Goal: Transaction & Acquisition: Purchase product/service

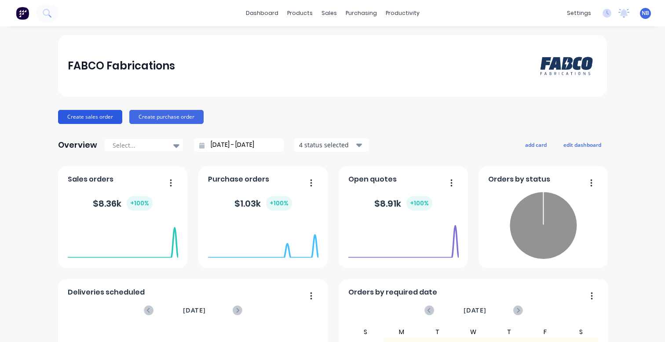
click at [64, 118] on button "Create sales order" at bounding box center [90, 117] width 64 height 14
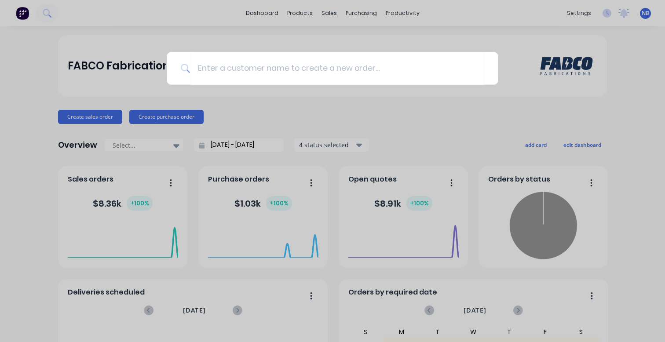
click at [257, 24] on div at bounding box center [332, 171] width 665 height 342
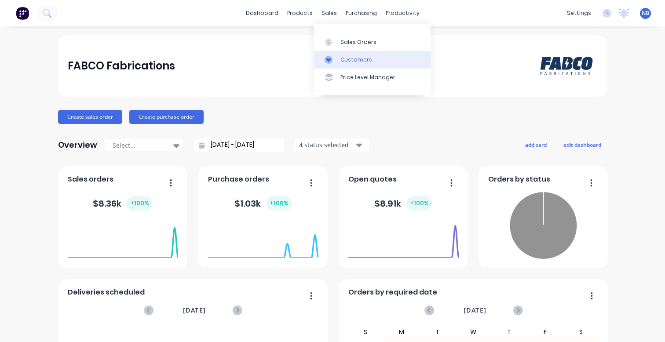
click at [345, 66] on link "Customers" at bounding box center [372, 60] width 117 height 18
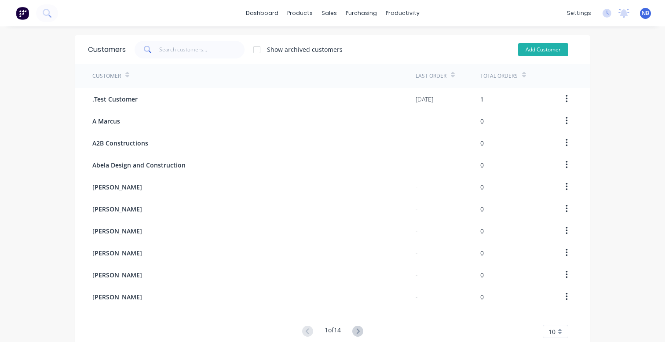
click at [530, 47] on button "Add Customer" at bounding box center [543, 49] width 50 height 13
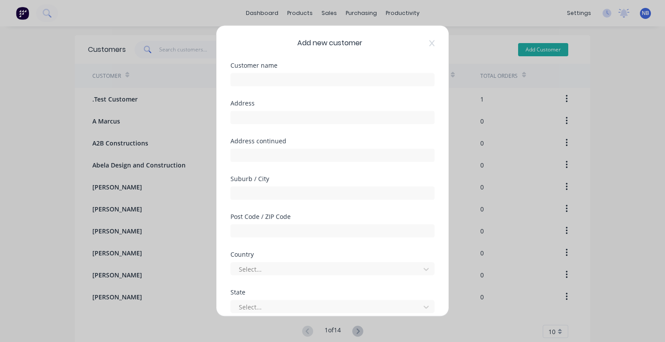
select select "AU"
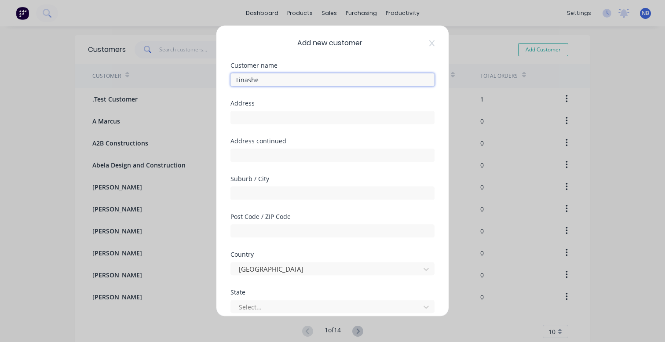
click at [297, 77] on input "Tinashe" at bounding box center [332, 79] width 204 height 13
paste input "Vengesayi"
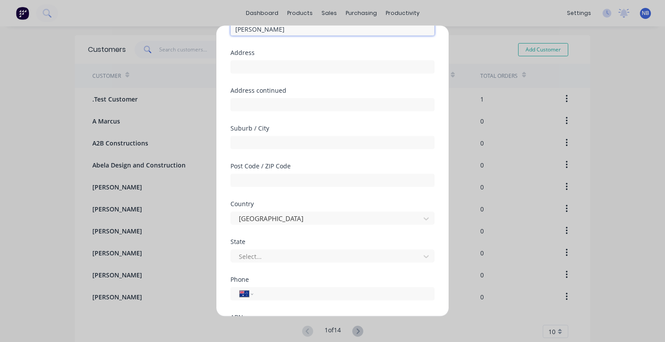
scroll to position [139, 0]
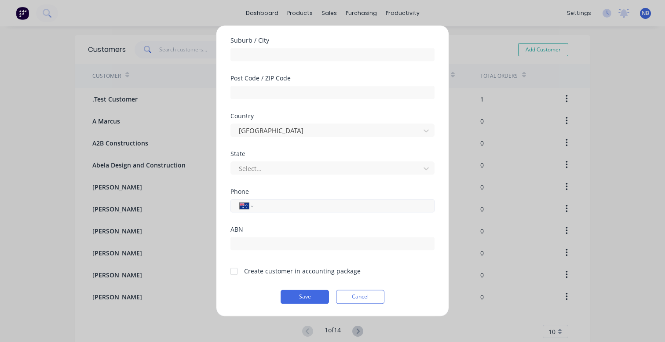
type input "[PERSON_NAME]"
click at [291, 201] on div "International Afghanistan Åland Islands Albania Algeria American Samoa Andorra …" at bounding box center [332, 205] width 204 height 13
paste input "0419 488 515"
type input "0419 488 515"
click at [317, 225] on div "Phone International [GEOGRAPHIC_DATA] [GEOGRAPHIC_DATA] [GEOGRAPHIC_DATA] [GEOG…" at bounding box center [332, 208] width 204 height 38
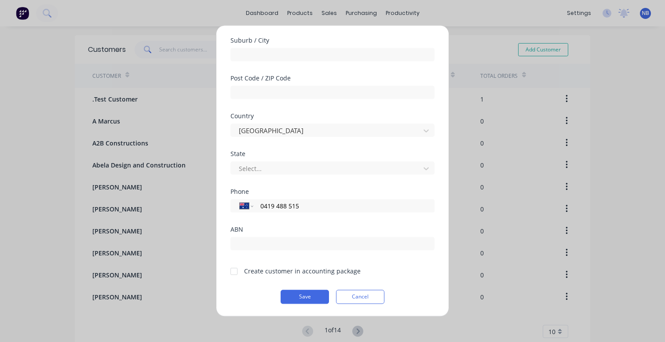
click at [272, 273] on div "Create customer in accounting package" at bounding box center [302, 271] width 117 height 9
click at [231, 274] on div at bounding box center [234, 272] width 18 height 18
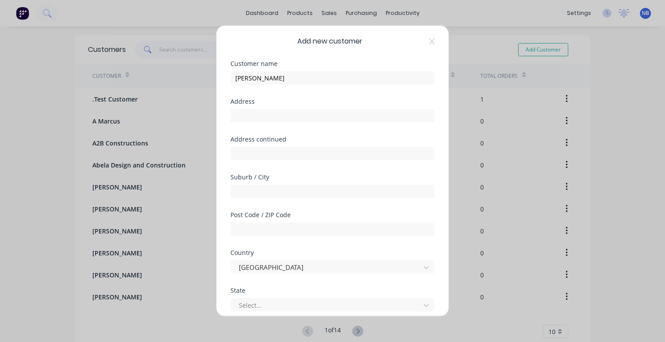
scroll to position [0, 0]
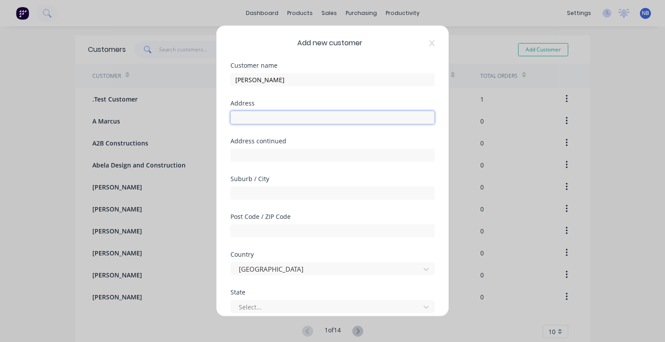
click at [332, 113] on input "text" at bounding box center [332, 117] width 204 height 13
paste input "43 Carrol lane"
click at [265, 118] on input "43 Carrol lane" at bounding box center [332, 117] width 204 height 13
type input "[STREET_ADDRESS][PERSON_NAME]"
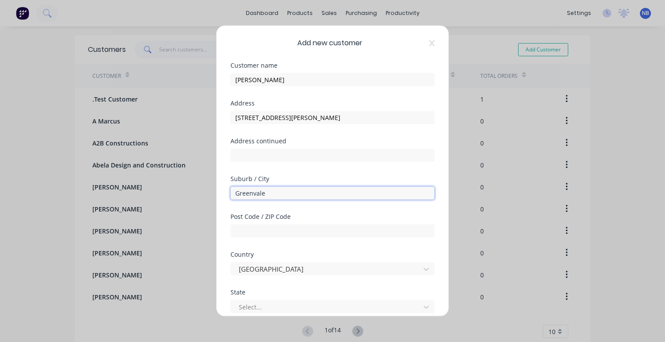
type input "Greenvale"
click at [302, 217] on div "Post Code / ZIP Code" at bounding box center [332, 217] width 204 height 6
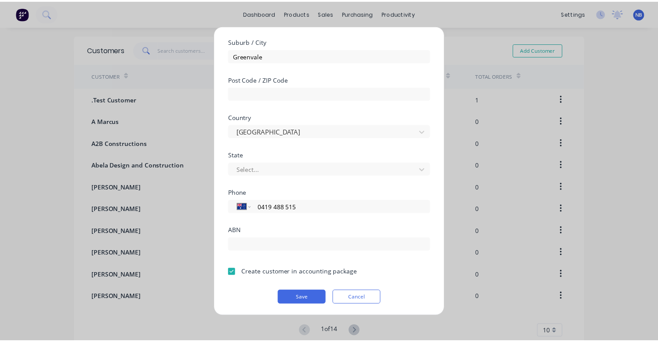
scroll to position [139, 0]
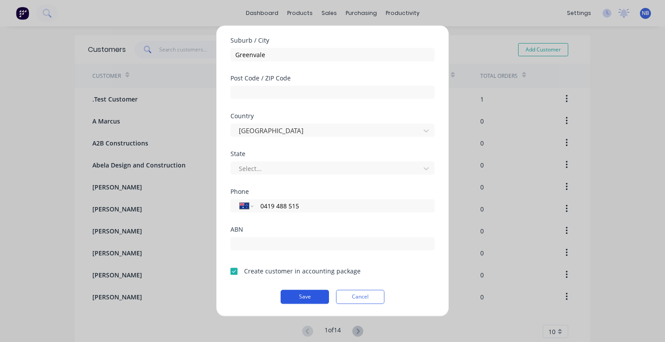
click at [308, 302] on button "Save" at bounding box center [305, 297] width 48 height 14
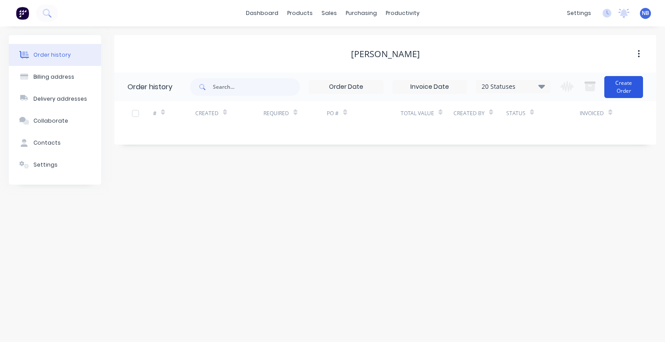
click at [623, 87] on button "Create Order" at bounding box center [623, 87] width 39 height 22
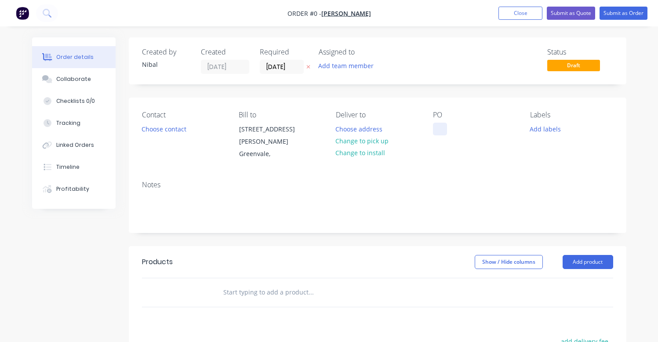
click at [439, 123] on div at bounding box center [440, 129] width 14 height 13
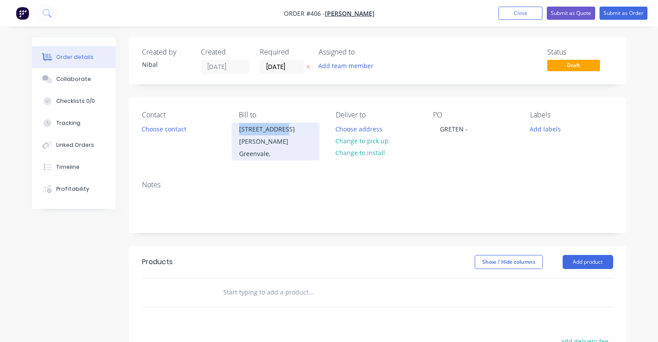
drag, startPoint x: 281, startPoint y: 128, endPoint x: 239, endPoint y: 127, distance: 41.8
click at [239, 127] on div "[STREET_ADDRESS][PERSON_NAME]," at bounding box center [276, 142] width 88 height 38
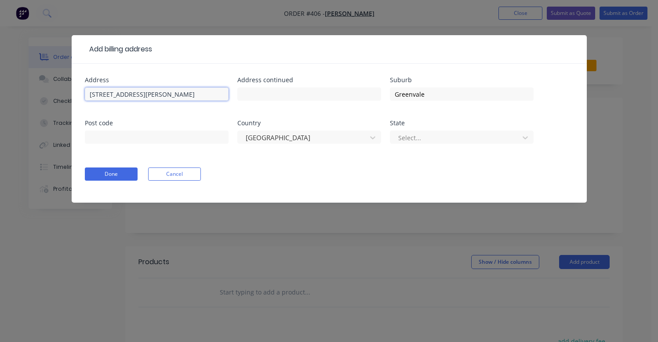
drag, startPoint x: 164, startPoint y: 93, endPoint x: 0, endPoint y: 73, distance: 164.8
click at [170, 174] on button "Cancel" at bounding box center [174, 174] width 53 height 13
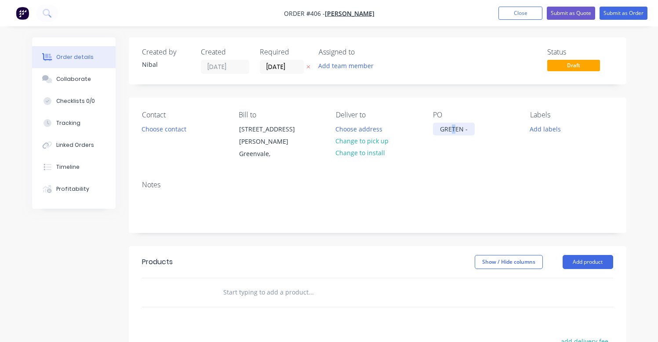
drag, startPoint x: 453, startPoint y: 126, endPoint x: 457, endPoint y: 130, distance: 4.7
click at [454, 127] on div "GRETEN -" at bounding box center [454, 129] width 42 height 13
drag, startPoint x: 420, startPoint y: 124, endPoint x: 390, endPoint y: 115, distance: 31.3
click at [395, 117] on div "Contact Choose contact Bill to 43 Carrol Lane Greenvale, Deliver to Choose addr…" at bounding box center [378, 136] width 498 height 76
click at [445, 129] on div "GRETEN -" at bounding box center [454, 129] width 42 height 13
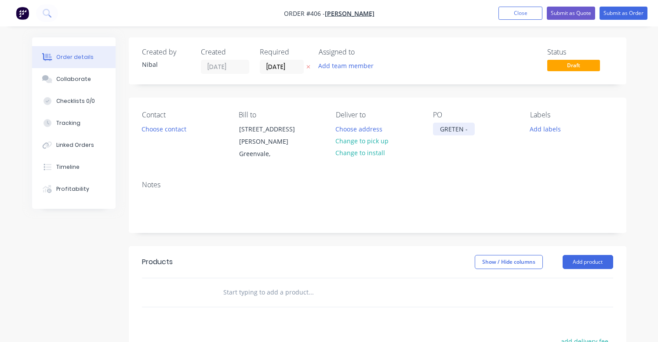
click at [470, 128] on div "GRETEN -" at bounding box center [454, 129] width 42 height 13
click at [435, 128] on div "GRETEN -" at bounding box center [454, 129] width 42 height 13
click at [501, 138] on div "[STREET_ADDRESS][PERSON_NAME] -" at bounding box center [474, 134] width 83 height 22
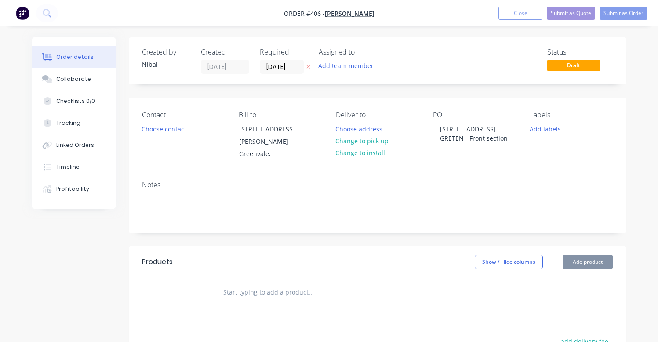
click at [623, 174] on div "Notes" at bounding box center [378, 203] width 498 height 59
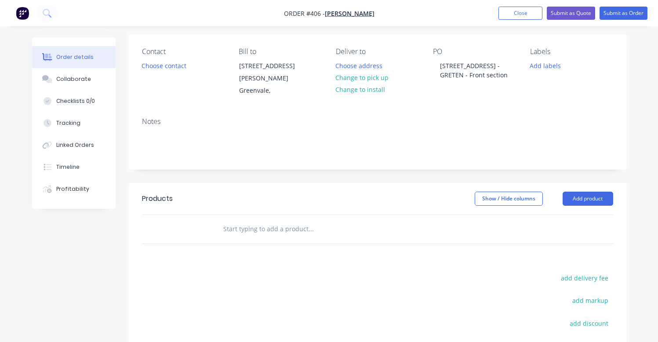
scroll to position [82, 0]
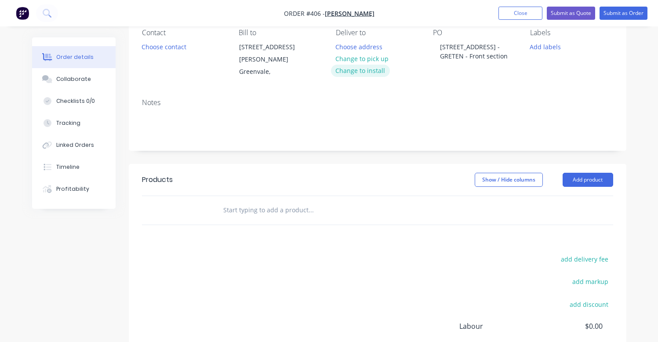
click at [380, 72] on button "Change to install" at bounding box center [360, 71] width 59 height 12
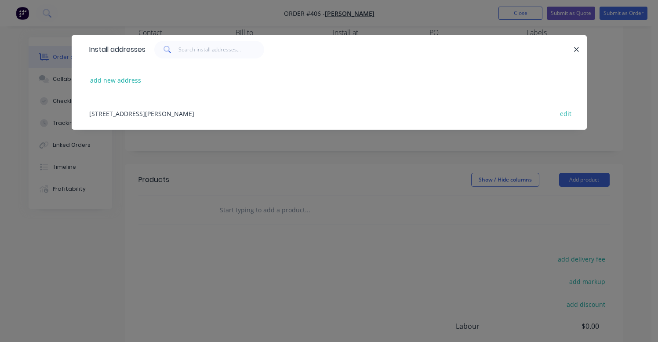
click at [170, 104] on div "43 Carrol Lane, Greenvale, Australia edit" at bounding box center [329, 113] width 489 height 33
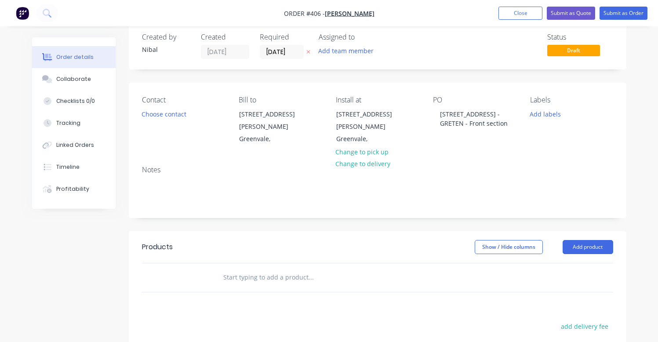
scroll to position [0, 0]
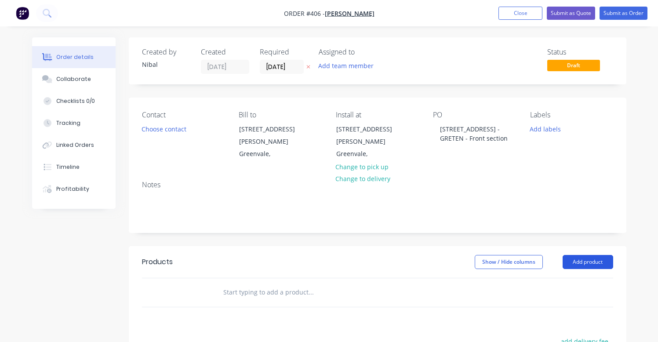
click at [594, 258] on button "Add product" at bounding box center [588, 262] width 51 height 14
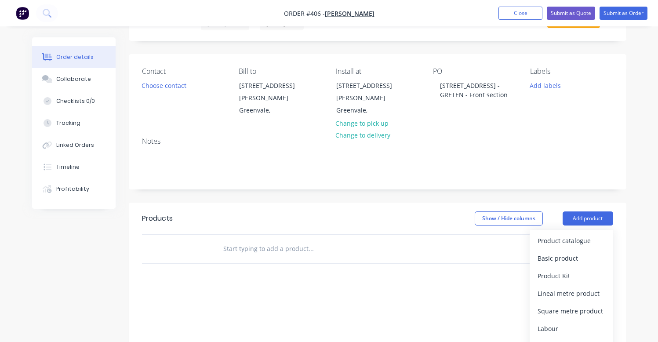
scroll to position [90, 0]
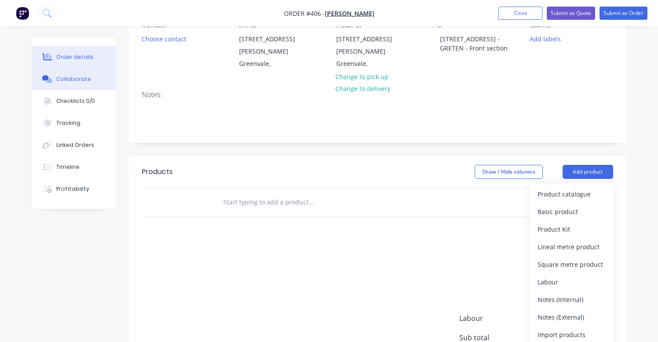
click at [64, 83] on button "Collaborate" at bounding box center [74, 79] width 84 height 22
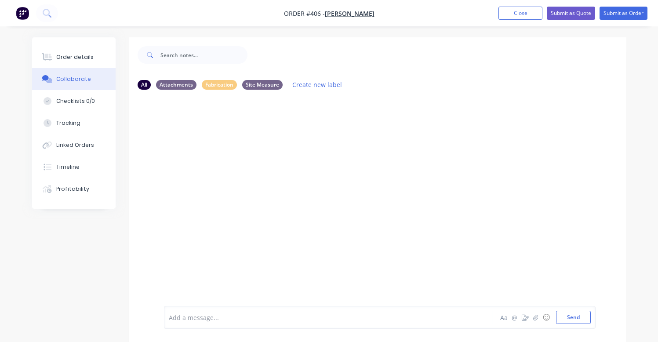
click at [222, 316] on div at bounding box center [327, 317] width 316 height 9
click at [275, 298] on div "120 off rock wall" at bounding box center [327, 300] width 316 height 9
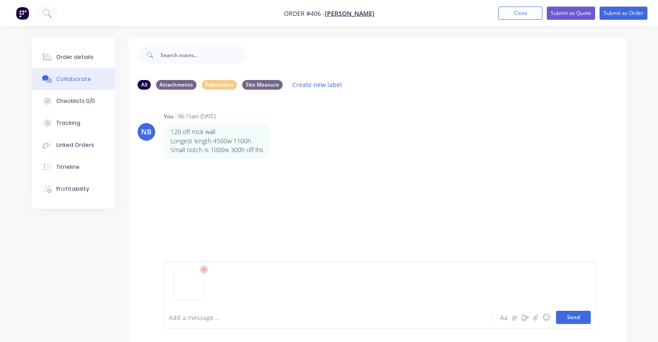
click at [582, 320] on button "Send" at bounding box center [573, 317] width 35 height 13
click at [572, 317] on button "Send" at bounding box center [573, 317] width 35 height 13
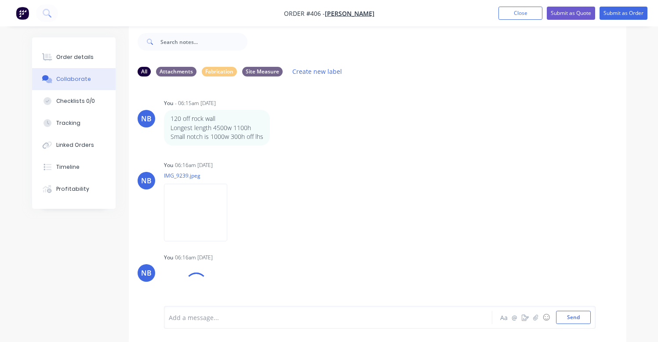
scroll to position [13, 0]
click at [203, 214] on img at bounding box center [195, 213] width 63 height 58
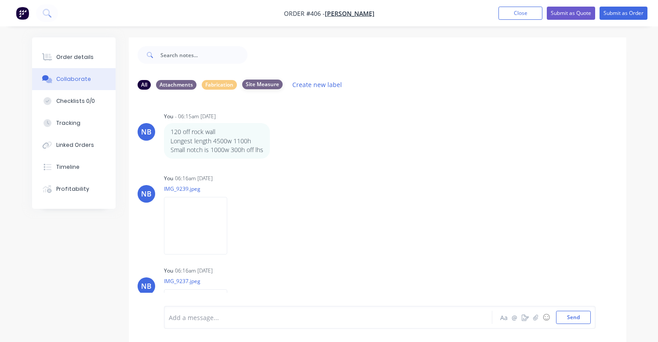
click at [256, 86] on div "Site Measure" at bounding box center [262, 85] width 40 height 10
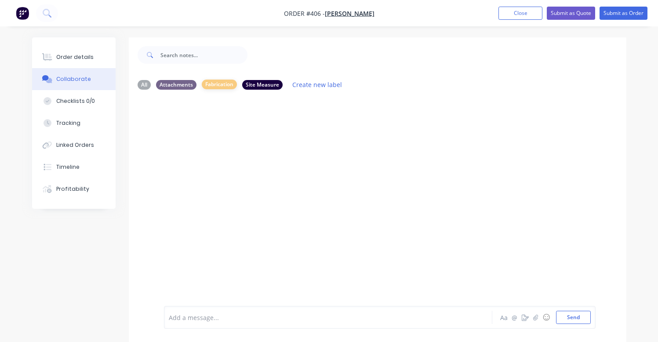
click at [216, 87] on div "Fabrication" at bounding box center [219, 85] width 35 height 10
click at [179, 87] on div "Attachments" at bounding box center [176, 85] width 40 height 10
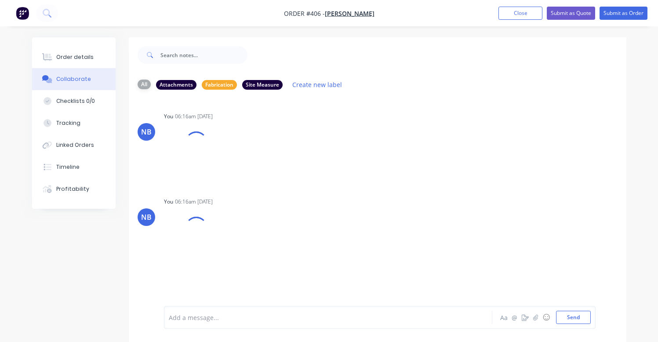
click at [142, 86] on div "All" at bounding box center [144, 85] width 13 height 10
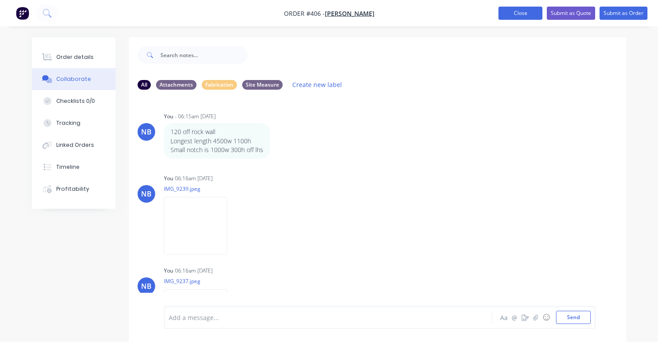
click at [515, 11] on button "Close" at bounding box center [521, 13] width 44 height 13
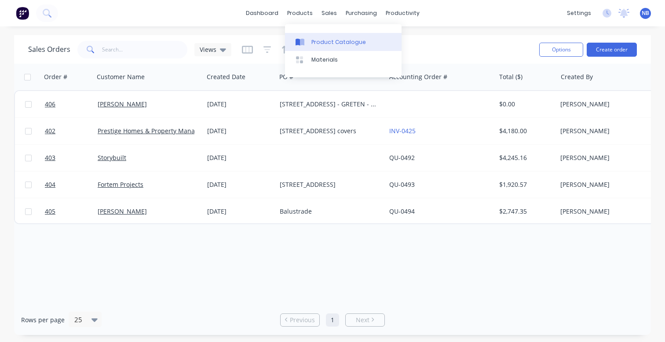
click at [310, 41] on link "Product Catalogue" at bounding box center [343, 42] width 117 height 18
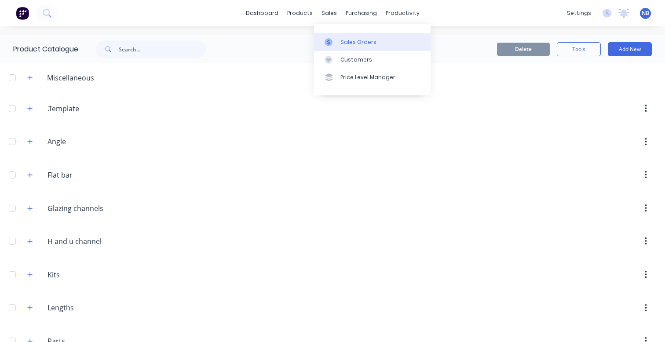
click at [330, 42] on icon at bounding box center [329, 42] width 8 height 8
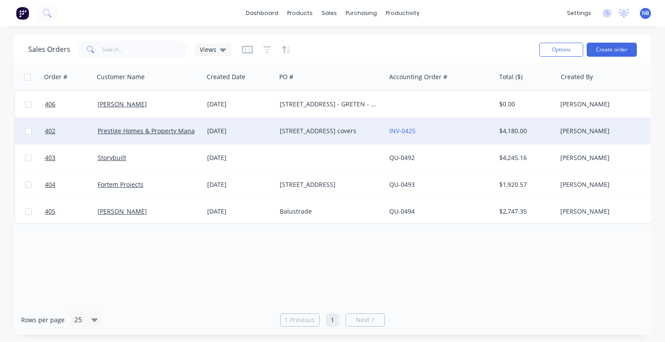
click at [214, 133] on div "[DATE]" at bounding box center [240, 131] width 66 height 9
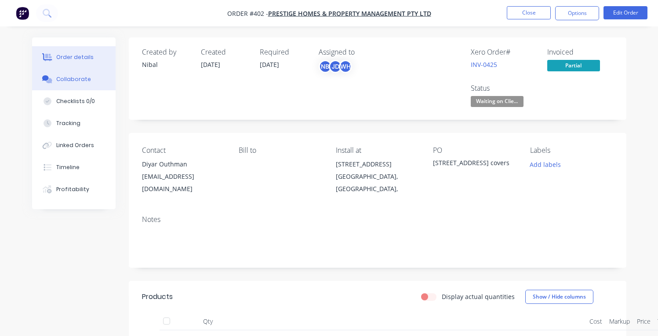
click at [62, 87] on button "Collaborate" at bounding box center [74, 79] width 84 height 22
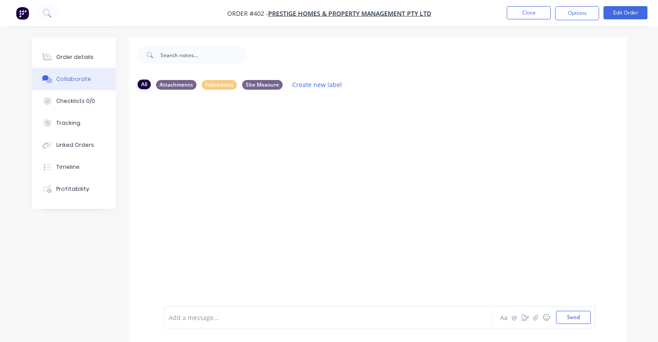
click at [146, 85] on div "All" at bounding box center [144, 85] width 13 height 10
click at [170, 87] on div "Attachments" at bounding box center [176, 85] width 40 height 10
drag, startPoint x: 216, startPoint y: 84, endPoint x: 239, endPoint y: 84, distance: 23.3
click at [216, 84] on div "Fabrication" at bounding box center [219, 85] width 35 height 10
click at [254, 84] on div "Site Measure" at bounding box center [262, 85] width 40 height 10
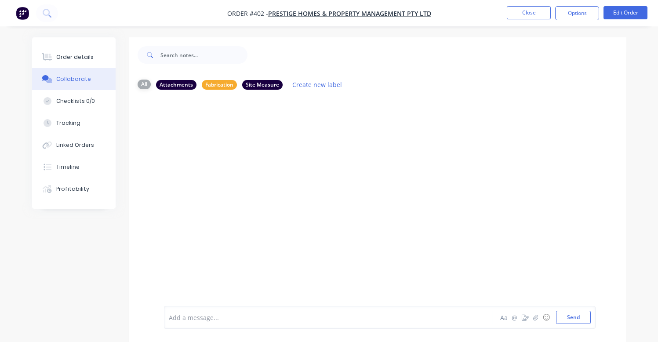
click at [150, 87] on div "All" at bounding box center [144, 85] width 13 height 10
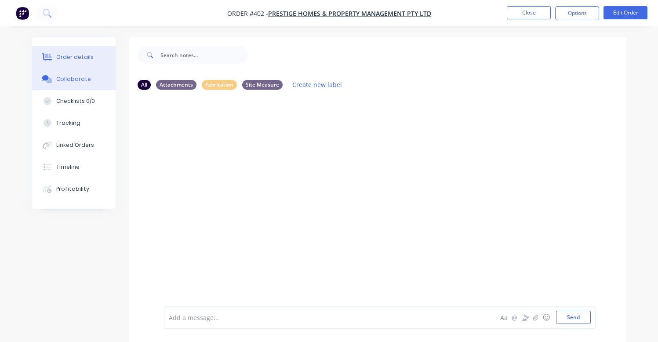
click at [89, 62] on button "Order details" at bounding box center [74, 57] width 84 height 22
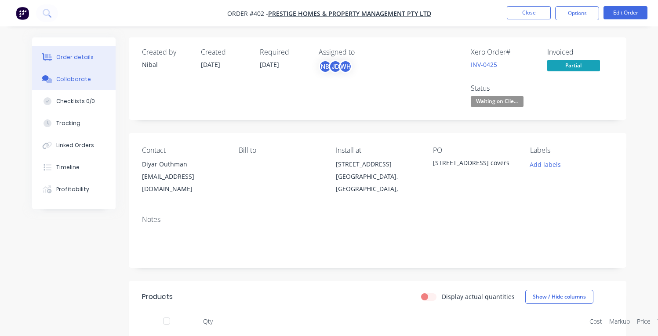
click at [85, 78] on div "Collaborate" at bounding box center [73, 79] width 35 height 8
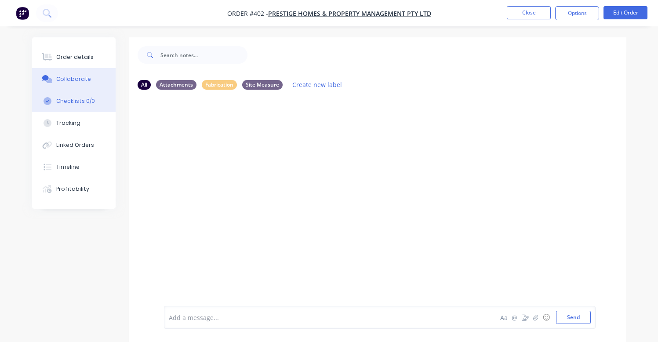
click at [91, 97] on button "Checklists 0/0" at bounding box center [74, 101] width 84 height 22
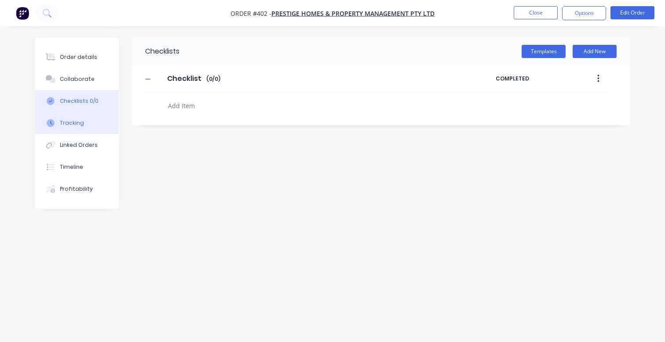
click at [83, 128] on button "Tracking" at bounding box center [77, 123] width 84 height 22
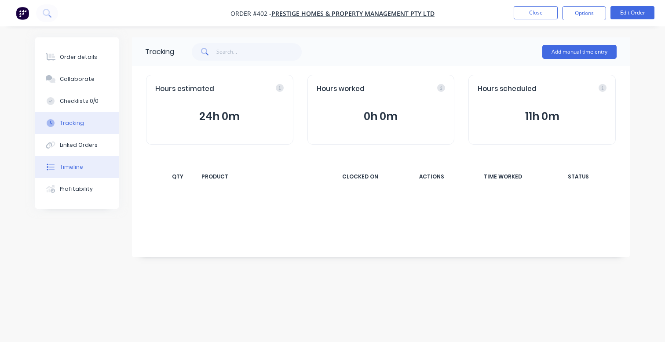
click at [87, 158] on button "Timeline" at bounding box center [77, 167] width 84 height 22
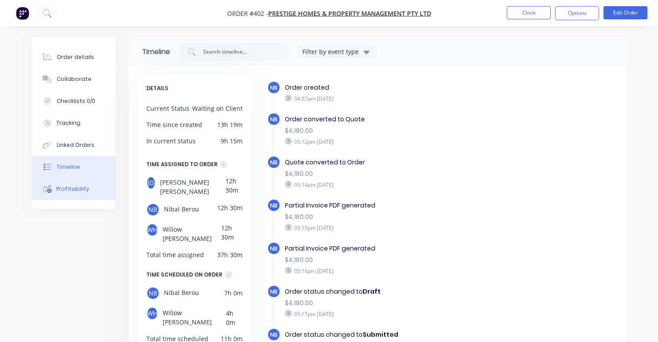
click at [85, 185] on button "Profitability" at bounding box center [74, 189] width 84 height 22
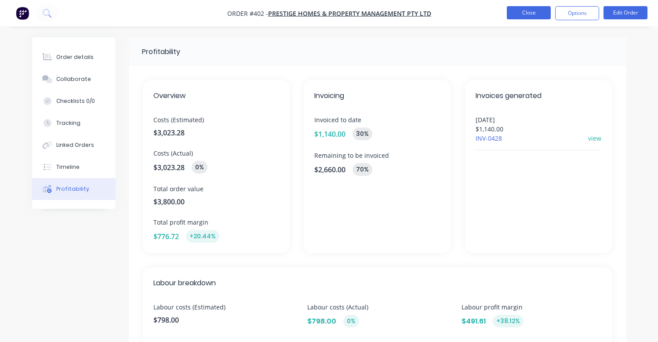
click at [541, 7] on button "Close" at bounding box center [529, 12] width 44 height 13
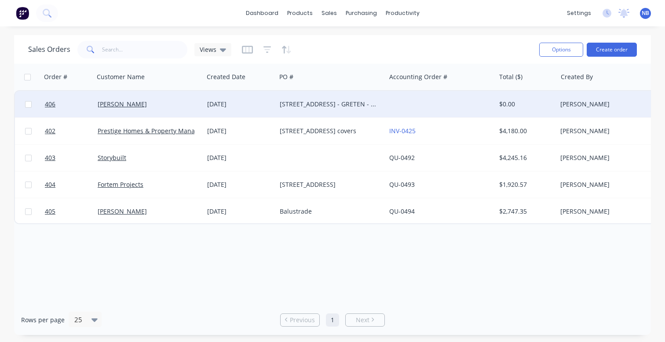
click at [205, 98] on div "[DATE]" at bounding box center [240, 104] width 73 height 26
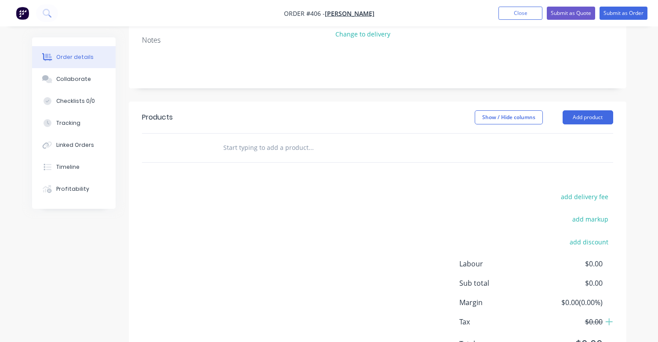
scroll to position [179, 0]
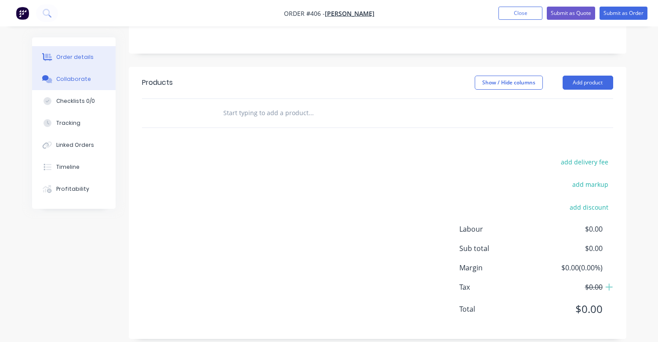
click at [78, 80] on div "Collaborate" at bounding box center [73, 79] width 35 height 8
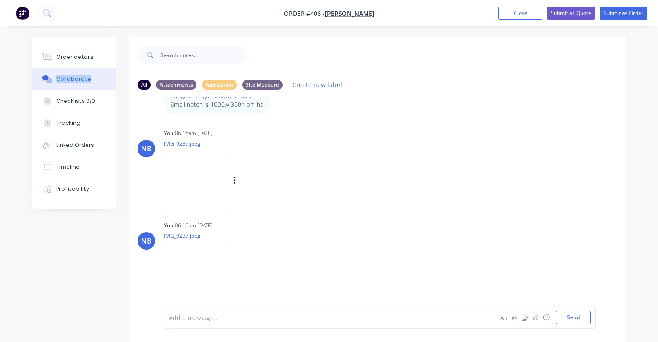
scroll to position [13, 0]
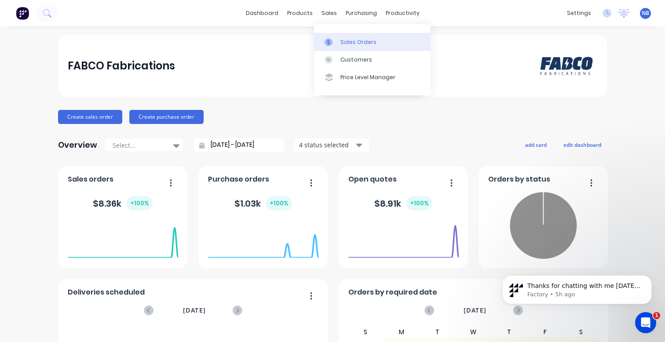
click at [358, 42] on div "Sales Orders" at bounding box center [358, 42] width 36 height 8
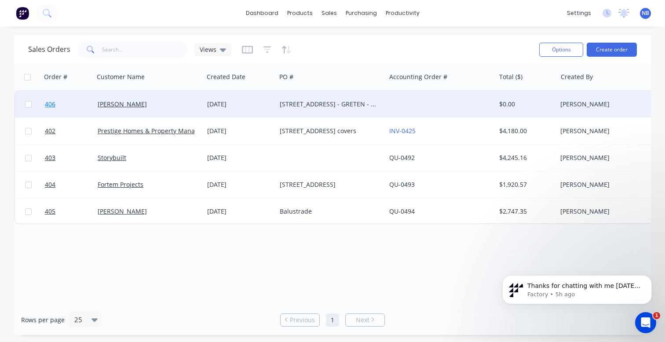
click at [77, 104] on link "406" at bounding box center [71, 104] width 53 height 26
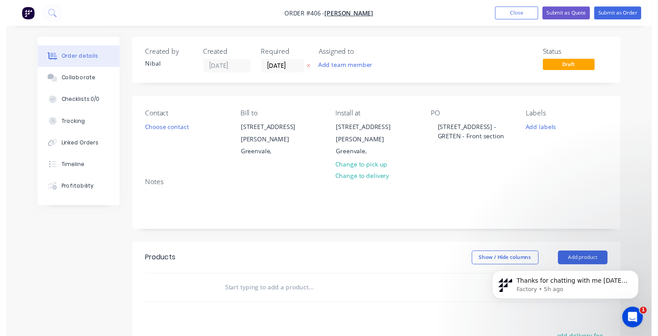
scroll to position [103, 0]
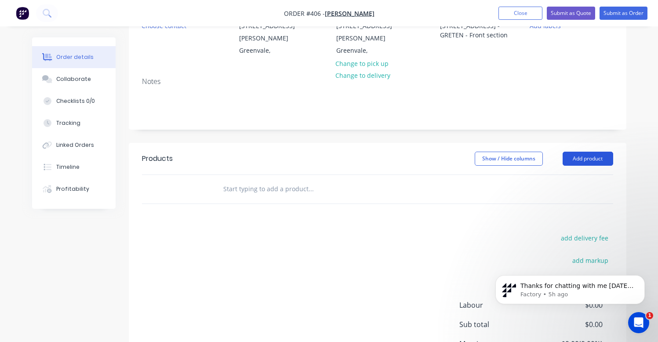
click at [583, 154] on button "Add product" at bounding box center [588, 159] width 51 height 14
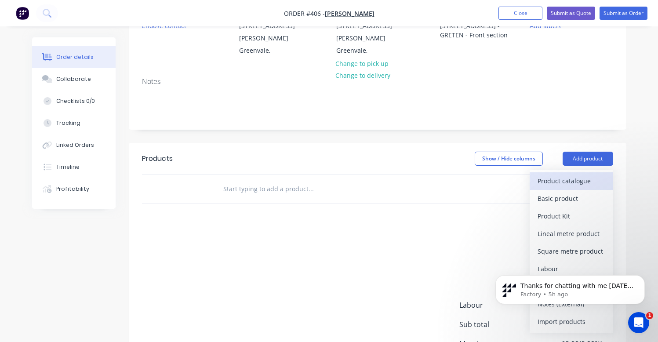
click at [585, 175] on div "Product catalogue" at bounding box center [572, 181] width 68 height 13
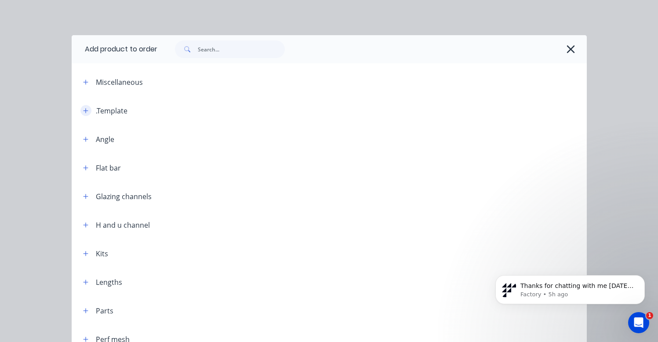
click at [80, 110] on button "button" at bounding box center [85, 110] width 11 height 11
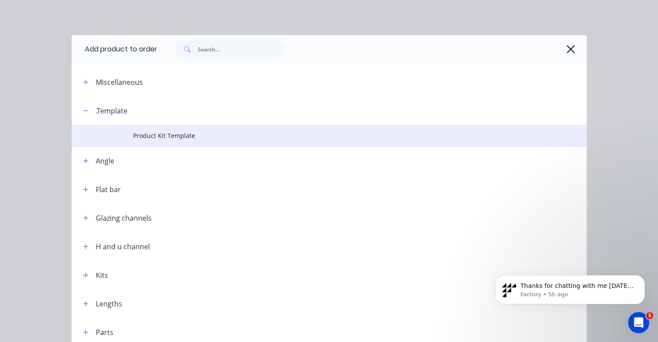
click at [146, 135] on span "Product Kit Template" at bounding box center [314, 135] width 363 height 9
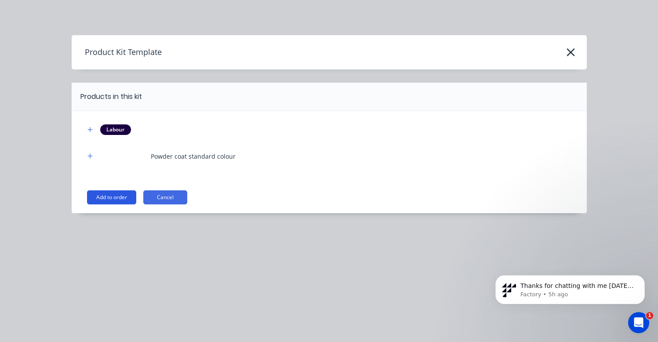
click at [117, 196] on button "Add to order" at bounding box center [111, 197] width 49 height 14
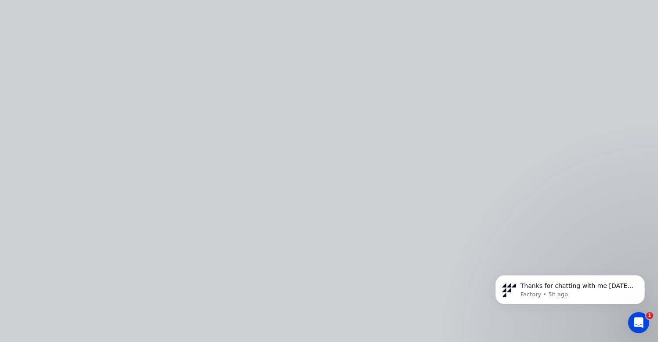
type input "$23.00"
type input "30"
type input "$29.90"
type input "$50.00"
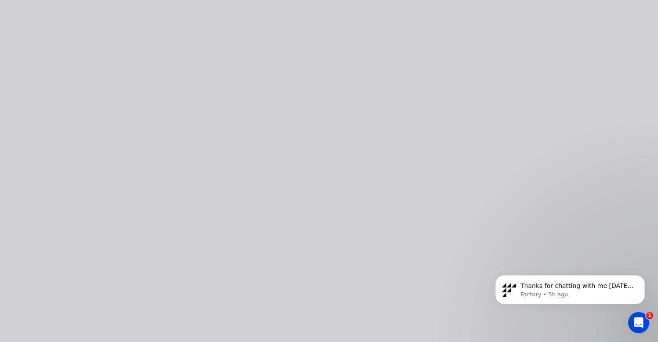
type input "100"
type input "$100.00"
type input "$29.00"
type input "27.59"
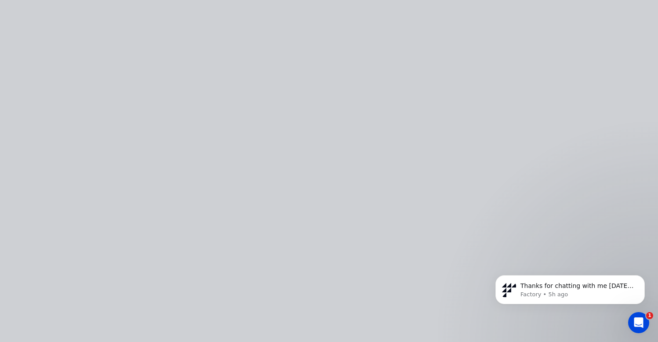
type input "$37.00"
type input "$35.00"
type input "85"
type input "$64.75"
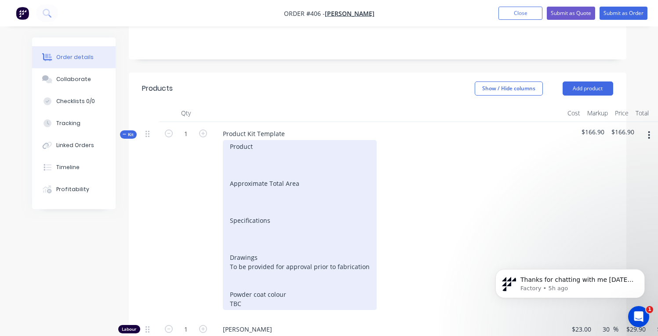
scroll to position [197, 0]
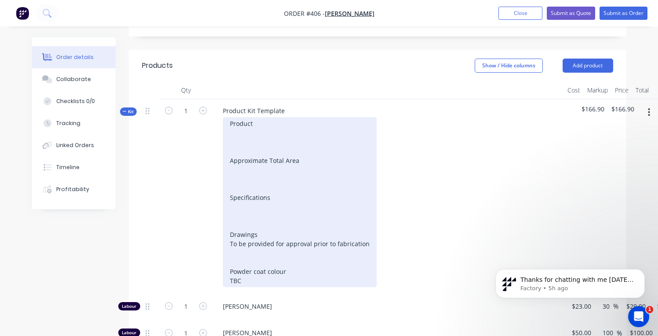
click at [267, 117] on div "Product Approximate Total Area Specifications Drawings To be provided for appro…" at bounding box center [300, 202] width 154 height 170
click at [250, 125] on div "Product Approximate Total Area Specifications Drawings To be provided for appro…" at bounding box center [300, 202] width 154 height 170
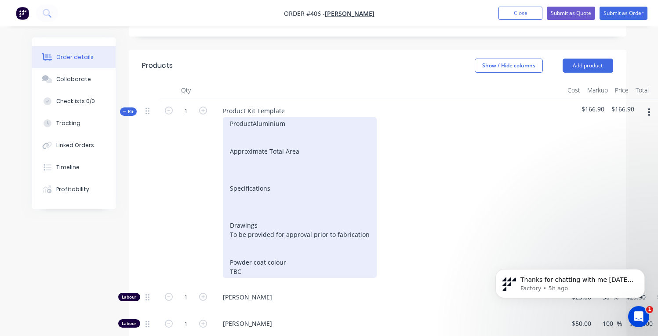
click at [249, 117] on div "Product Aluminium Approximate Total Area Specifications Drawings To be provided…" at bounding box center [300, 197] width 154 height 161
click at [257, 117] on div "Product Aluminium Approximate Total Area Specifications Drawings To be provided…" at bounding box center [300, 197] width 154 height 161
drag, startPoint x: 257, startPoint y: 114, endPoint x: 228, endPoint y: 113, distance: 29.0
click at [228, 117] on div "Product Aluminium Approximate Total Area Specifications Drawings To be provided…" at bounding box center [300, 197] width 154 height 161
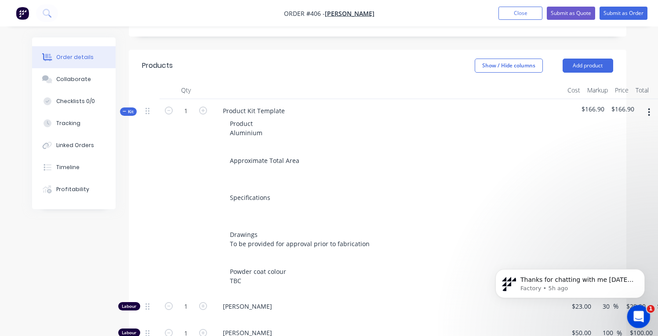
click at [639, 315] on icon "Open Intercom Messenger" at bounding box center [638, 314] width 6 height 7
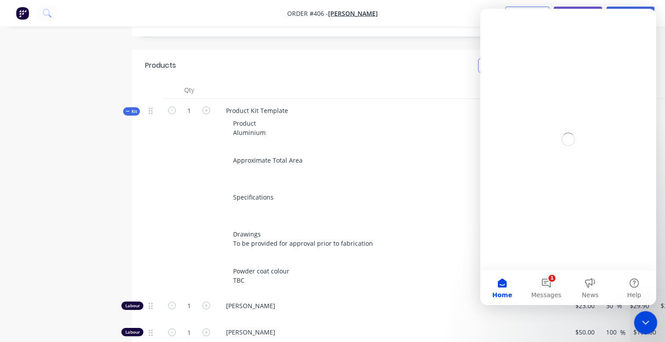
scroll to position [0, 0]
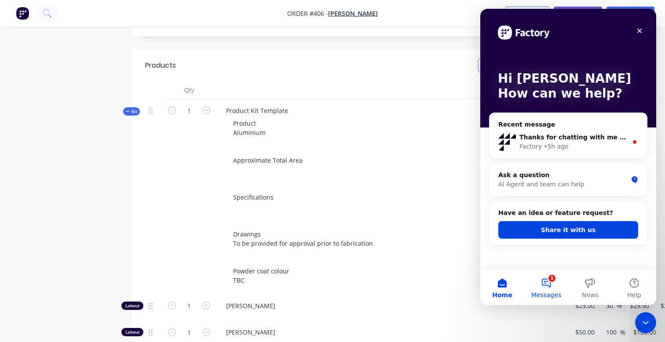
click at [555, 288] on button "1 Messages" at bounding box center [546, 287] width 44 height 35
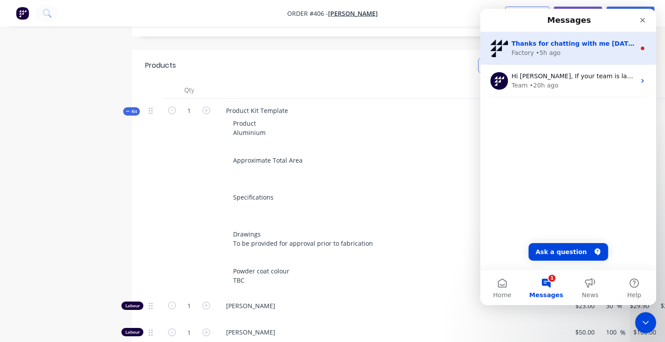
click at [566, 51] on div "Factory • 5h ago" at bounding box center [573, 52] width 124 height 9
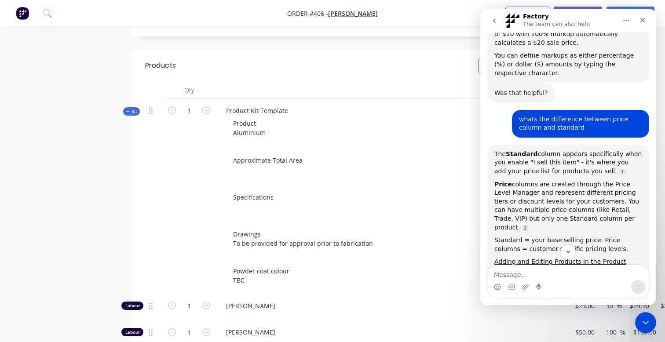
scroll to position [309, 0]
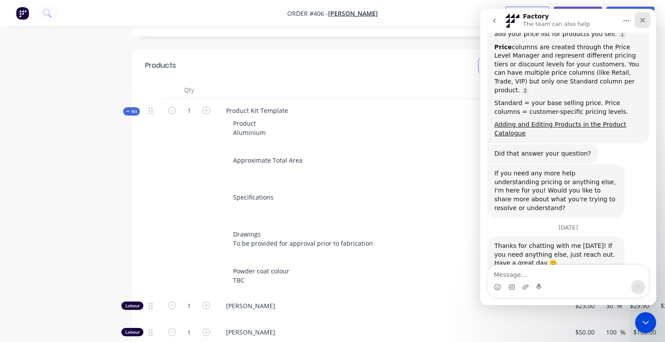
click at [641, 18] on icon "Close" at bounding box center [642, 20] width 5 height 5
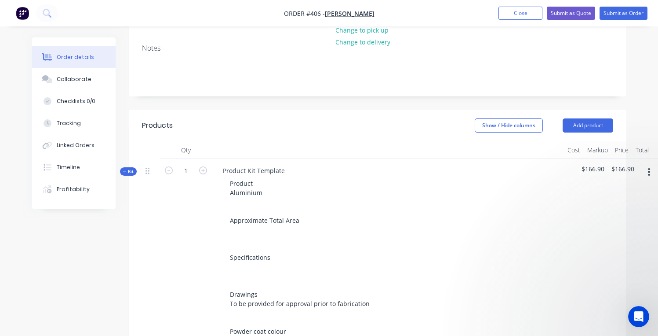
scroll to position [0, 0]
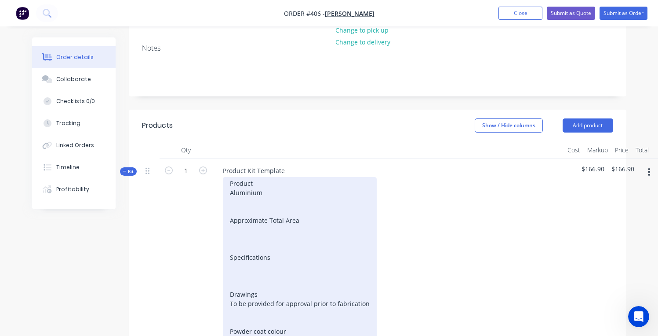
click at [270, 180] on div "Product Aluminium Approximate Total Area Specifications Drawings To be provided…" at bounding box center [300, 262] width 154 height 170
click at [283, 220] on div "Product Aluminium soil support structure Approximate Total Area Specifications …" at bounding box center [300, 262] width 154 height 170
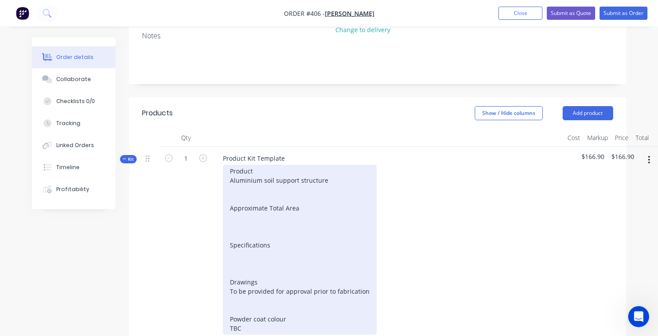
scroll to position [183, 0]
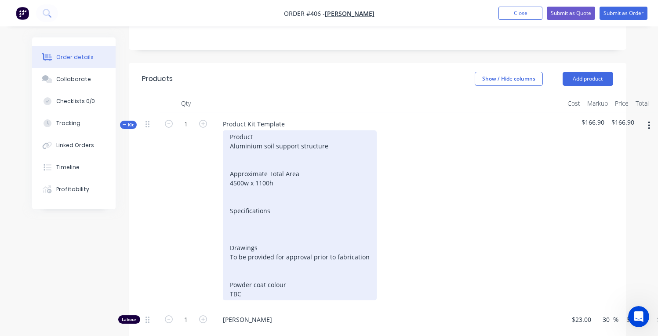
click at [259, 208] on div "Product Aluminium soil support structure Approximate Total Area 4500w x 1100h S…" at bounding box center [300, 215] width 154 height 170
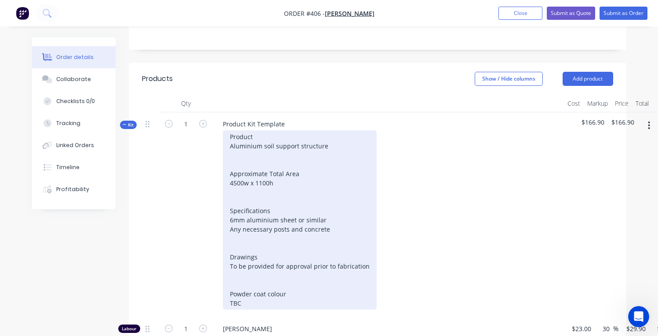
click at [288, 263] on div "Product Aluminium soil support structure Approximate Total Area 4500w x 1100h S…" at bounding box center [300, 219] width 154 height 179
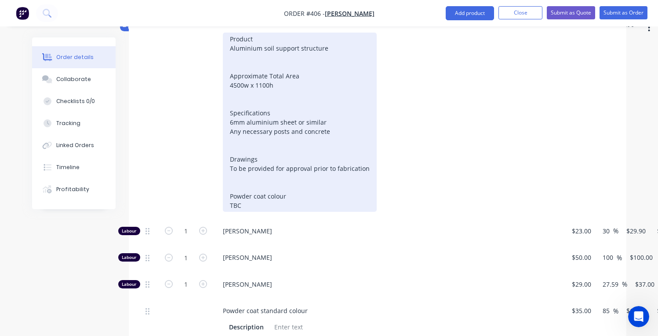
scroll to position [284, 0]
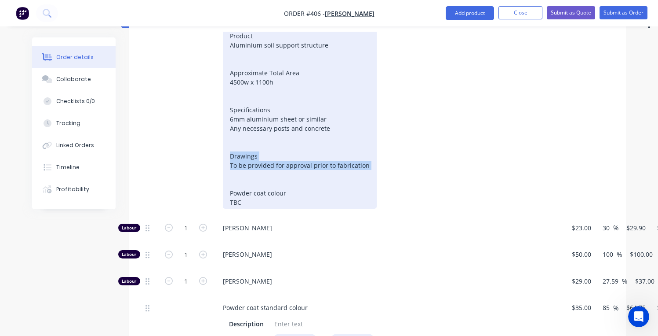
drag, startPoint x: 244, startPoint y: 161, endPoint x: 215, endPoint y: 147, distance: 32.5
click at [215, 147] on div "Product Kit Template Product Aluminium soil support structure Approximate Total…" at bounding box center [388, 113] width 352 height 205
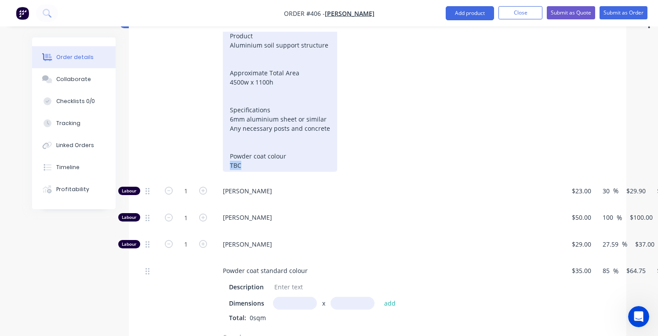
drag, startPoint x: 250, startPoint y: 153, endPoint x: 230, endPoint y: 154, distance: 19.8
click at [230, 154] on div "Product Aluminium soil support structure Approximate Total Area 4500w x 1100h S…" at bounding box center [280, 100] width 114 height 142
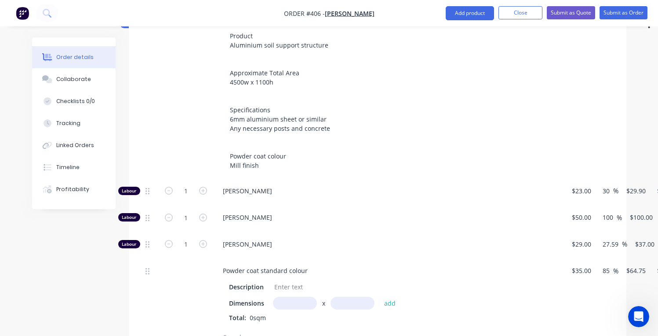
click at [361, 190] on div "[PERSON_NAME]" at bounding box center [388, 192] width 352 height 27
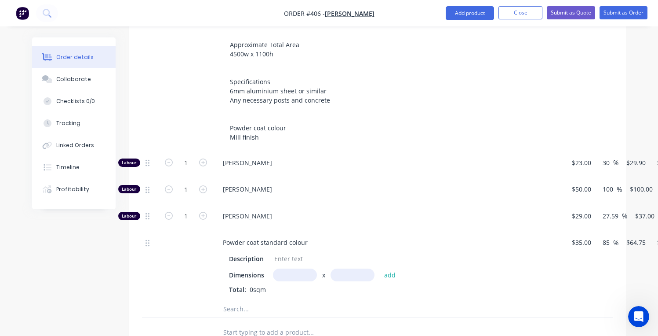
scroll to position [301, 0]
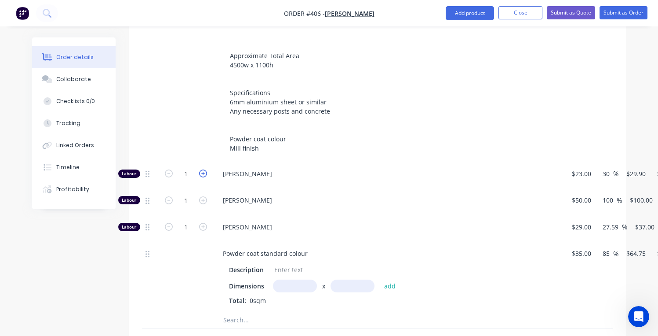
click at [199, 169] on icon "button" at bounding box center [203, 173] width 8 height 8
type input "2"
type input "$59.80"
click at [199, 169] on icon "button" at bounding box center [203, 173] width 8 height 8
type input "3"
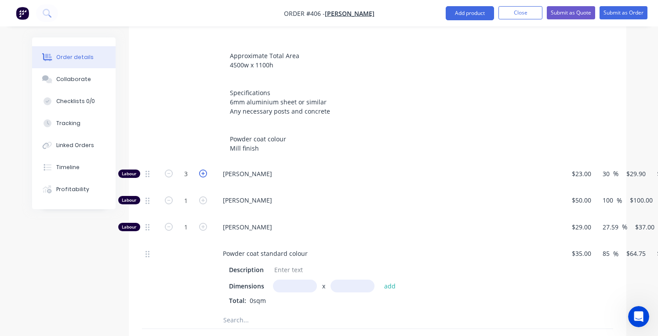
type input "$89.70"
click at [199, 169] on icon "button" at bounding box center [203, 173] width 8 height 8
type input "4"
type input "$119.60"
click at [204, 223] on icon "button" at bounding box center [203, 227] width 8 height 8
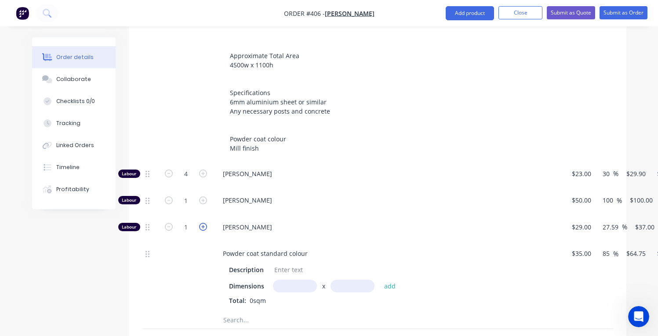
type input "2"
type input "$74.00"
click at [204, 223] on icon "button" at bounding box center [203, 227] width 8 height 8
type input "3"
type input "$111.00"
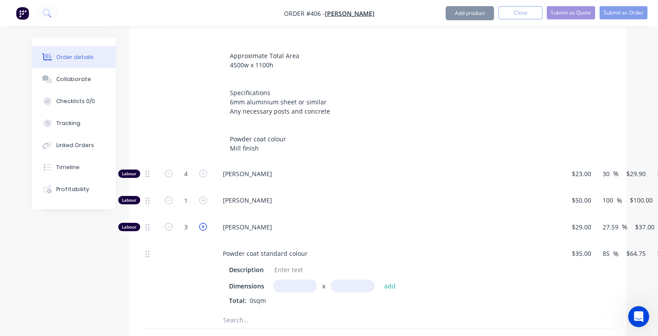
click at [204, 223] on icon "button" at bounding box center [203, 227] width 8 height 8
type input "4"
type input "$148.00"
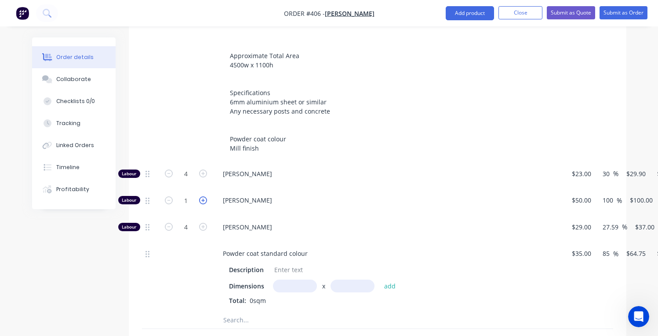
click at [202, 196] on icon "button" at bounding box center [203, 200] width 8 height 8
type input "2"
type input "$200.00"
click at [203, 196] on icon "button" at bounding box center [203, 200] width 8 height 8
type input "3"
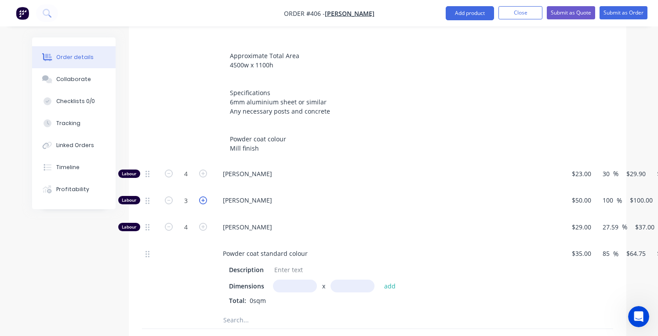
type input "$300.00"
click at [203, 196] on icon "button" at bounding box center [203, 200] width 8 height 8
type input "4"
type input "$400.00"
click at [203, 223] on icon "button" at bounding box center [203, 227] width 8 height 8
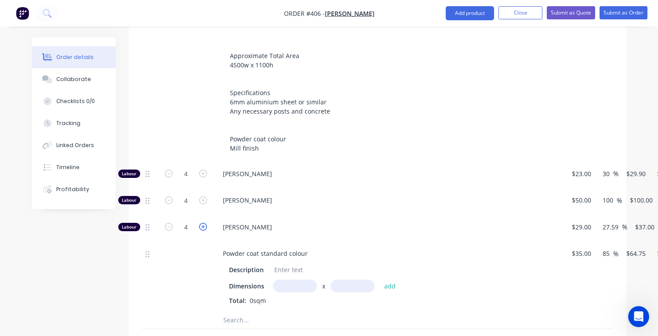
type input "5"
type input "$185.00"
click at [203, 223] on icon "button" at bounding box center [203, 227] width 8 height 8
type input "6"
type input "$222.00"
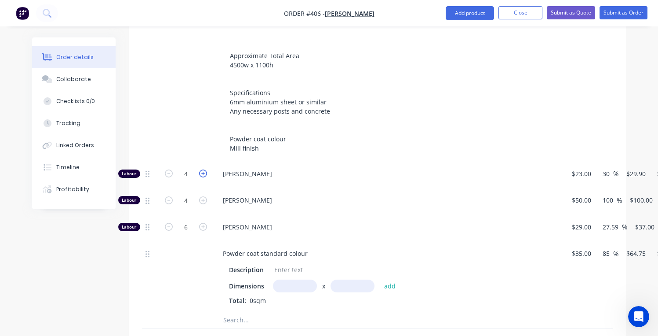
click at [205, 169] on icon "button" at bounding box center [203, 173] width 8 height 8
type input "5"
type input "$149.50"
click at [205, 169] on icon "button" at bounding box center [203, 173] width 8 height 8
type input "6"
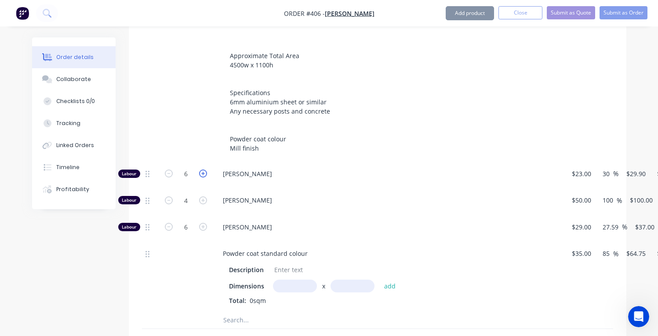
type input "$179.40"
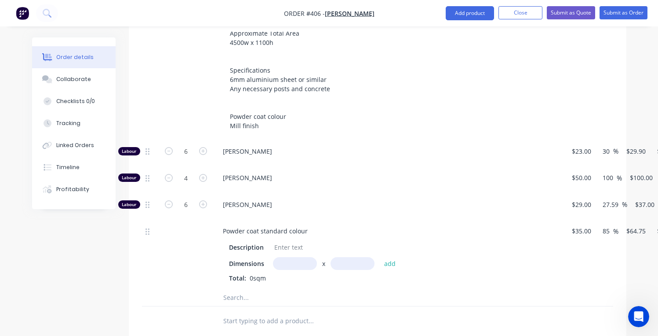
scroll to position [356, 0]
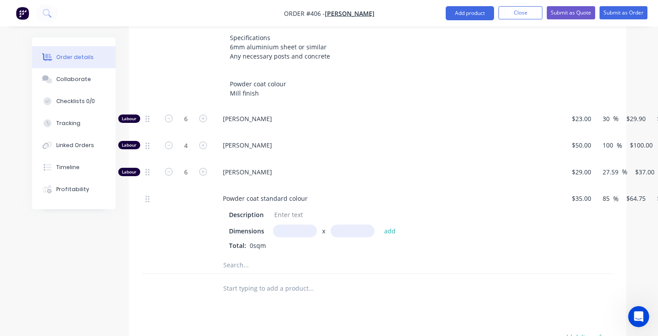
click at [263, 259] on input "text" at bounding box center [311, 265] width 176 height 18
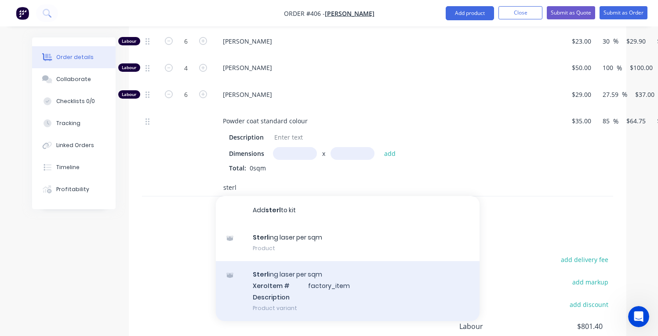
scroll to position [472, 0]
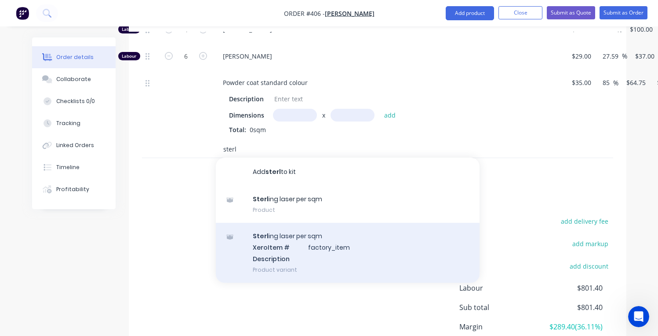
type input "sterl"
click at [281, 234] on div "Sterl ing laser per sqm Xero Item # factory_item Description Product variant" at bounding box center [348, 252] width 264 height 59
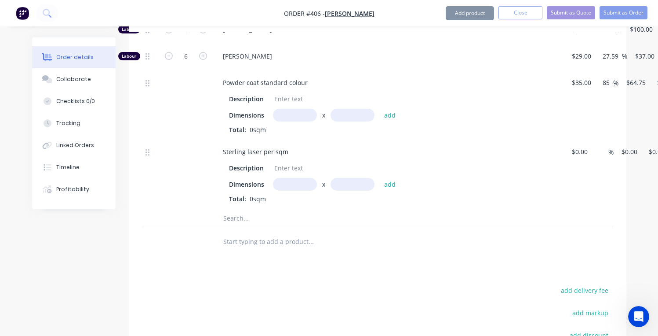
type input "$205.00"
type input "15"
type input "$235.75"
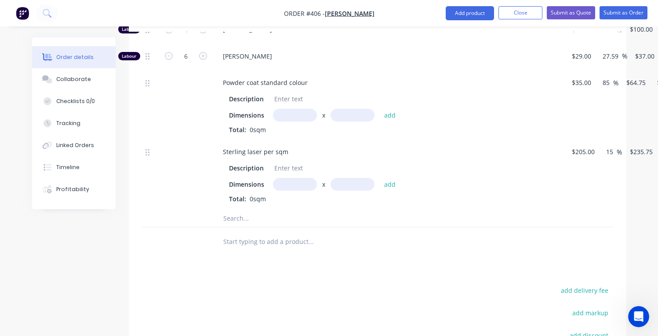
click at [296, 178] on input "text" at bounding box center [295, 184] width 44 height 13
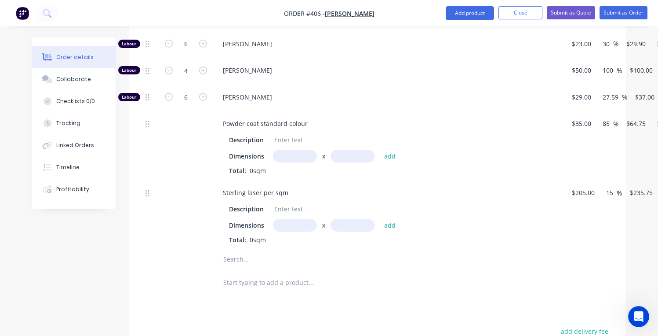
scroll to position [428, 0]
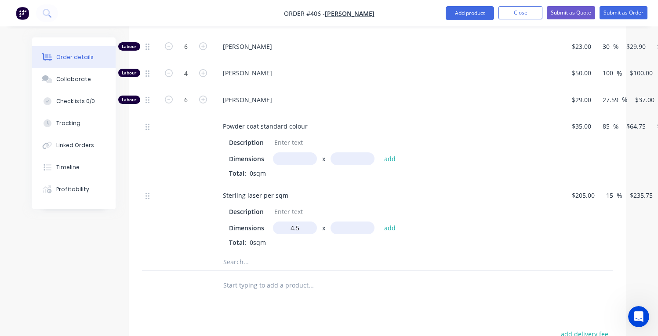
type input "4.5m"
click at [356, 221] on input "text" at bounding box center [353, 227] width 44 height 13
type input "1.1"
click at [390, 222] on button "add" at bounding box center [390, 228] width 21 height 12
type input "$1,166.96"
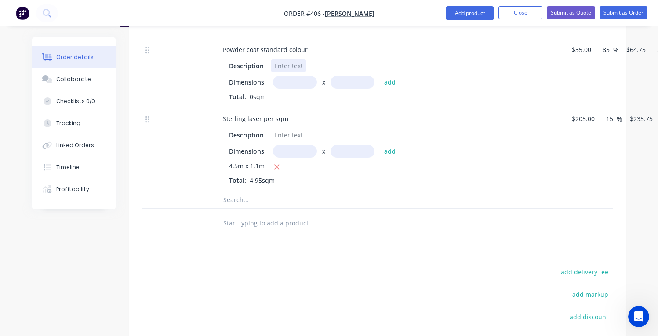
scroll to position [511, 0]
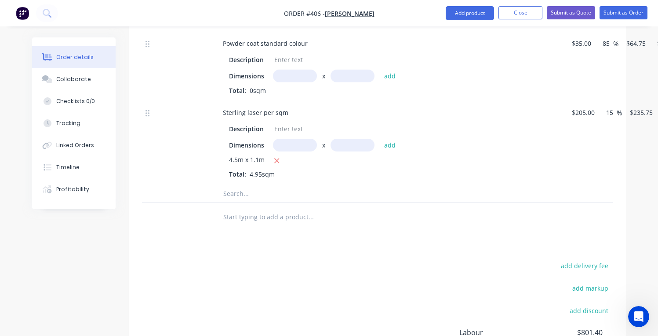
click at [293, 139] on input "text" at bounding box center [295, 145] width 44 height 13
type input "4.5m"
type input "1.1"
click at [390, 139] on button "add" at bounding box center [390, 145] width 21 height 12
type input "$2,333.93"
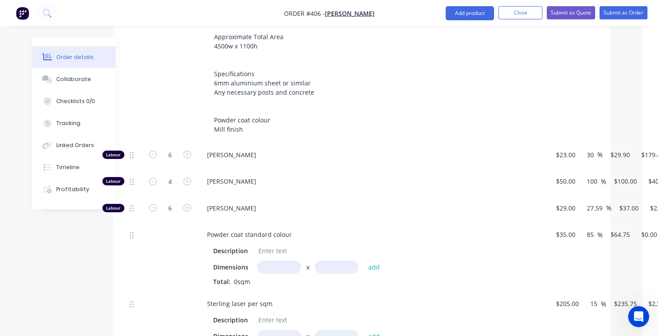
scroll to position [320, 0]
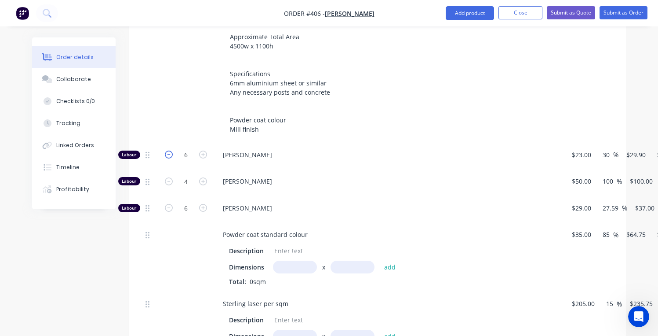
click at [167, 150] on icon "button" at bounding box center [169, 154] width 8 height 8
type input "5"
type input "$149.50"
click at [169, 177] on icon "button" at bounding box center [169, 181] width 8 height 8
type input "3"
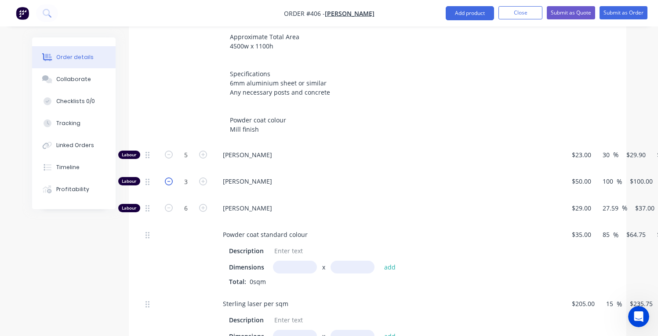
type input "$300.00"
click at [169, 177] on icon "button" at bounding box center [169, 181] width 8 height 8
type input "2"
type input "$200.00"
click at [169, 177] on icon "button" at bounding box center [169, 181] width 8 height 8
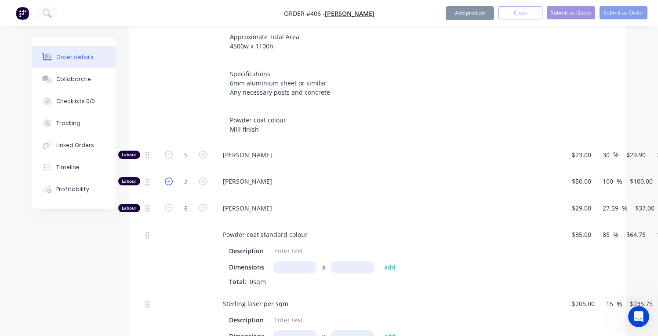
type input "1"
type input "$100.00"
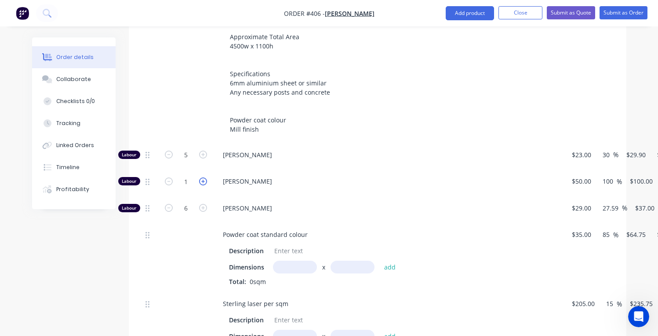
click at [207, 177] on icon "button" at bounding box center [203, 181] width 8 height 8
type input "2"
type input "$200.00"
click at [207, 177] on icon "button" at bounding box center [203, 181] width 8 height 8
type input "3"
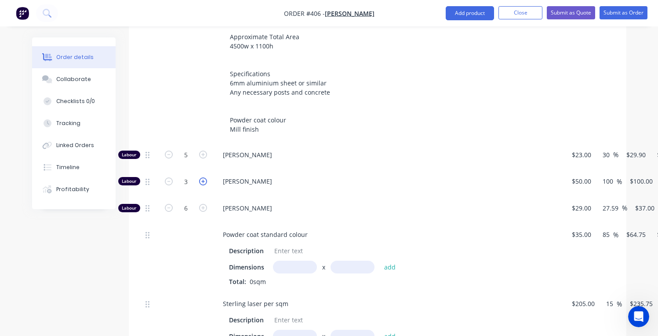
type input "$300.00"
click at [207, 177] on icon "button" at bounding box center [203, 181] width 8 height 8
type input "4"
type input "$400.00"
click at [207, 177] on icon "button" at bounding box center [203, 181] width 8 height 8
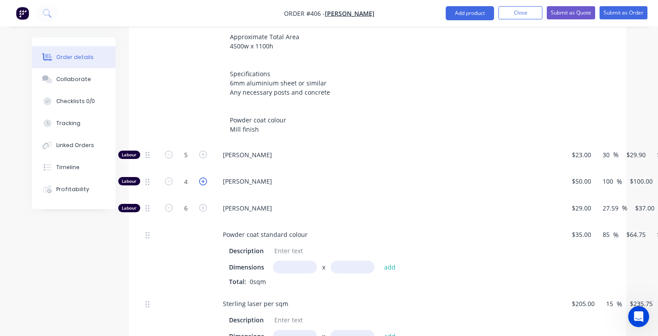
type input "5"
type input "$500.00"
click at [207, 177] on icon "button" at bounding box center [203, 181] width 8 height 8
type input "6"
type input "$600.00"
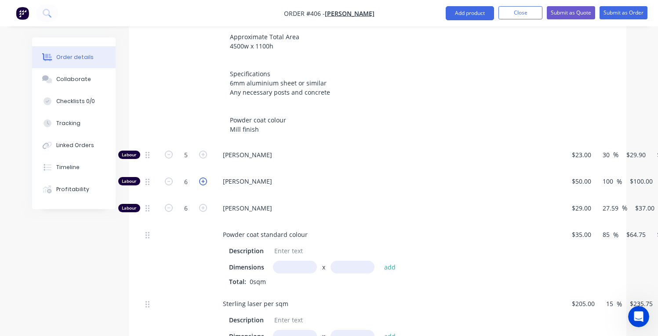
click at [207, 177] on icon "button" at bounding box center [203, 181] width 8 height 8
type input "7"
type input "$700.00"
click at [207, 177] on icon "button" at bounding box center [203, 181] width 8 height 8
type input "8"
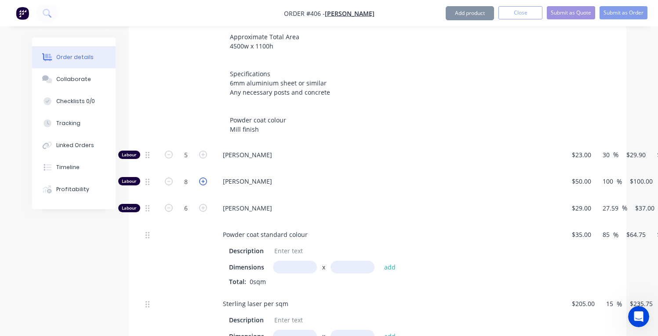
type input "$800.00"
click at [207, 177] on icon "button" at bounding box center [203, 181] width 8 height 8
type input "9"
type input "$900.00"
click at [207, 177] on icon "button" at bounding box center [203, 181] width 8 height 8
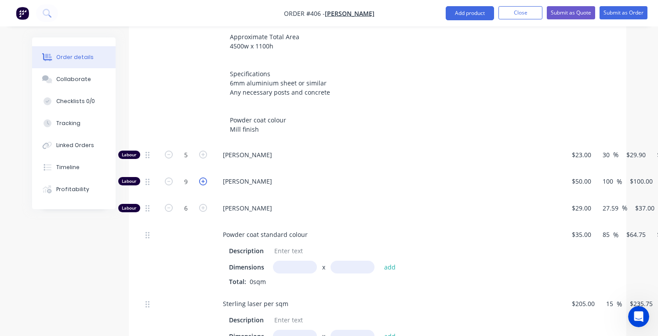
type input "10"
type input "$1,000.00"
click at [207, 177] on icon "button" at bounding box center [203, 181] width 8 height 8
type input "11"
type input "$1,100.00"
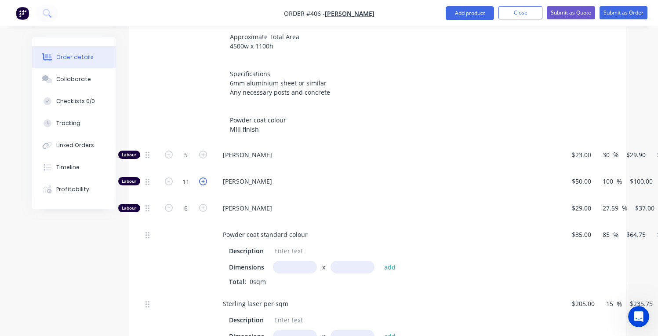
click at [207, 177] on icon "button" at bounding box center [203, 181] width 8 height 8
type input "12"
type input "$1,200.00"
click at [166, 204] on icon "button" at bounding box center [169, 208] width 8 height 8
type input "5"
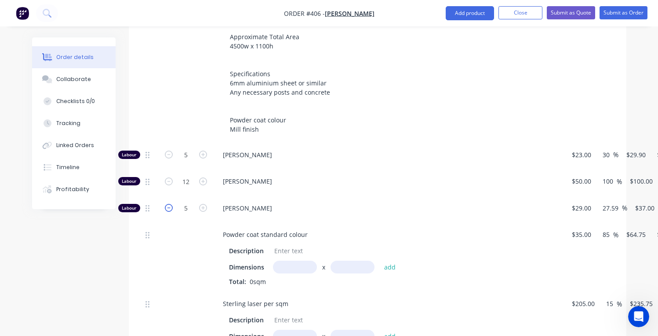
type input "$185.00"
click at [166, 204] on icon "button" at bounding box center [169, 208] width 8 height 8
type input "4"
type input "$148.00"
click at [165, 204] on icon "button" at bounding box center [169, 208] width 8 height 8
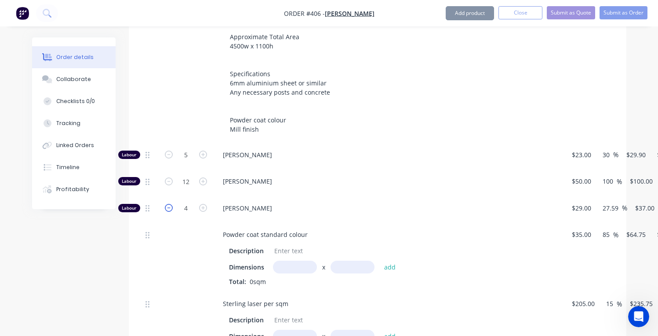
type input "3"
type input "$111.00"
click at [165, 204] on icon "button" at bounding box center [169, 208] width 8 height 8
type input "2"
type input "$74.00"
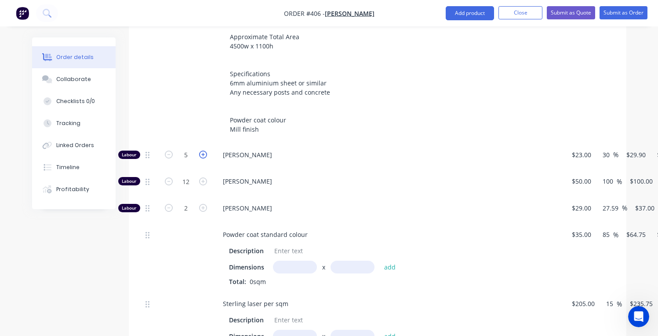
click at [205, 150] on icon "button" at bounding box center [203, 154] width 8 height 8
type input "6"
type input "$179.40"
click at [205, 150] on icon "button" at bounding box center [203, 154] width 8 height 8
type input "7"
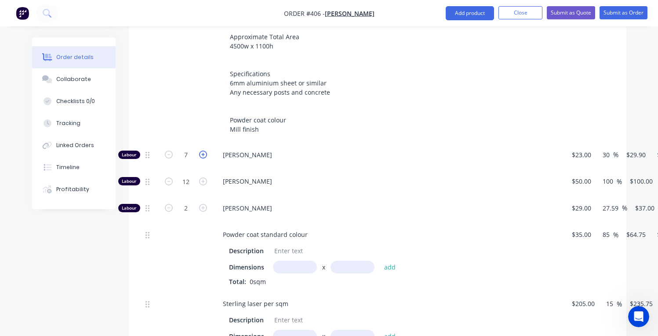
type input "$209.30"
click at [204, 204] on icon "button" at bounding box center [203, 208] width 8 height 8
type input "3"
type input "$111.00"
click at [204, 204] on icon "button" at bounding box center [203, 208] width 8 height 8
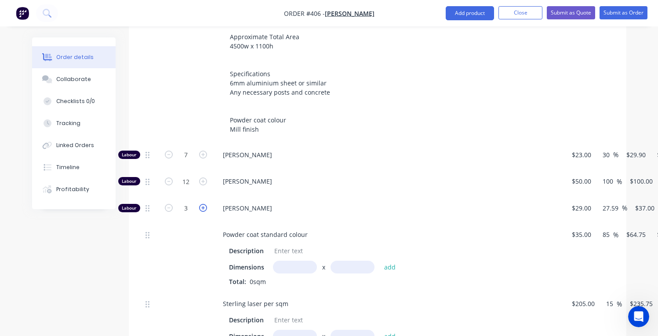
type input "4"
type input "$148.00"
click at [204, 204] on icon "button" at bounding box center [203, 208] width 8 height 8
type input "5"
type input "$185.00"
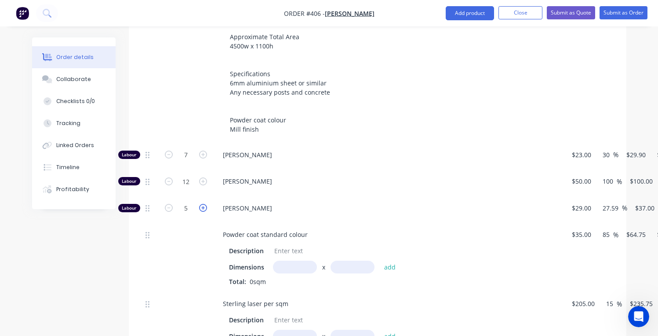
click at [204, 204] on icon "button" at bounding box center [203, 208] width 8 height 8
type input "6"
type input "$222.00"
click at [161, 198] on div "6" at bounding box center [186, 209] width 53 height 27
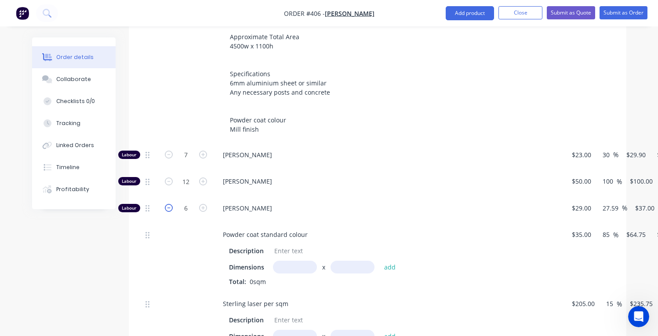
click at [167, 204] on icon "button" at bounding box center [169, 208] width 8 height 8
type input "5"
type input "$185.00"
click at [167, 204] on icon "button" at bounding box center [169, 208] width 8 height 8
type input "4"
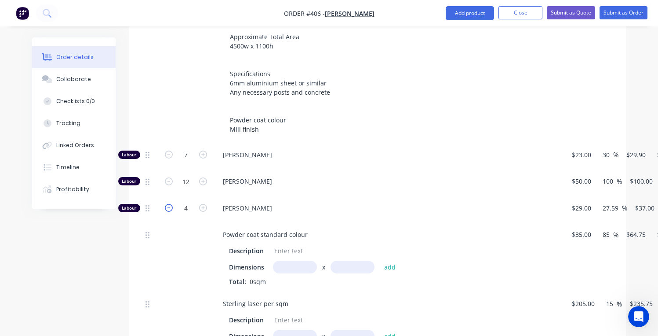
type input "$148.00"
click at [168, 204] on icon "button" at bounding box center [169, 208] width 8 height 8
type input "3"
type input "$111.00"
click at [311, 196] on div "[PERSON_NAME]" at bounding box center [388, 209] width 352 height 27
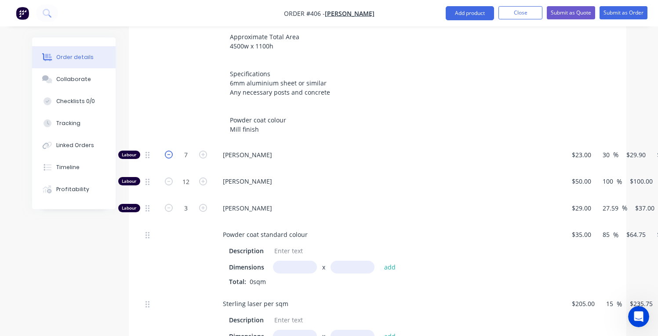
click at [171, 150] on icon "button" at bounding box center [169, 154] width 8 height 8
type input "6"
type input "$179.40"
click at [171, 150] on icon "button" at bounding box center [169, 154] width 8 height 8
type input "5"
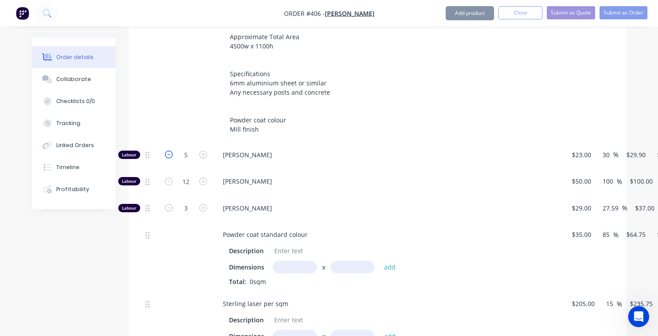
type input "$149.50"
click at [171, 150] on icon "button" at bounding box center [169, 154] width 8 height 8
type input "4"
type input "$119.60"
click at [171, 150] on icon "button" at bounding box center [169, 154] width 8 height 8
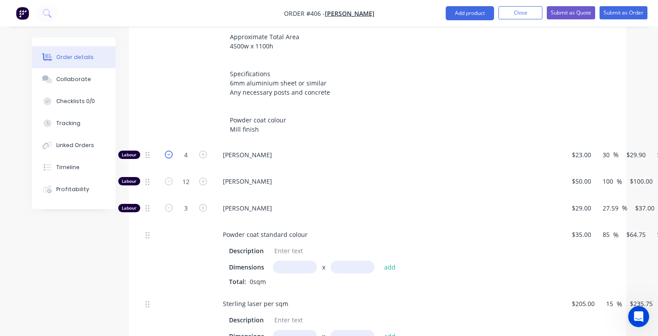
type input "3"
type input "$89.70"
click at [171, 150] on icon "button" at bounding box center [169, 154] width 8 height 8
type input "2"
type input "$59.80"
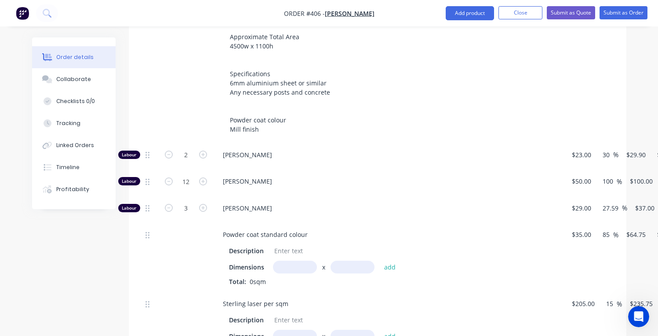
click at [209, 148] on div "2" at bounding box center [186, 156] width 53 height 27
click at [204, 150] on icon "button" at bounding box center [203, 154] width 8 height 8
type input "3"
type input "$89.70"
click at [204, 150] on icon "button" at bounding box center [203, 154] width 8 height 8
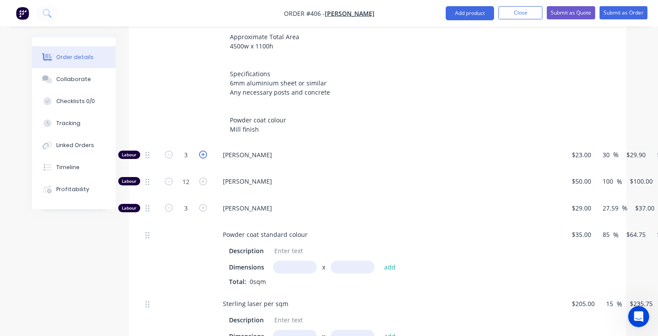
type input "4"
type input "$119.60"
click at [204, 150] on icon "button" at bounding box center [203, 154] width 8 height 8
type input "5"
type input "$149.50"
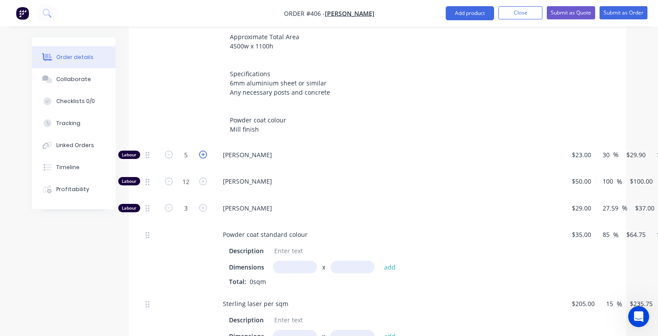
click at [204, 150] on icon "button" at bounding box center [203, 154] width 8 height 8
type input "6"
type input "$179.40"
click at [204, 204] on icon "button" at bounding box center [203, 208] width 8 height 8
type input "4"
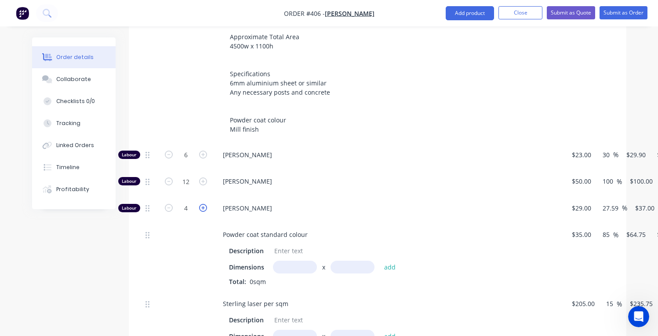
type input "$148.00"
click at [204, 204] on icon "button" at bounding box center [203, 208] width 8 height 8
type input "5"
type input "$185.00"
click at [204, 204] on icon "button" at bounding box center [203, 208] width 8 height 8
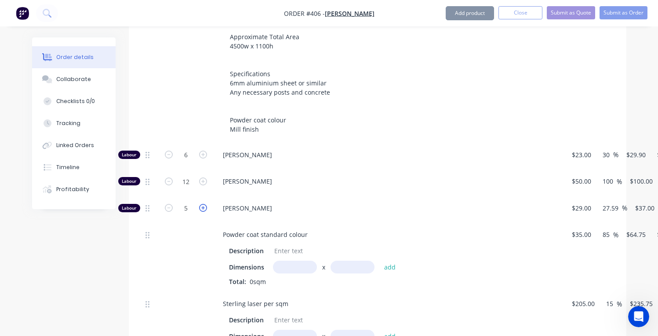
type input "6"
type input "$222.00"
click at [204, 204] on icon "button" at bounding box center [203, 208] width 8 height 8
type input "7"
type input "$259.00"
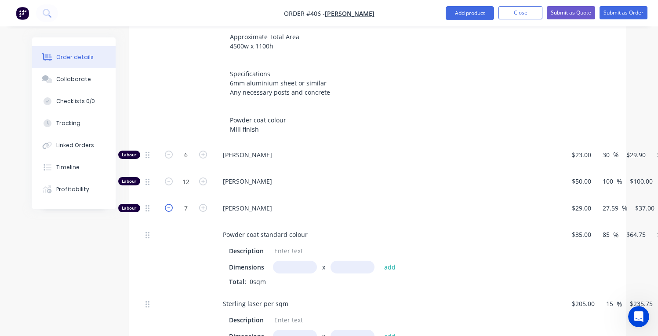
click at [165, 204] on icon "button" at bounding box center [169, 208] width 8 height 8
type input "6"
type input "$222.00"
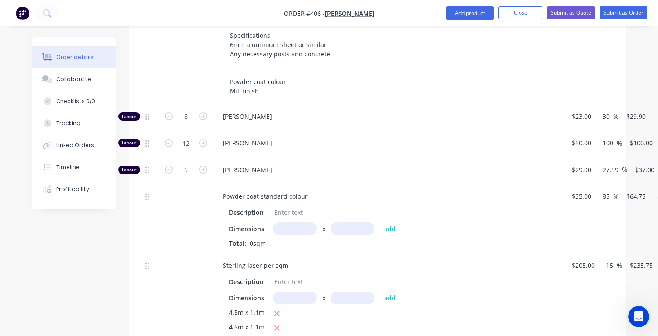
scroll to position [326, 0]
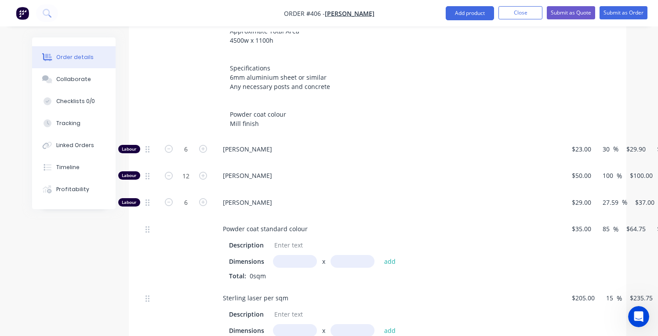
click at [163, 197] on button "button" at bounding box center [168, 201] width 11 height 9
type input "5"
type input "$185.00"
click at [164, 197] on button "button" at bounding box center [168, 201] width 11 height 9
type input "4"
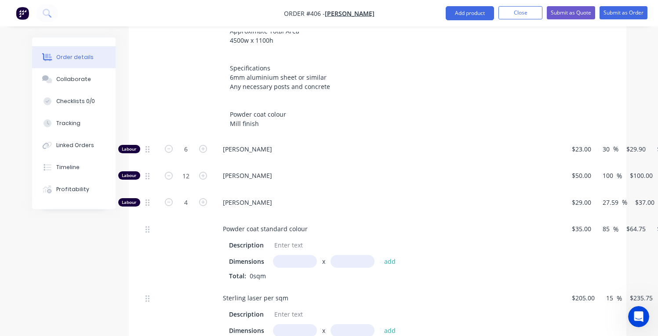
type input "$148.00"
click at [164, 197] on button "button" at bounding box center [168, 201] width 11 height 9
type input "3"
type input "$111.00"
click at [164, 197] on button "button" at bounding box center [168, 201] width 11 height 9
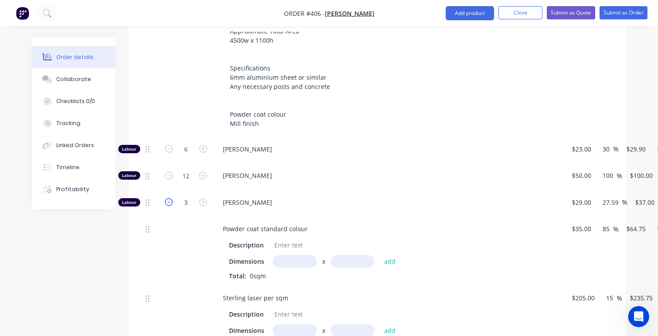
type input "2"
type input "$74.00"
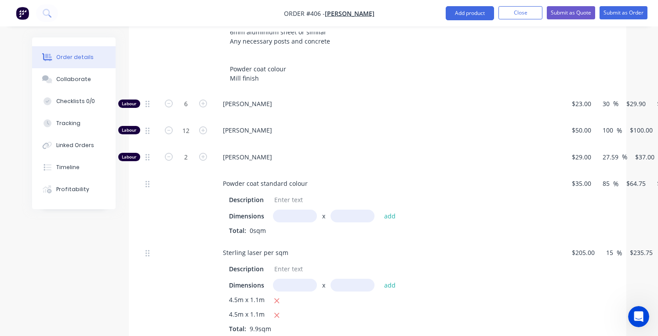
scroll to position [371, 59]
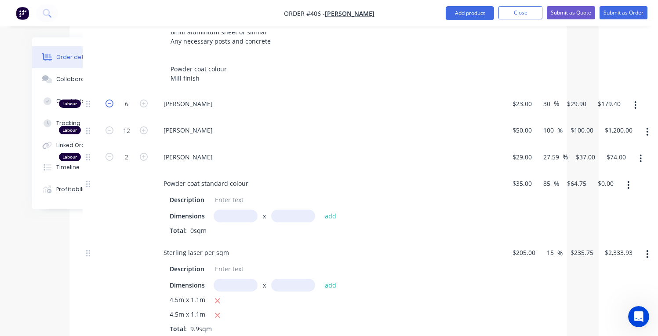
click at [109, 99] on icon "button" at bounding box center [110, 103] width 8 height 8
type input "5"
type input "$149.50"
click at [109, 99] on icon "button" at bounding box center [110, 103] width 8 height 8
type input "4"
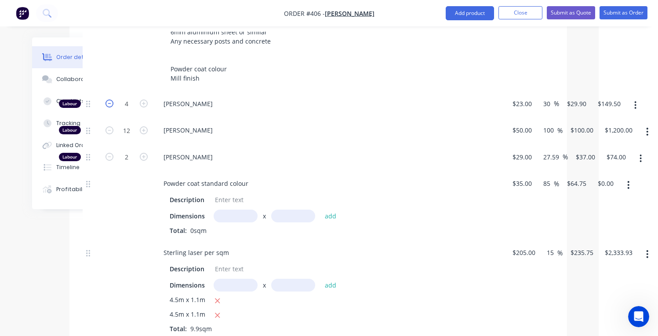
type input "$119.60"
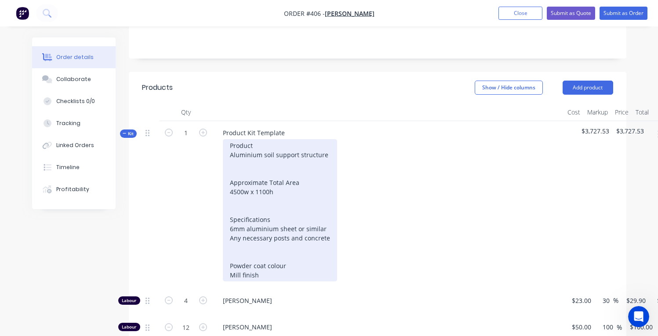
scroll to position [169, 0]
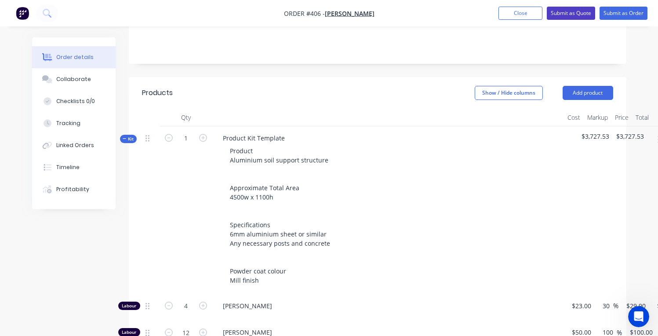
click at [588, 13] on button "Submit as Quote" at bounding box center [571, 13] width 48 height 13
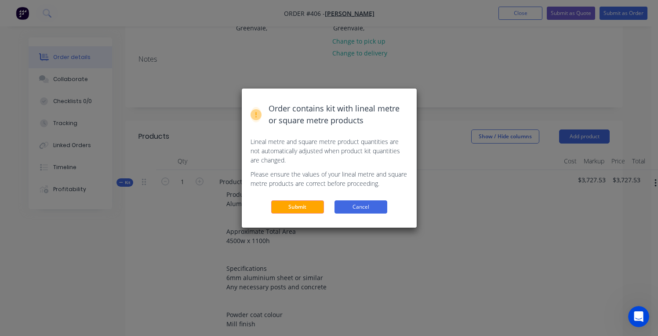
click at [370, 210] on button "Cancel" at bounding box center [361, 206] width 53 height 13
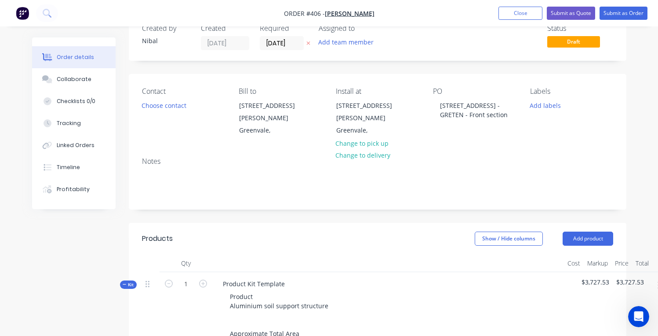
scroll to position [0, 0]
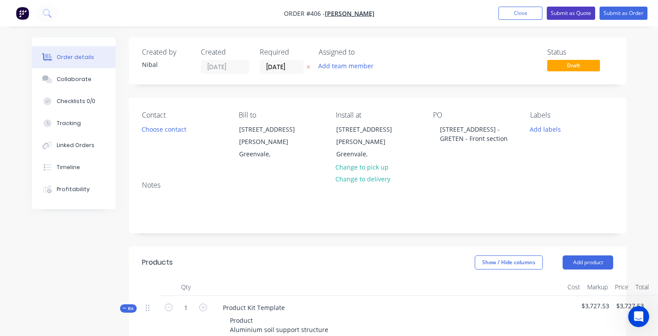
click at [564, 16] on button "Submit as Quote" at bounding box center [571, 13] width 48 height 13
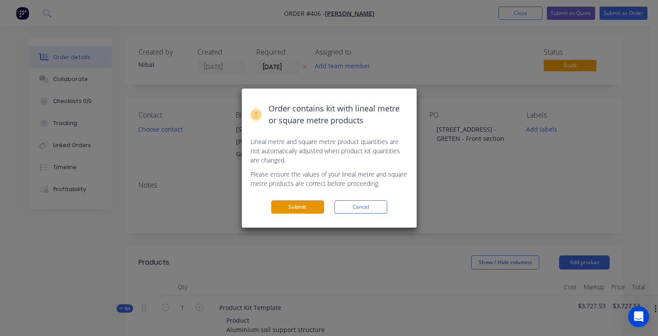
click at [320, 204] on button "Submit" at bounding box center [297, 206] width 53 height 13
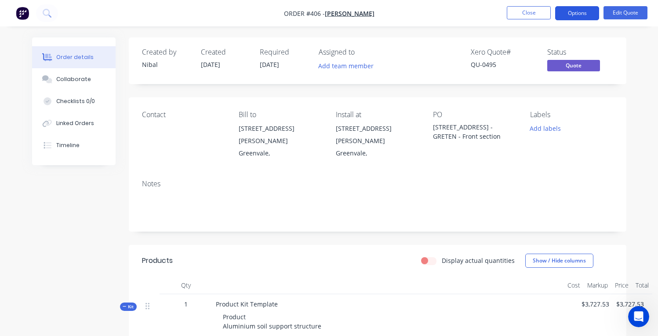
click at [588, 18] on button "Options" at bounding box center [577, 13] width 44 height 14
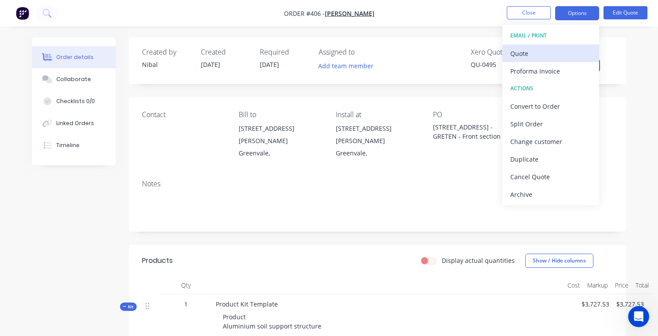
click at [571, 54] on div "Quote" at bounding box center [551, 53] width 81 height 13
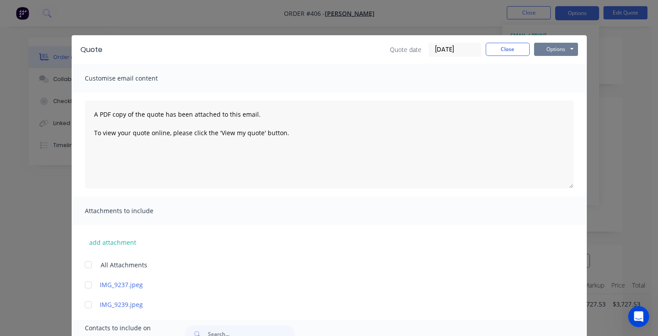
click at [543, 49] on button "Options" at bounding box center [556, 49] width 44 height 13
click at [556, 69] on button "Preview" at bounding box center [562, 65] width 56 height 15
click at [547, 45] on button "Options" at bounding box center [556, 49] width 44 height 13
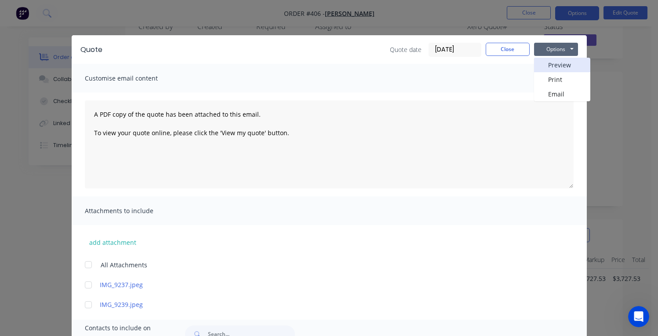
click at [545, 60] on button "Preview" at bounding box center [562, 65] width 56 height 15
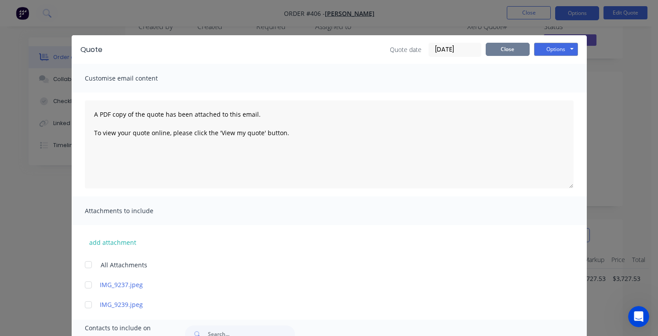
click at [496, 53] on button "Close" at bounding box center [508, 49] width 44 height 13
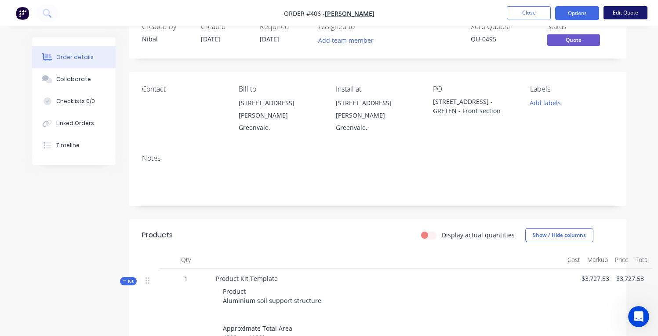
click at [621, 16] on button "Edit Quote" at bounding box center [626, 12] width 44 height 13
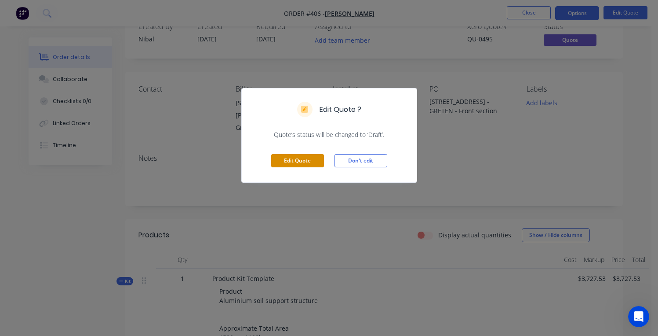
click at [309, 167] on button "Edit Quote" at bounding box center [297, 160] width 53 height 13
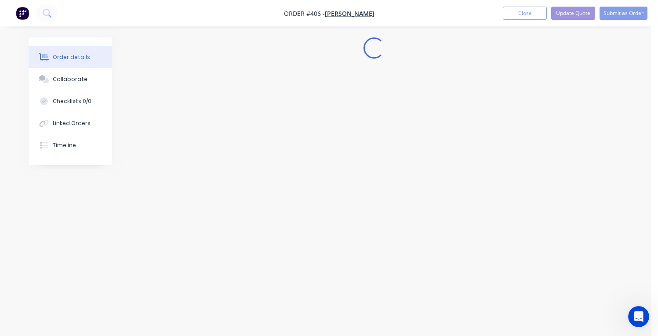
scroll to position [0, 0]
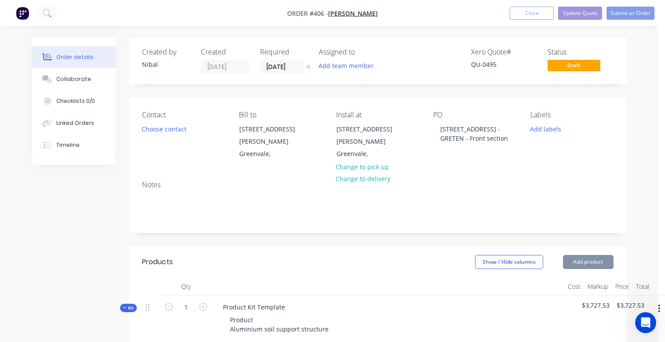
type input "$23.00"
type input "30"
type input "$29.90"
type input "$119.60"
type input "$50.00"
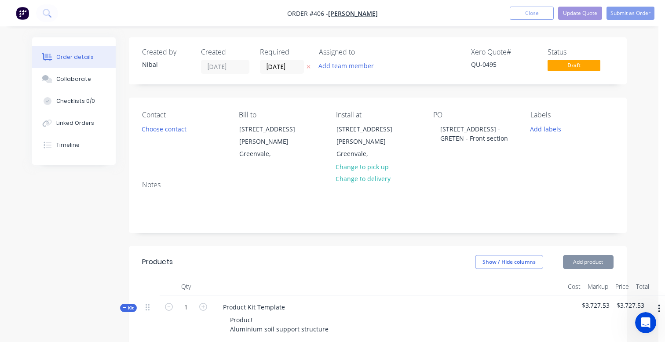
type input "100"
type input "$100.00"
type input "$1,200.00"
type input "$29.00"
type input "27.59"
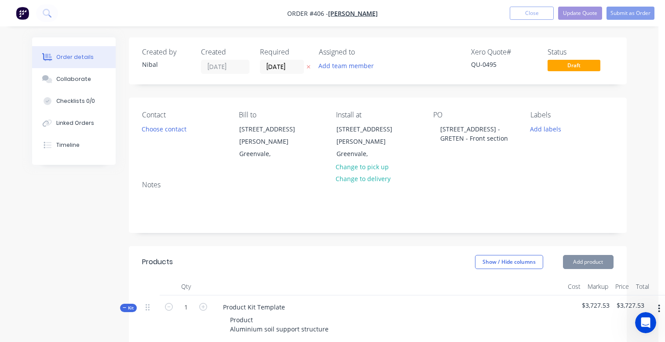
type input "$37.00"
type input "$74.00"
type input "$35.00"
type input "85"
type input "$64.75"
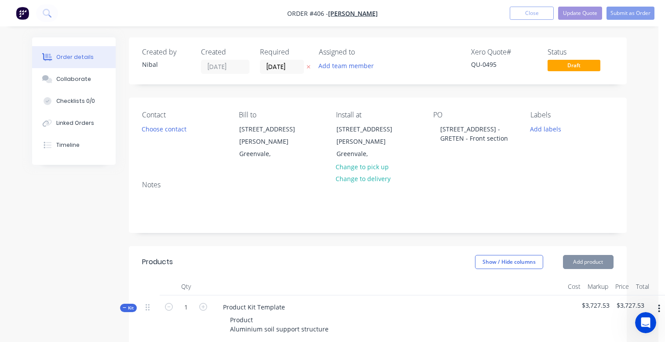
type input "$205.00"
type input "15"
type input "$235.75"
type input "$2,333.93"
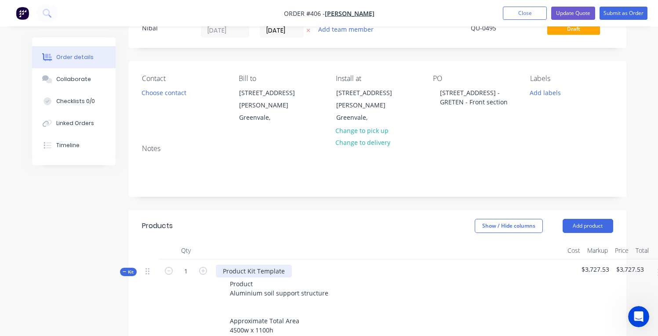
scroll to position [44, 0]
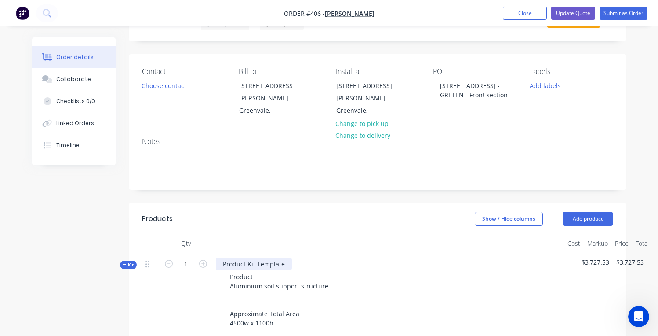
click at [246, 257] on div "Product Kit Template" at bounding box center [254, 263] width 76 height 13
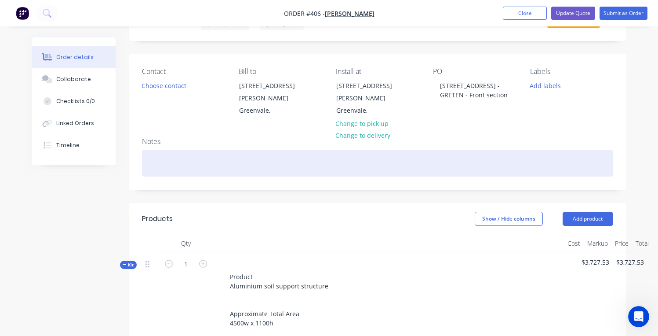
click at [608, 164] on div at bounding box center [377, 163] width 471 height 27
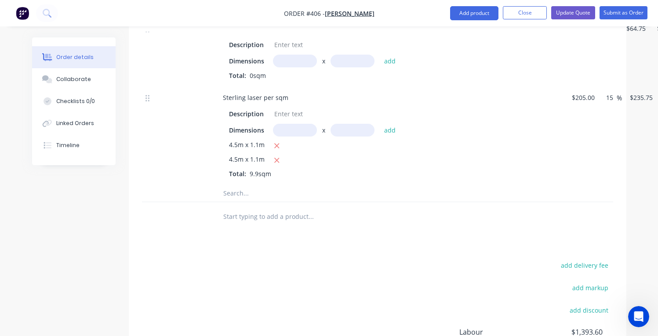
scroll to position [530, 0]
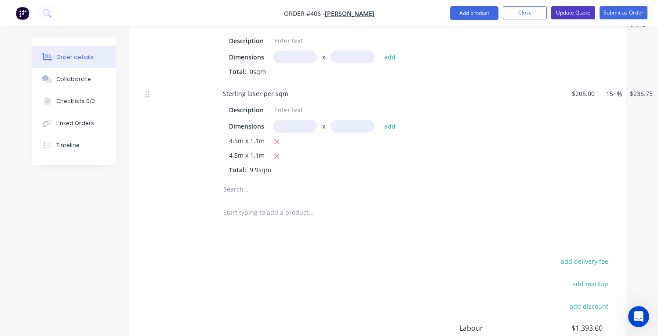
click at [579, 12] on button "Update Quote" at bounding box center [574, 12] width 44 height 13
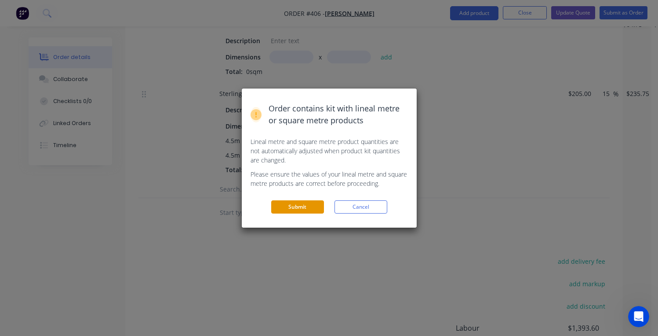
click at [302, 201] on button "Submit" at bounding box center [297, 206] width 53 height 13
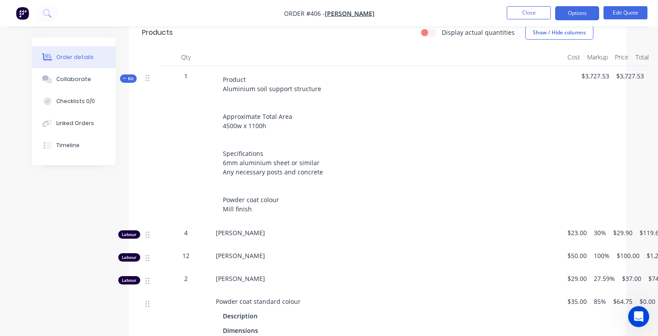
scroll to position [227, 0]
click at [588, 15] on button "Options" at bounding box center [577, 13] width 44 height 14
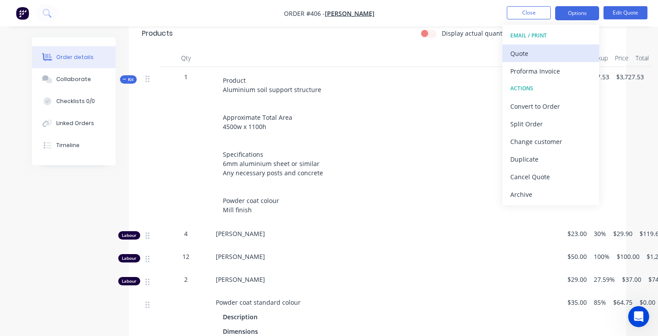
click at [548, 59] on div "Quote" at bounding box center [551, 53] width 81 height 13
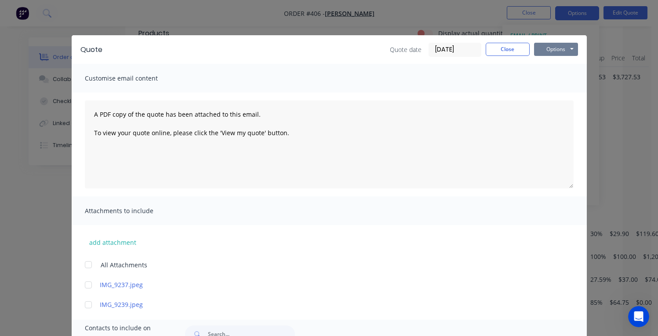
click at [541, 48] on button "Options" at bounding box center [556, 49] width 44 height 13
click at [541, 66] on button "Preview" at bounding box center [562, 65] width 56 height 15
click at [517, 51] on button "Close" at bounding box center [508, 49] width 44 height 13
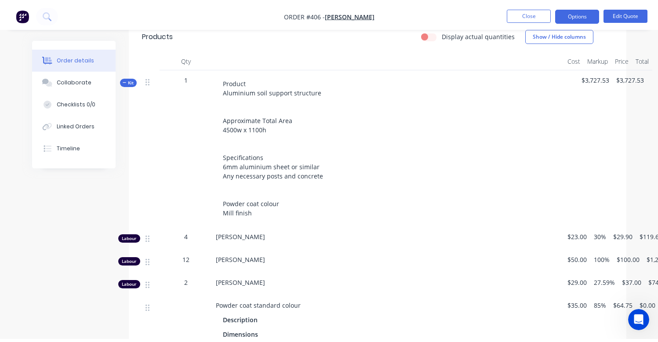
scroll to position [0, 0]
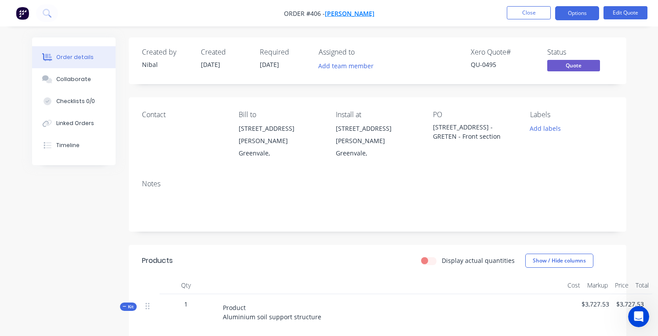
click at [365, 14] on span "[PERSON_NAME]" at bounding box center [350, 13] width 50 height 8
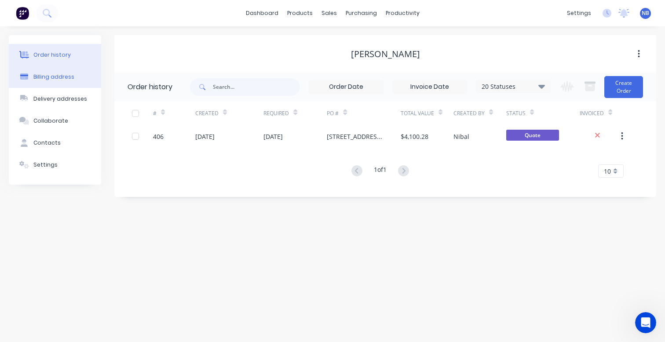
click at [60, 82] on button "Billing address" at bounding box center [55, 77] width 92 height 22
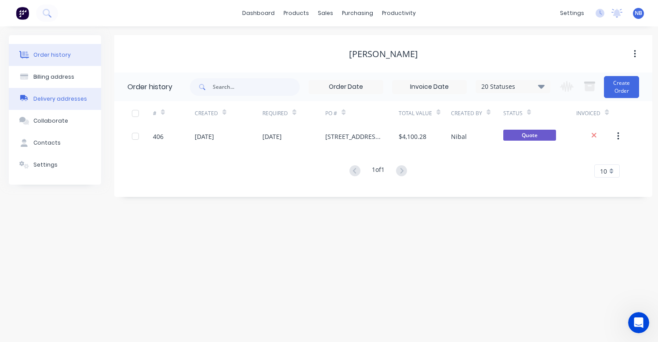
select select "AU"
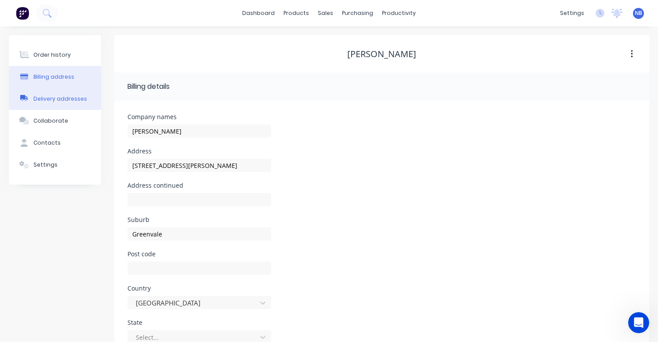
click at [63, 102] on div "Delivery addresses" at bounding box center [60, 99] width 54 height 8
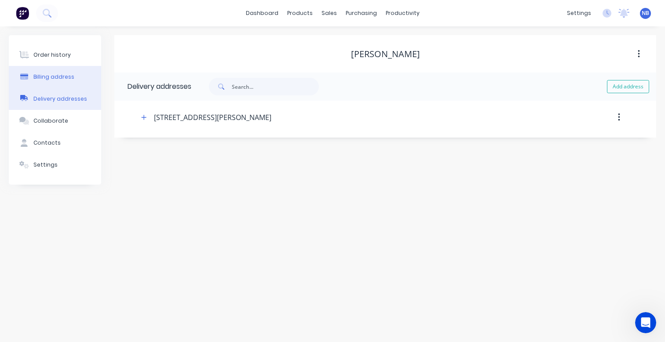
click at [55, 83] on button "Billing address" at bounding box center [55, 77] width 92 height 22
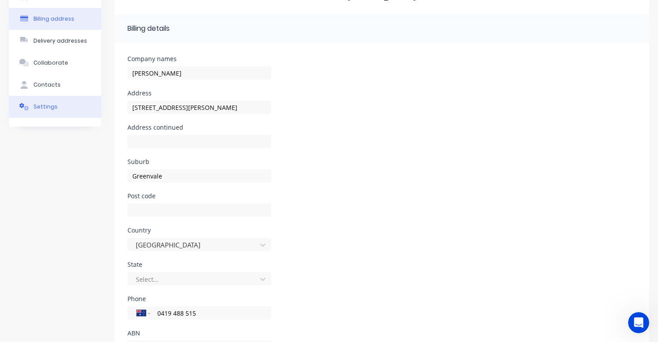
scroll to position [67, 0]
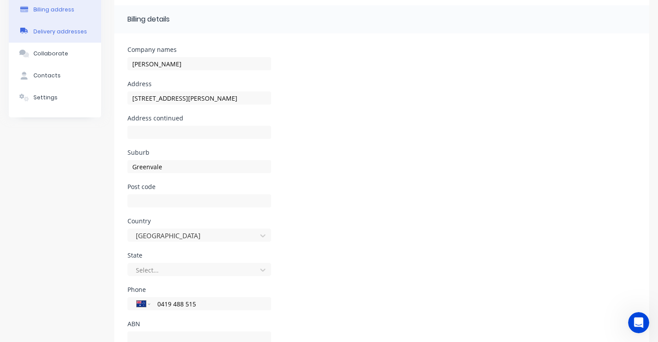
click at [52, 24] on button "Delivery addresses" at bounding box center [55, 32] width 92 height 22
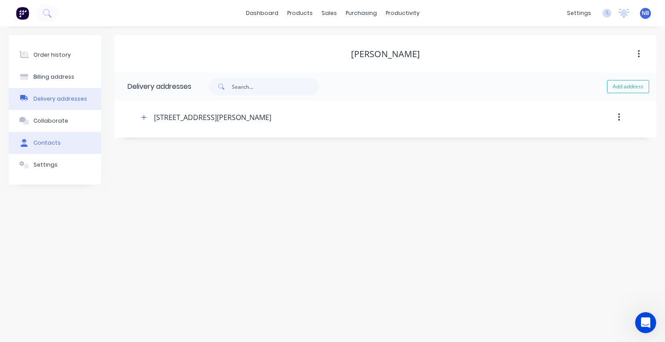
click at [62, 132] on button "Contacts" at bounding box center [55, 143] width 92 height 22
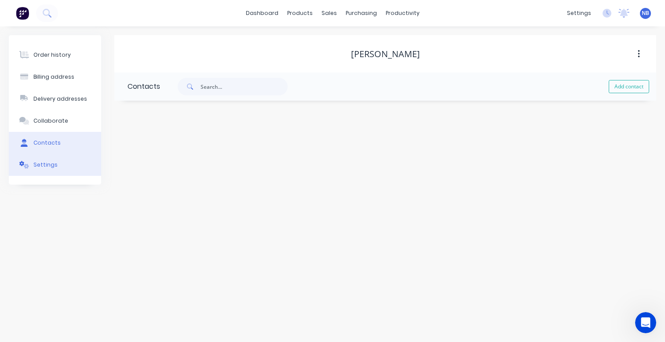
click at [61, 167] on button "Settings" at bounding box center [55, 165] width 92 height 22
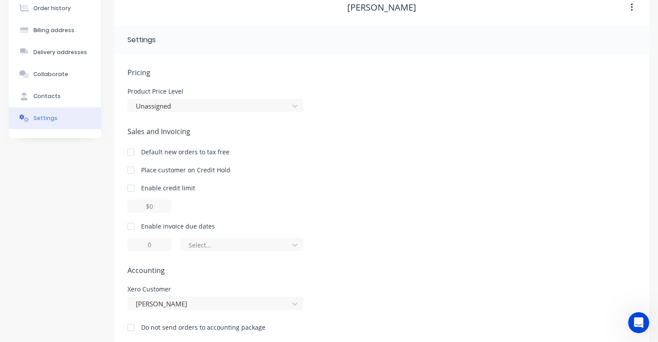
scroll to position [59, 0]
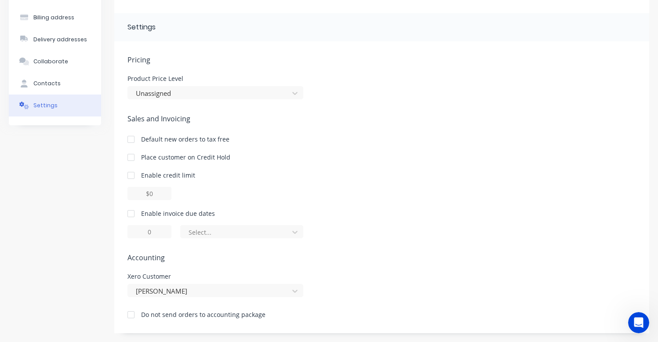
click at [135, 214] on div at bounding box center [131, 214] width 18 height 18
click at [227, 232] on div "of the current month" at bounding box center [236, 232] width 95 height 10
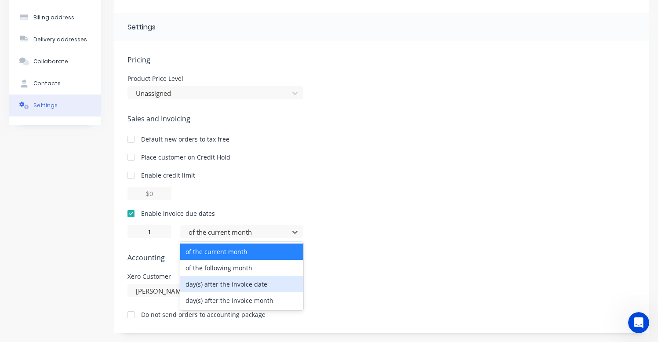
click at [229, 281] on div "day(s) after the invoice date" at bounding box center [241, 284] width 123 height 16
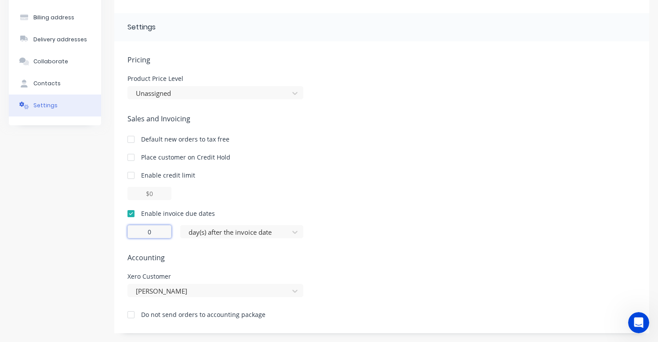
click at [151, 234] on input "0" at bounding box center [150, 231] width 44 height 13
drag, startPoint x: 139, startPoint y: 225, endPoint x: 133, endPoint y: 222, distance: 6.9
click at [133, 222] on div "Enable invoice due dates 0 day(s) after the invoice date" at bounding box center [382, 223] width 509 height 29
type input "14"
click at [484, 261] on span "Accounting" at bounding box center [382, 257] width 509 height 11
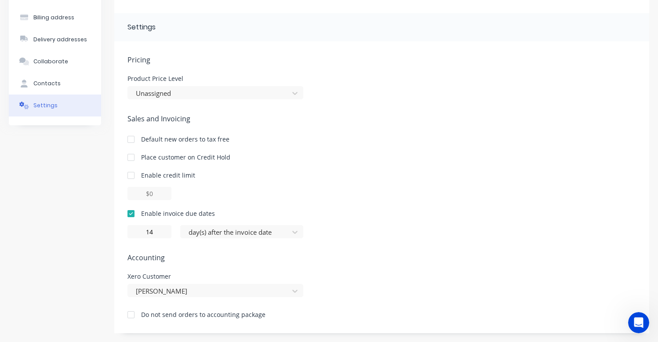
scroll to position [0, 0]
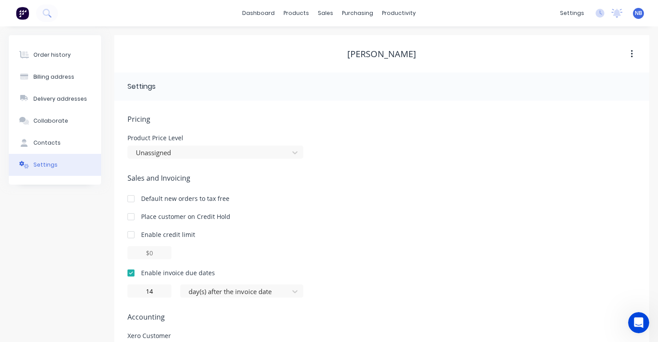
click at [628, 58] on button "button" at bounding box center [632, 54] width 21 height 16
click at [610, 48] on div "[PERSON_NAME] Archive" at bounding box center [381, 54] width 535 height 16
click at [75, 136] on button "Contacts" at bounding box center [55, 143] width 92 height 22
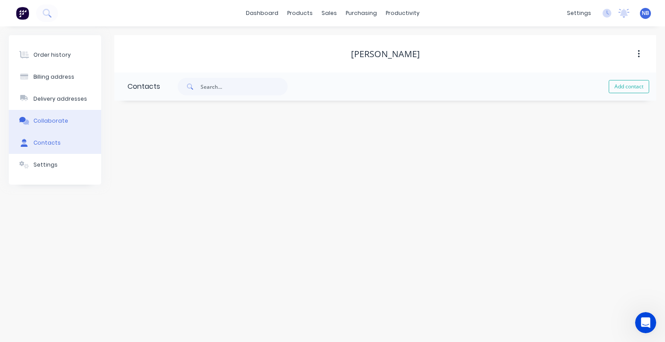
click at [76, 123] on button "Collaborate" at bounding box center [55, 121] width 92 height 22
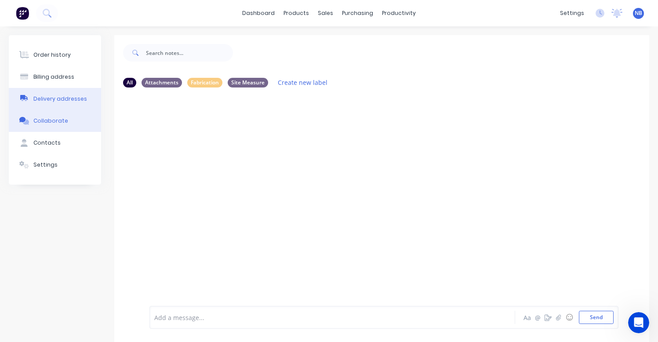
click at [69, 98] on div "Delivery addresses" at bounding box center [60, 99] width 54 height 8
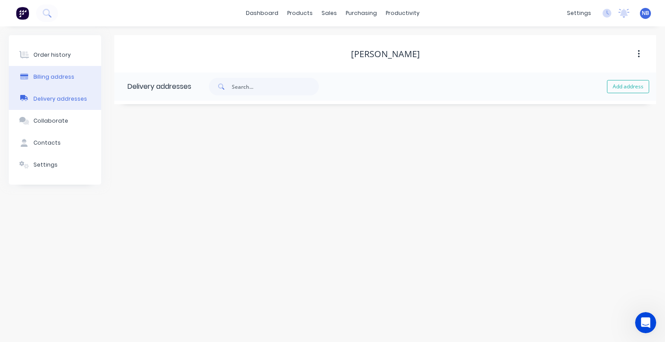
click at [74, 77] on button "Billing address" at bounding box center [55, 77] width 92 height 22
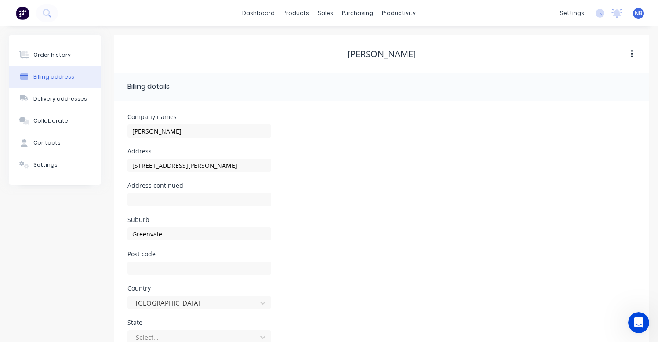
click at [633, 54] on icon "button" at bounding box center [632, 54] width 2 height 8
drag, startPoint x: 614, startPoint y: 50, endPoint x: 576, endPoint y: 52, distance: 38.8
click at [613, 50] on div "[PERSON_NAME]" at bounding box center [381, 54] width 535 height 11
click at [71, 58] on button "Order history" at bounding box center [55, 55] width 92 height 22
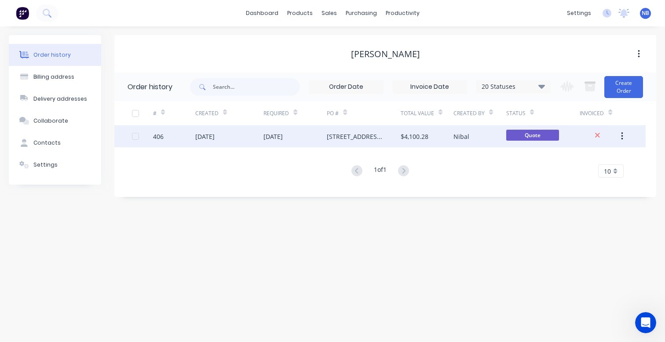
click at [409, 141] on div "$4,100.28" at bounding box center [415, 136] width 28 height 9
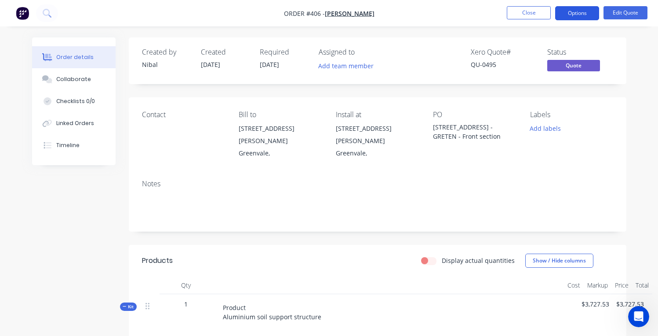
click at [589, 14] on button "Options" at bounding box center [577, 13] width 44 height 14
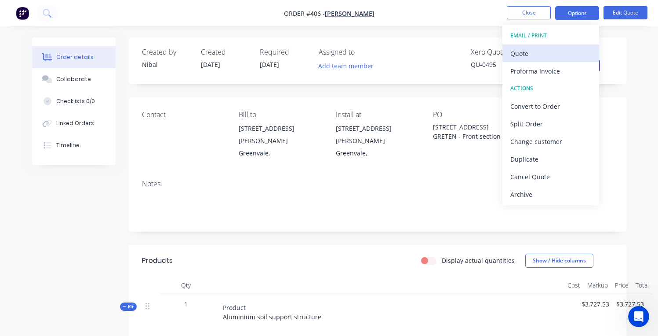
click at [545, 46] on button "Quote" at bounding box center [551, 53] width 97 height 18
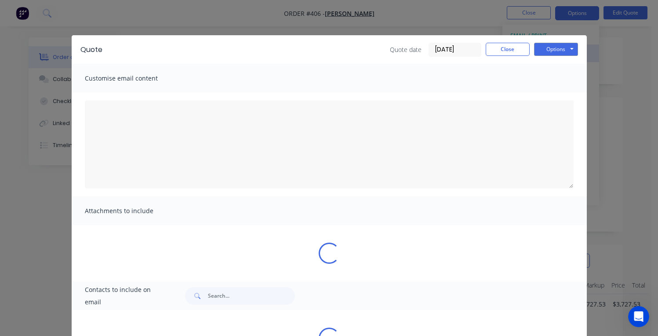
type textarea "A PDF copy of the quote has been attached to this email. To view your quote onl…"
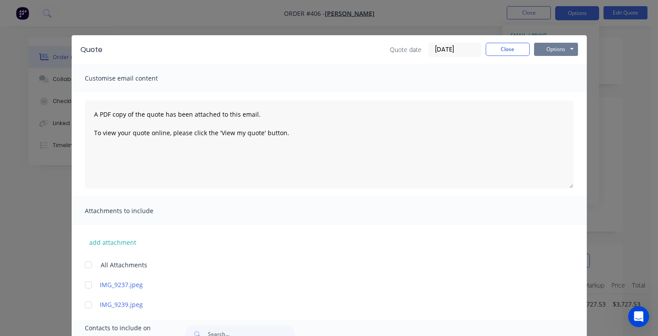
click at [543, 53] on button "Options" at bounding box center [556, 49] width 44 height 13
click at [547, 65] on button "Preview" at bounding box center [562, 65] width 56 height 15
click at [509, 47] on button "Close" at bounding box center [508, 49] width 44 height 13
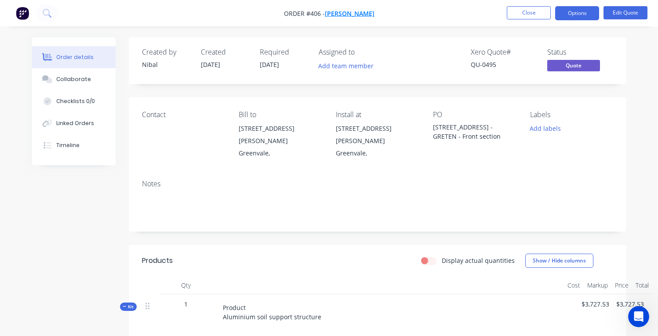
click at [332, 11] on span "[PERSON_NAME]" at bounding box center [350, 13] width 50 height 8
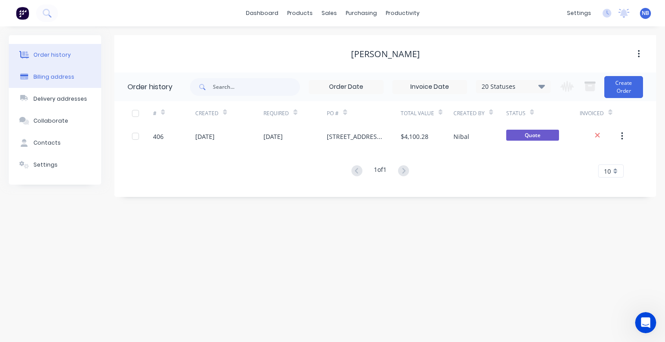
drag, startPoint x: 51, startPoint y: 63, endPoint x: 56, endPoint y: 66, distance: 6.5
click at [53, 64] on button "Order history" at bounding box center [55, 55] width 92 height 22
click at [57, 76] on div "Billing address" at bounding box center [53, 77] width 41 height 8
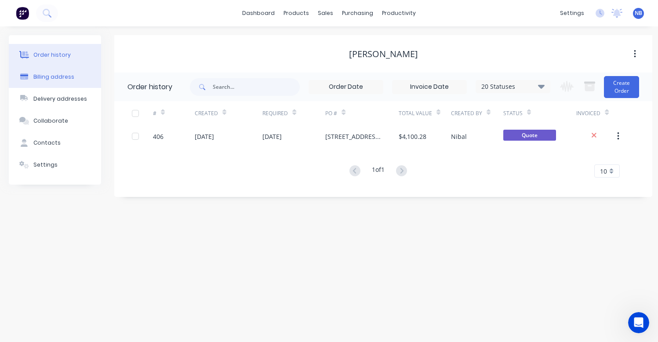
select select "AU"
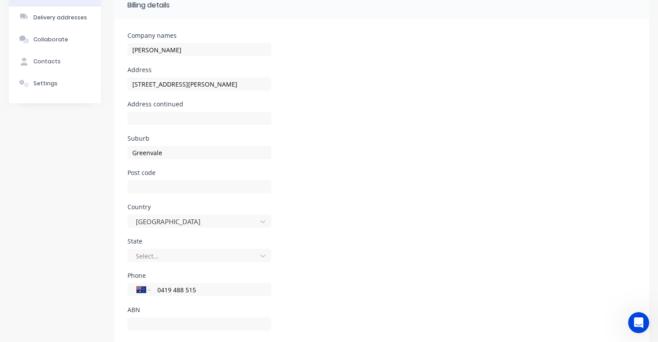
scroll to position [90, 0]
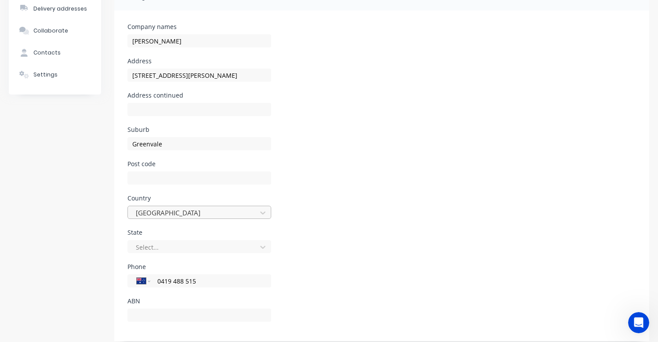
click at [195, 216] on div "[GEOGRAPHIC_DATA]" at bounding box center [193, 212] width 123 height 13
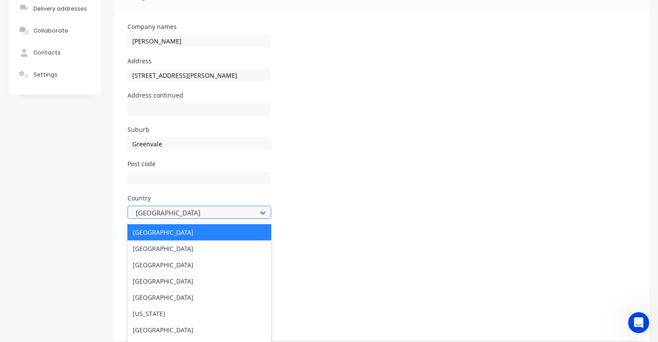
scroll to position [98, 0]
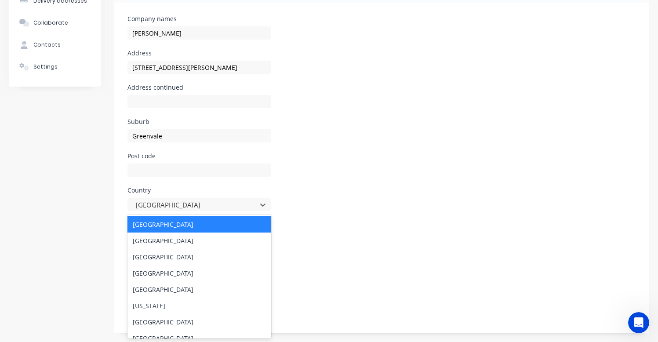
click at [413, 234] on div "State Select..." at bounding box center [382, 239] width 509 height 34
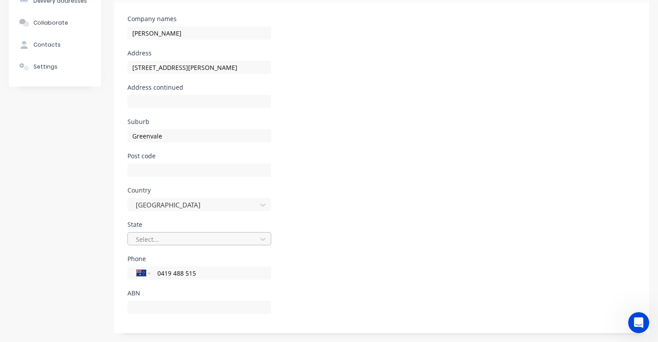
click at [207, 242] on div at bounding box center [193, 239] width 117 height 11
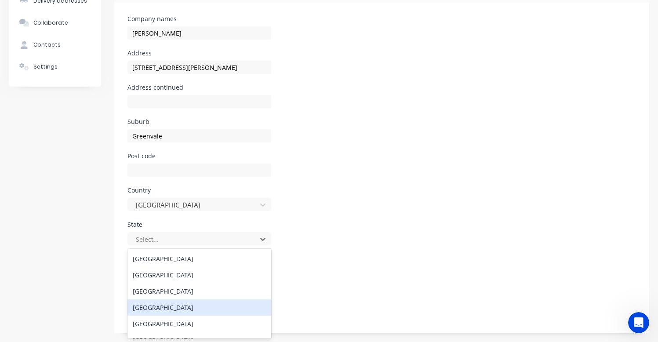
scroll to position [44, 0]
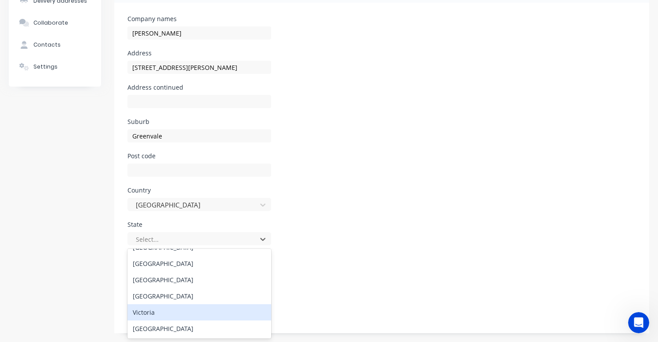
click at [185, 311] on div "Victoria" at bounding box center [200, 312] width 144 height 16
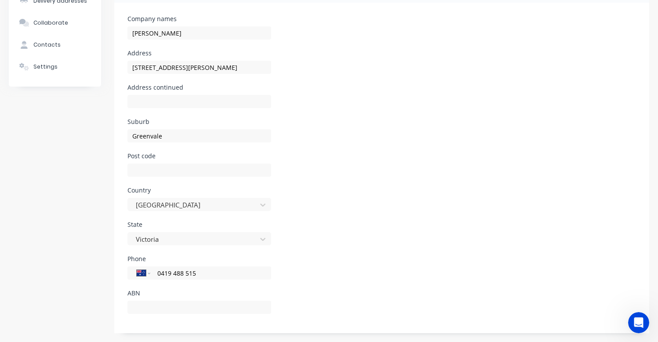
click at [366, 257] on div "Phone International [GEOGRAPHIC_DATA] [GEOGRAPHIC_DATA] [GEOGRAPHIC_DATA] [GEOG…" at bounding box center [382, 273] width 509 height 34
click at [200, 176] on div at bounding box center [200, 176] width 144 height 24
type input "1111"
click at [49, 126] on div "Order history Billing address Delivery addresses Collaborate Contacts Settings" at bounding box center [55, 135] width 92 height 396
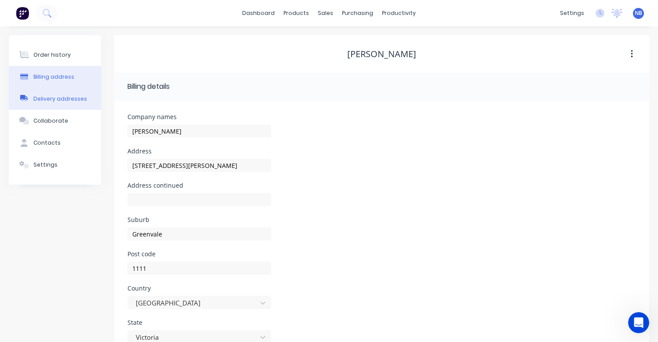
click at [63, 94] on button "Delivery addresses" at bounding box center [55, 99] width 92 height 22
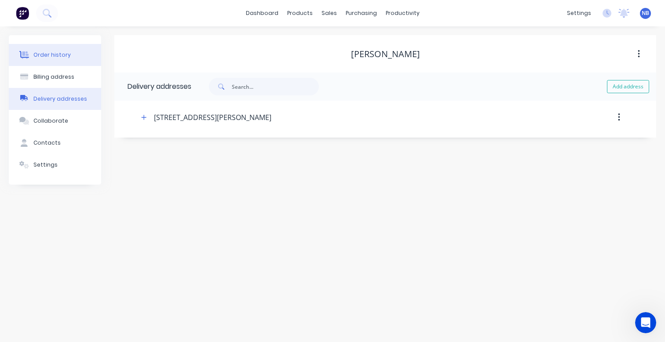
click at [48, 60] on button "Order history" at bounding box center [55, 55] width 92 height 22
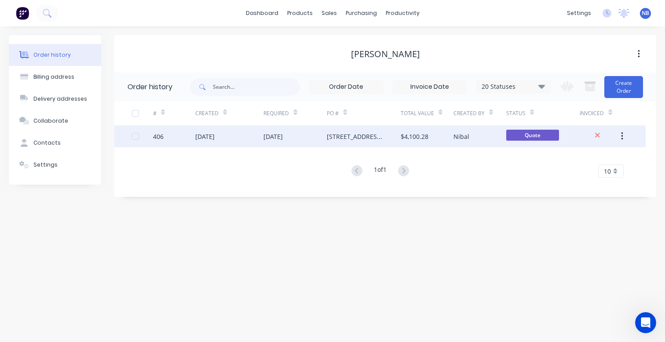
click at [272, 143] on div "[DATE]" at bounding box center [294, 136] width 63 height 22
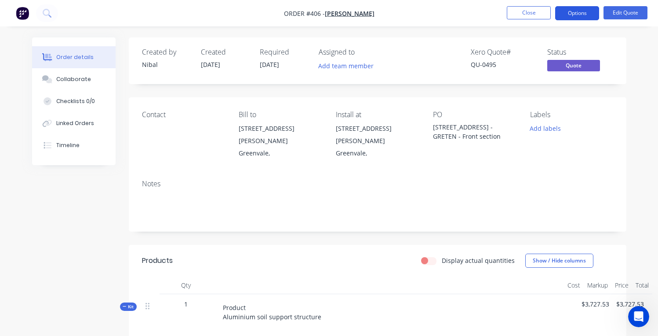
click at [574, 19] on button "Options" at bounding box center [577, 13] width 44 height 14
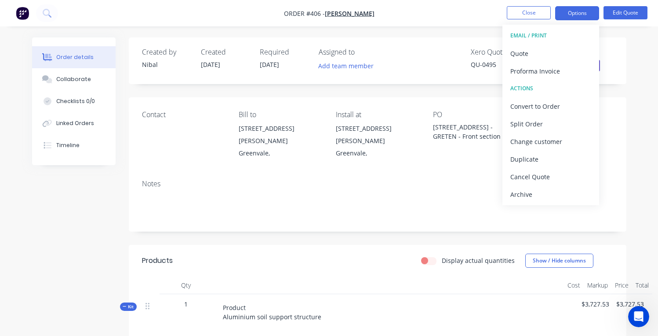
click at [559, 40] on div "EMAIL / PRINT" at bounding box center [551, 35] width 81 height 11
click at [554, 58] on div "Quote" at bounding box center [551, 53] width 81 height 13
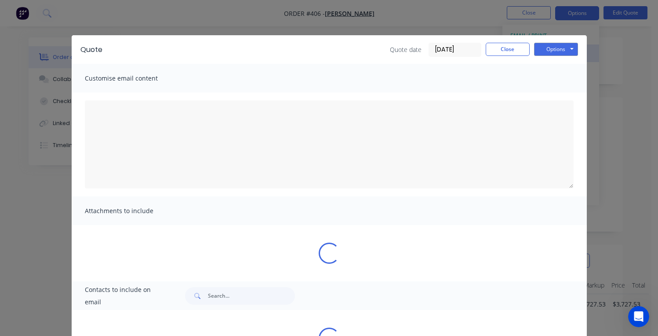
type textarea "A PDF copy of the quote has been attached to this email. To view your quote onl…"
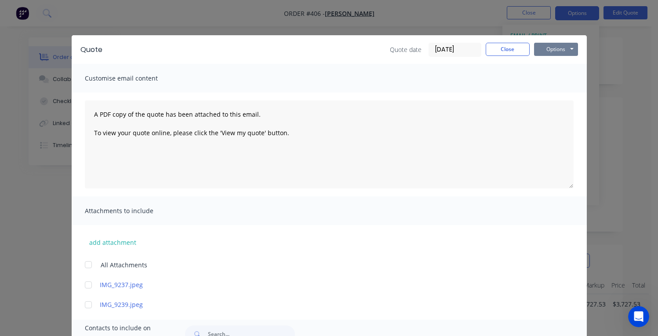
click at [544, 55] on button "Options" at bounding box center [556, 49] width 44 height 13
click at [544, 66] on button "Preview" at bounding box center [562, 65] width 56 height 15
click at [510, 47] on button "Close" at bounding box center [508, 49] width 44 height 13
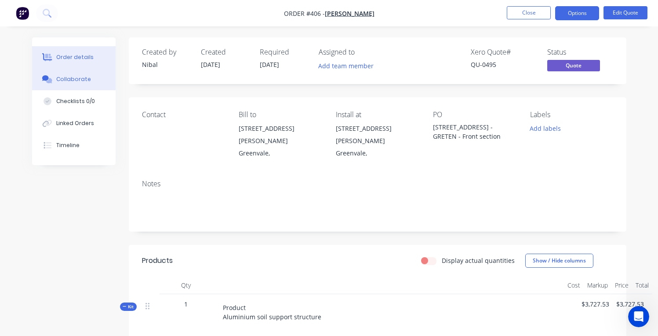
click at [91, 79] on button "Collaborate" at bounding box center [74, 79] width 84 height 22
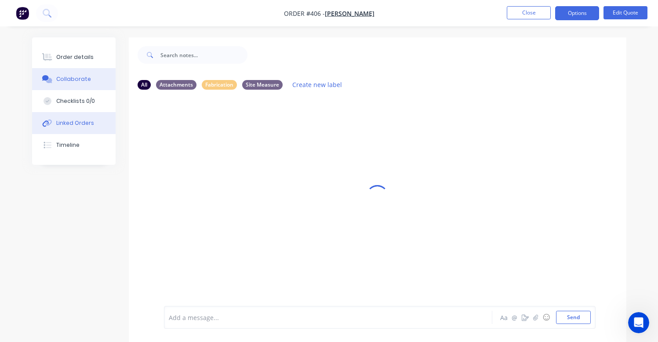
click at [80, 117] on button "Linked Orders" at bounding box center [74, 123] width 84 height 22
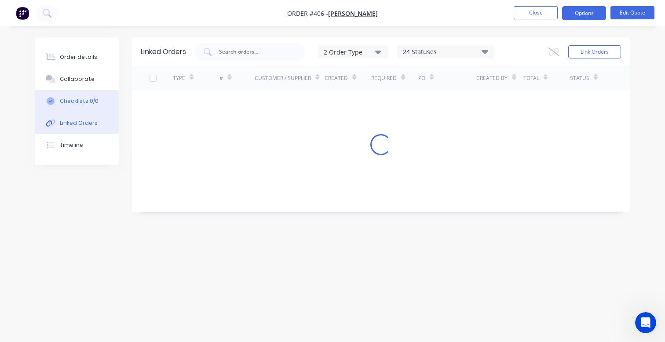
click at [78, 98] on div "Checklists 0/0" at bounding box center [79, 101] width 39 height 8
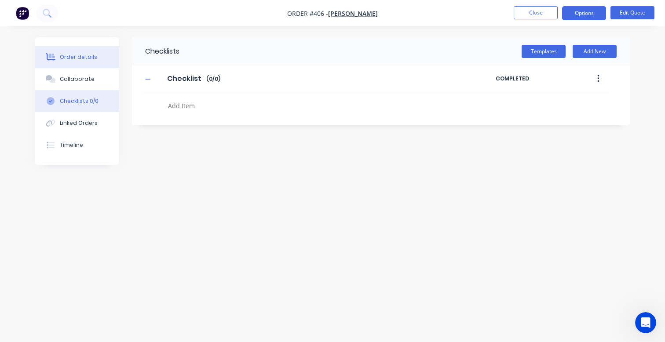
click at [83, 60] on div "Order details" at bounding box center [78, 57] width 37 height 8
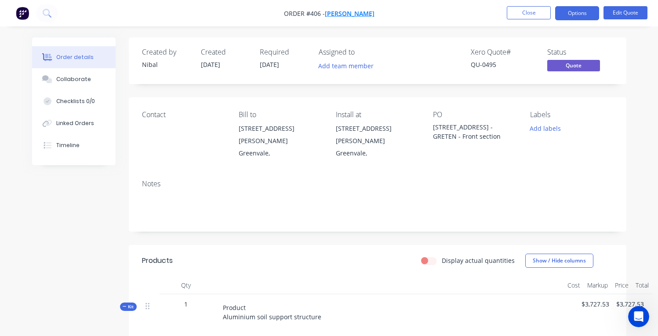
click at [343, 11] on span "[PERSON_NAME]" at bounding box center [350, 13] width 50 height 8
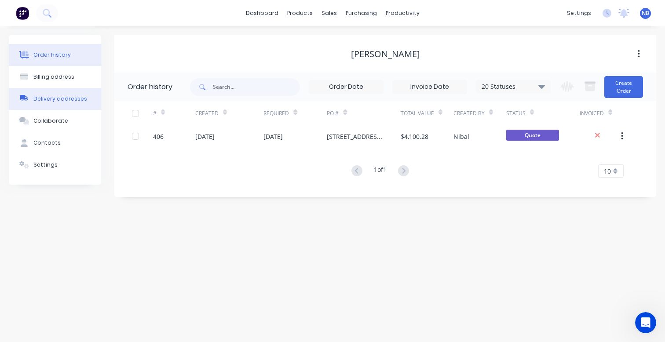
click at [51, 107] on button "Delivery addresses" at bounding box center [55, 99] width 92 height 22
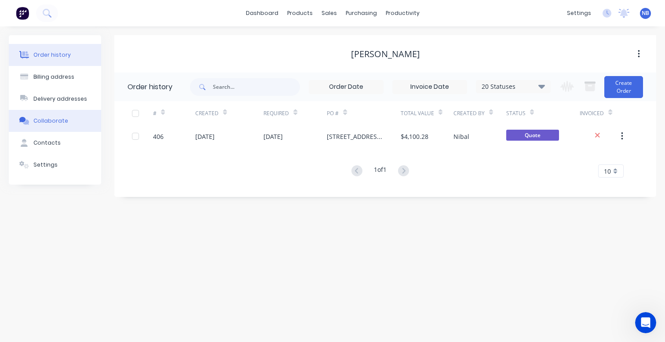
select select "AU"
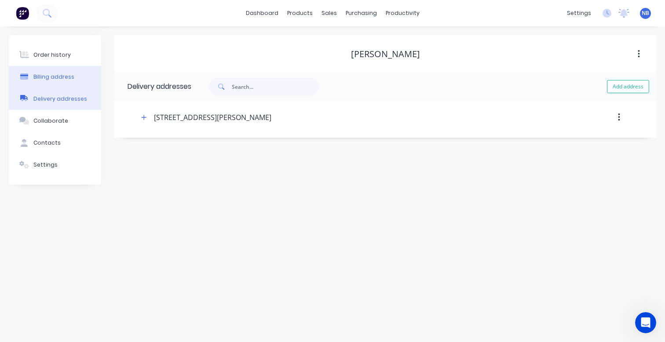
click at [65, 77] on div "Billing address" at bounding box center [53, 77] width 41 height 8
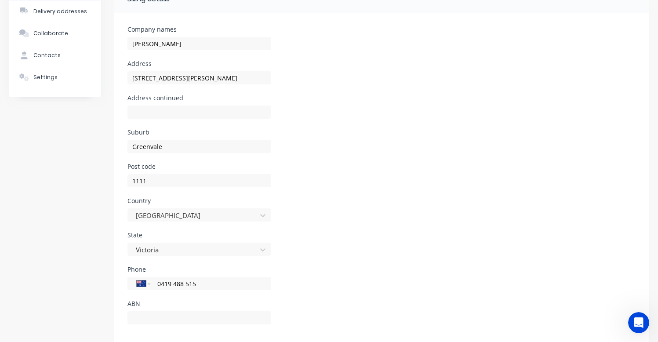
scroll to position [97, 0]
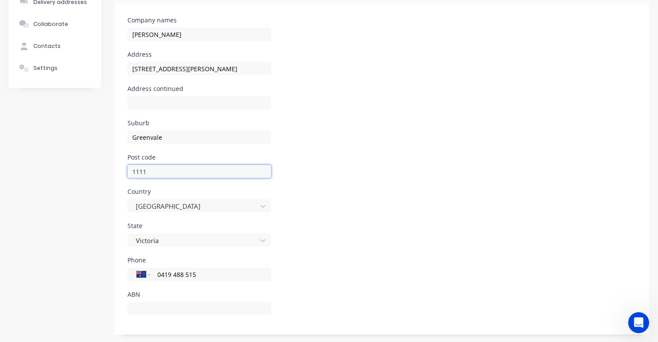
drag, startPoint x: 161, startPoint y: 175, endPoint x: 43, endPoint y: 146, distance: 121.6
click at [384, 190] on div "Country [GEOGRAPHIC_DATA]" at bounding box center [382, 206] width 509 height 34
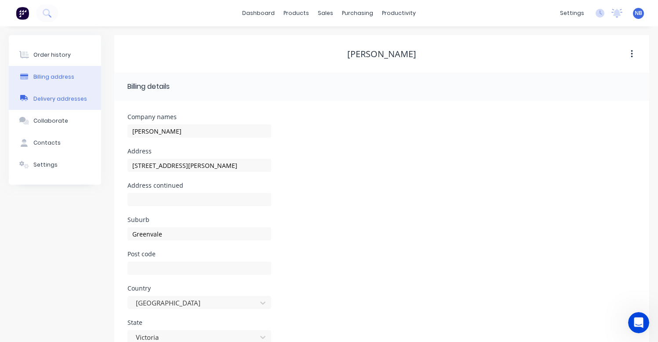
click at [69, 106] on button "Delivery addresses" at bounding box center [55, 99] width 92 height 22
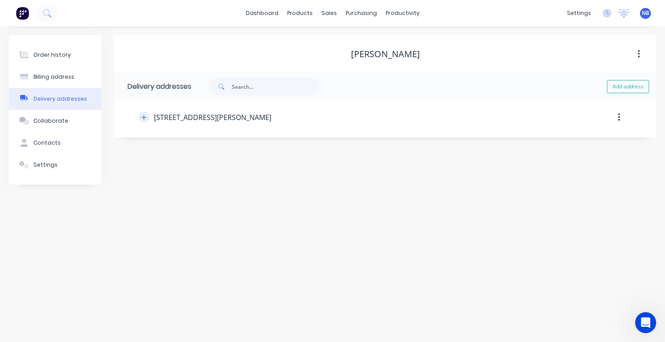
click at [142, 117] on icon "button" at bounding box center [143, 117] width 5 height 6
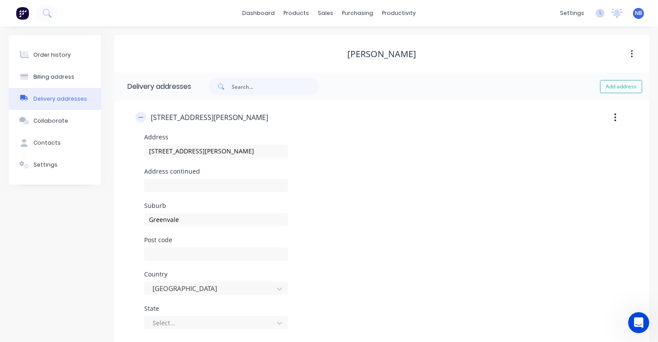
click at [142, 117] on icon "button" at bounding box center [140, 117] width 5 height 0
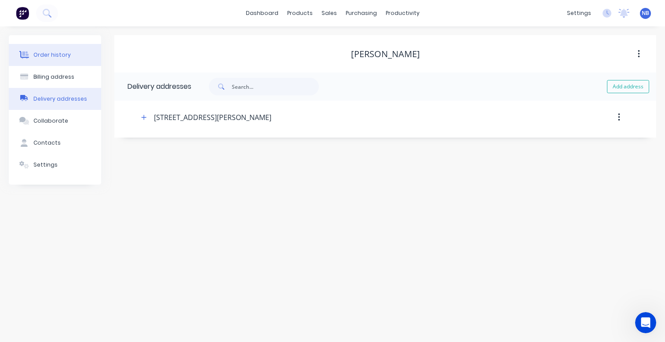
click at [87, 48] on button "Order history" at bounding box center [55, 55] width 92 height 22
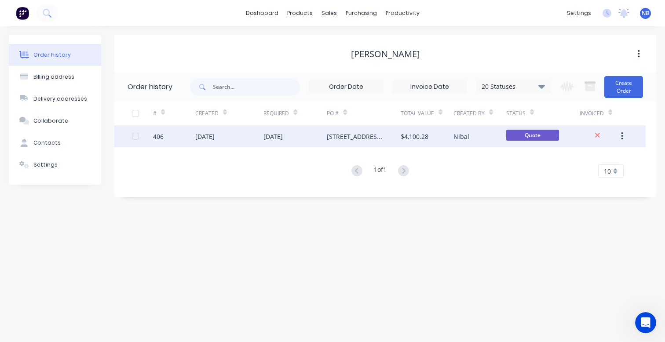
click at [320, 135] on div "[DATE]" at bounding box center [294, 136] width 63 height 22
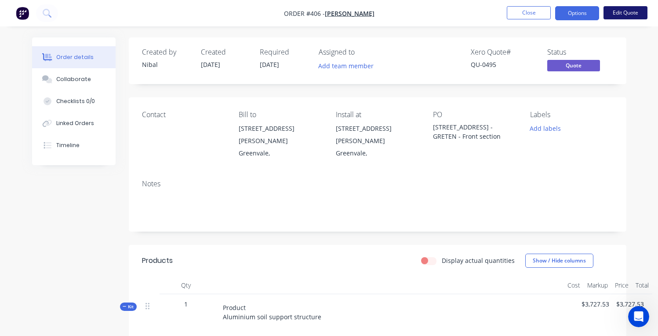
click at [639, 6] on button "Edit Quote" at bounding box center [626, 12] width 44 height 13
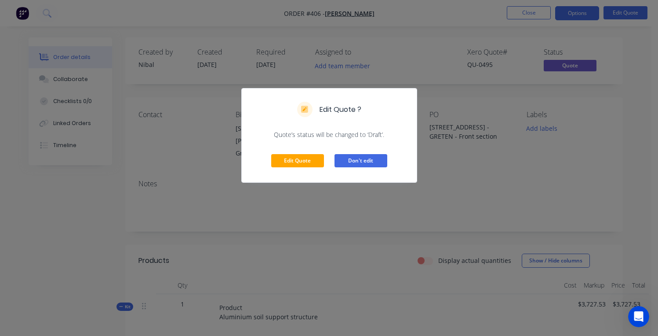
click at [383, 156] on button "Don't edit" at bounding box center [361, 160] width 53 height 13
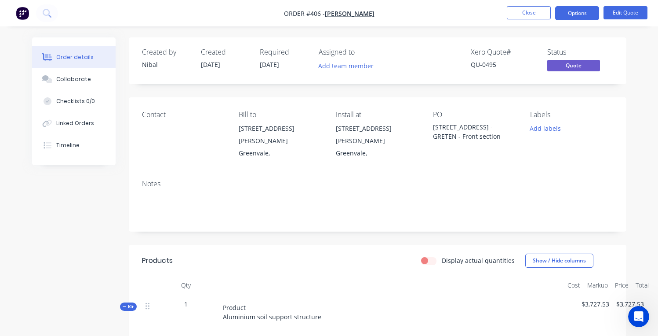
click at [157, 119] on div "Contact" at bounding box center [183, 134] width 83 height 49
click at [157, 132] on div "Contact" at bounding box center [183, 134] width 83 height 49
click at [632, 11] on button "Edit Quote" at bounding box center [626, 12] width 44 height 13
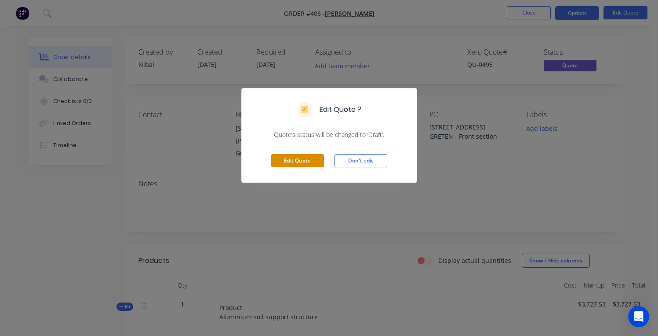
click at [321, 164] on button "Edit Quote" at bounding box center [297, 160] width 53 height 13
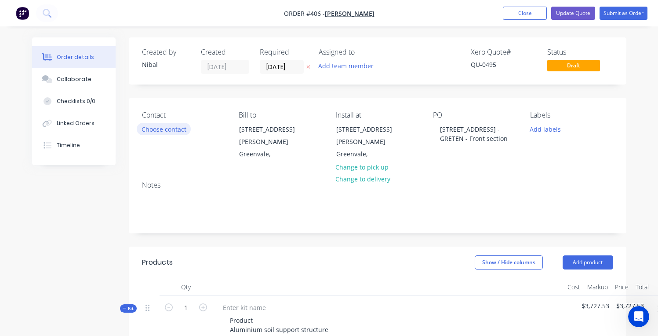
click at [171, 132] on button "Choose contact" at bounding box center [164, 129] width 54 height 12
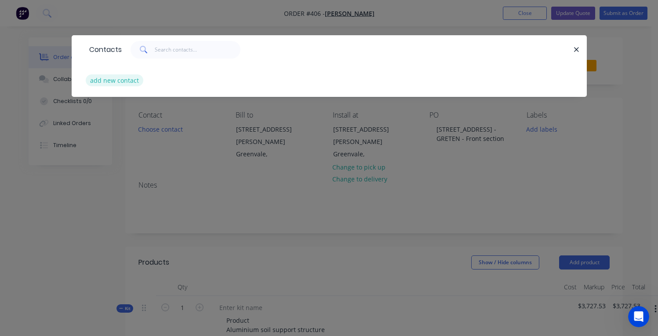
click at [112, 80] on button "add new contact" at bounding box center [115, 80] width 58 height 12
select select "AU"
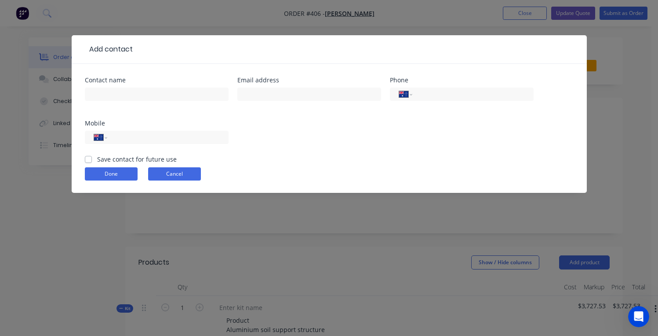
click at [174, 176] on button "Cancel" at bounding box center [174, 173] width 53 height 13
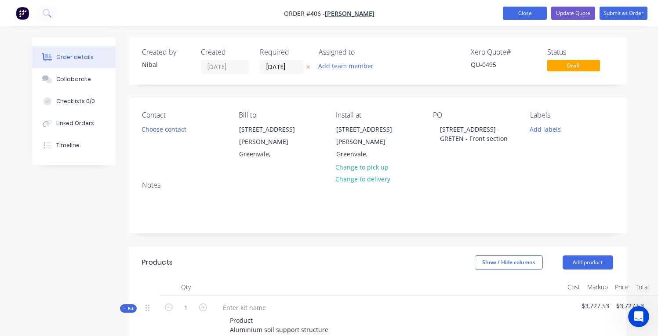
click at [505, 10] on button "Close" at bounding box center [525, 13] width 44 height 13
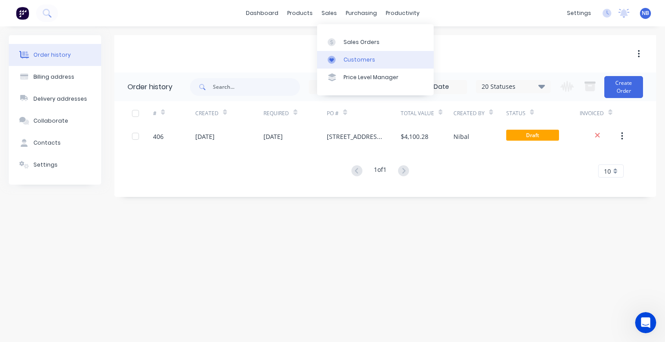
click at [345, 62] on div "Customers" at bounding box center [359, 60] width 32 height 8
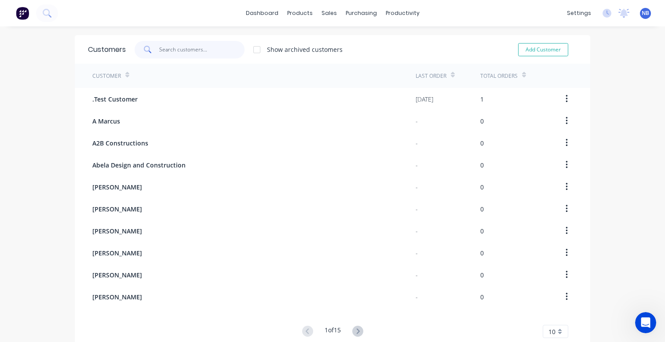
click at [183, 45] on input "text" at bounding box center [202, 50] width 86 height 18
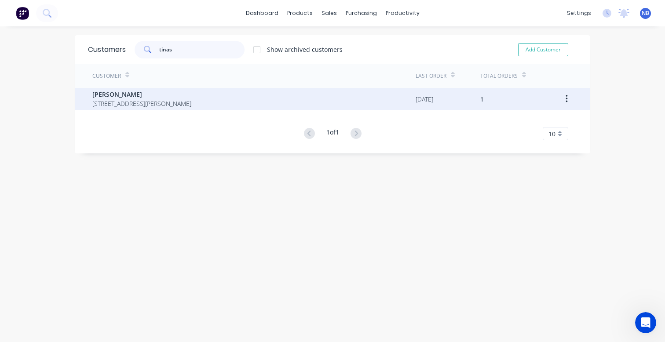
type input "tinas"
click at [256, 105] on div "[PERSON_NAME] [STREET_ADDRESS][PERSON_NAME]" at bounding box center [253, 99] width 323 height 22
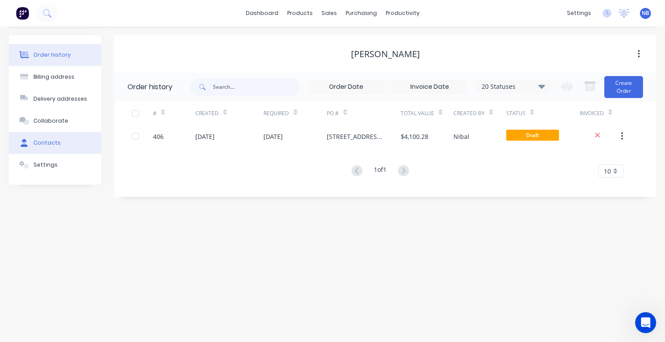
click at [51, 145] on div "Contacts" at bounding box center [46, 143] width 27 height 8
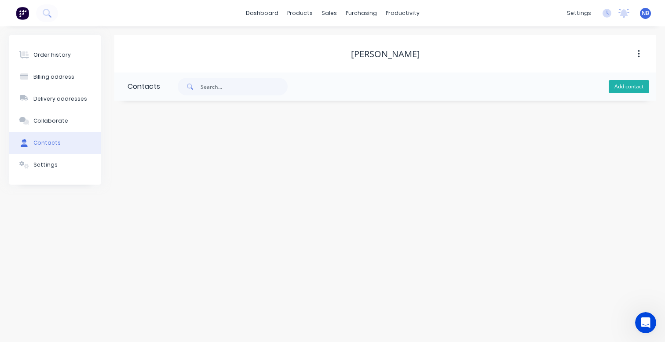
click at [617, 88] on button "Add contact" at bounding box center [629, 86] width 40 height 13
select select "AU"
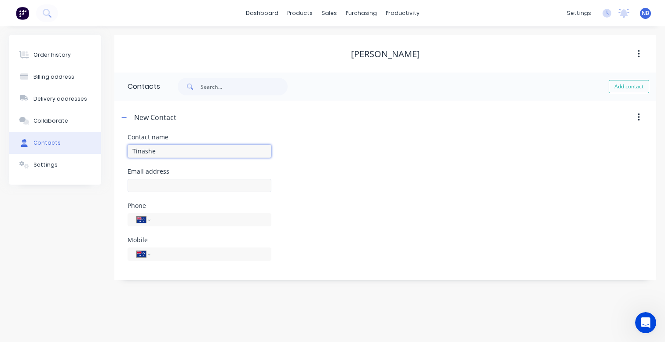
type input "Tinashe"
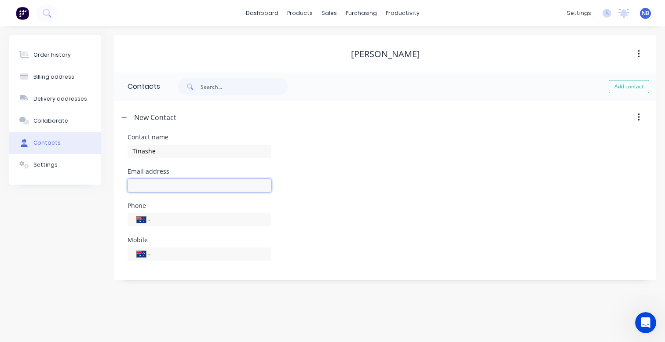
select select "AU"
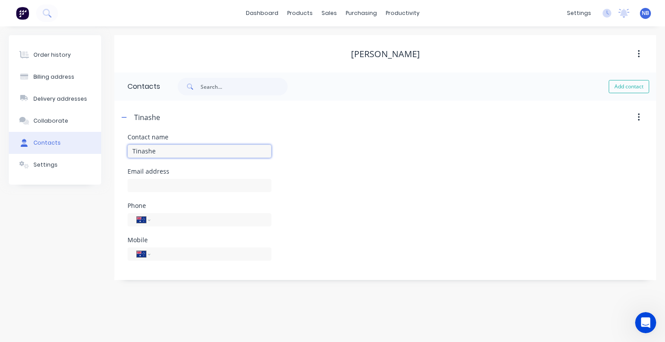
paste input "Vengesayi"
type input "[PERSON_NAME]"
click at [158, 196] on div at bounding box center [200, 190] width 144 height 26
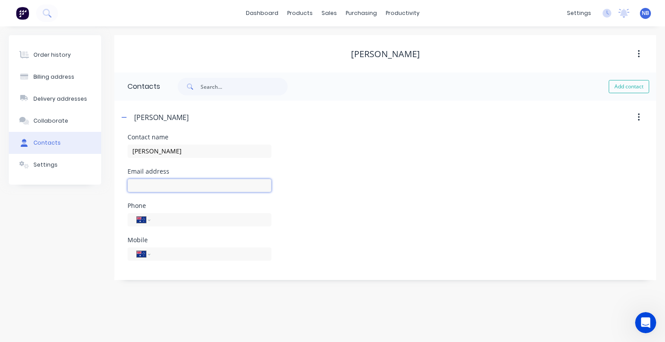
click at [161, 190] on input "text" at bounding box center [200, 185] width 144 height 13
paste input "mailto:[EMAIL_ADDRESS][DOMAIN_NAME]"
click at [154, 186] on input "mailto:[EMAIL_ADDRESS][DOMAIN_NAME]" at bounding box center [200, 185] width 144 height 13
type input "[EMAIL_ADDRESS][DOMAIN_NAME]"
click at [388, 186] on div "Email address [EMAIL_ADDRESS][DOMAIN_NAME]" at bounding box center [385, 185] width 515 height 34
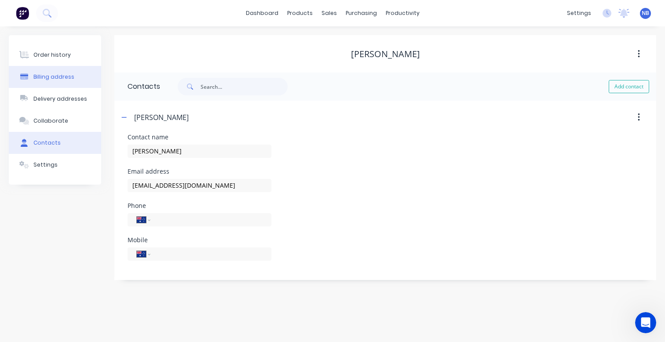
click at [72, 70] on button "Billing address" at bounding box center [55, 77] width 92 height 22
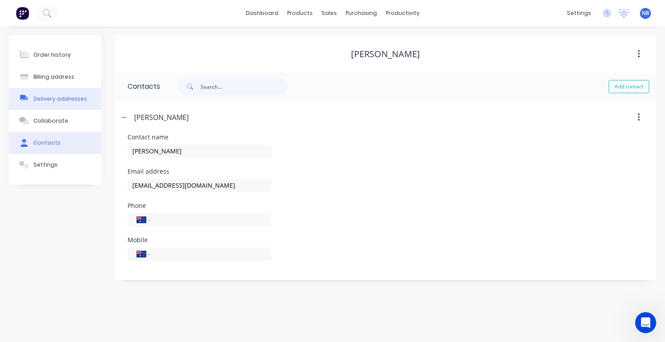
select select "AU"
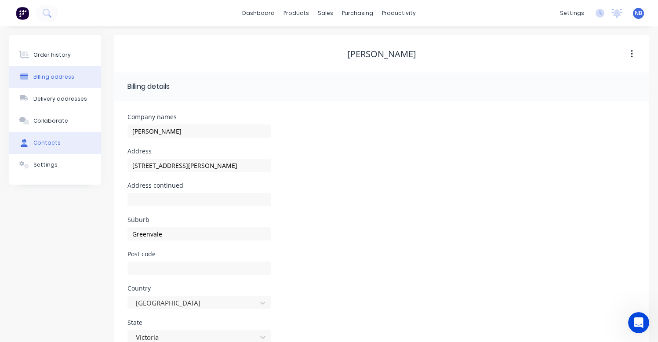
click at [66, 139] on button "Contacts" at bounding box center [55, 143] width 92 height 22
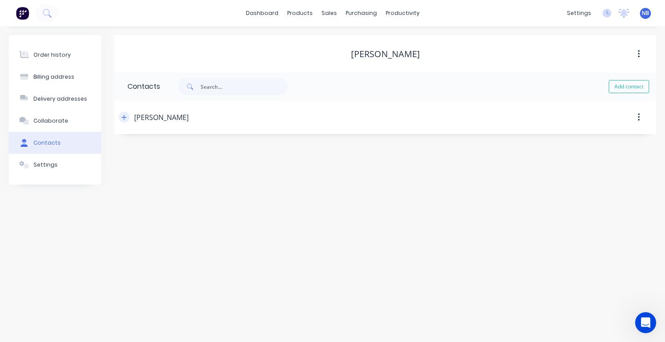
click at [124, 121] on button "button" at bounding box center [124, 117] width 11 height 11
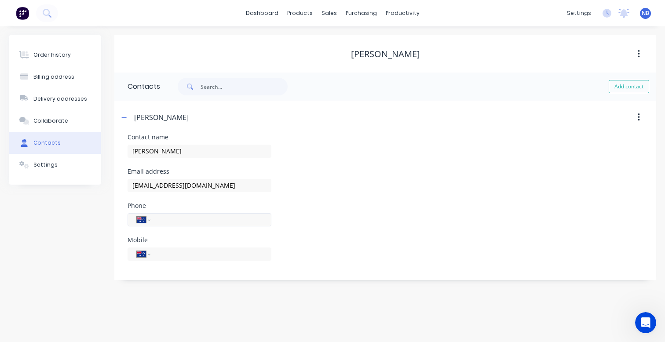
drag, startPoint x: 132, startPoint y: 42, endPoint x: 230, endPoint y: 220, distance: 203.5
paste input "0419 488 515"
type input "0419 488 515"
click at [384, 262] on div "Mobile International [GEOGRAPHIC_DATA] [GEOGRAPHIC_DATA] [GEOGRAPHIC_DATA] [GEO…" at bounding box center [385, 254] width 515 height 34
click at [43, 157] on button "Settings" at bounding box center [55, 165] width 92 height 22
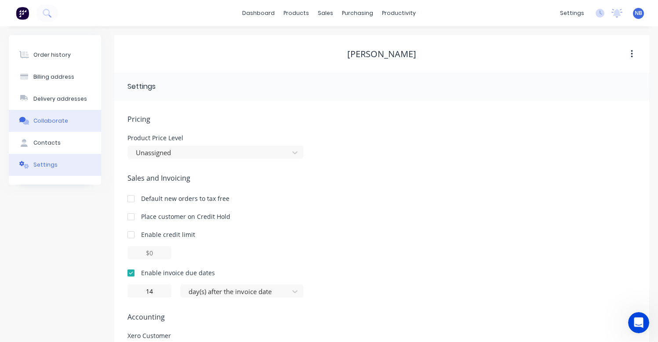
click at [61, 120] on div "Collaborate" at bounding box center [50, 121] width 35 height 8
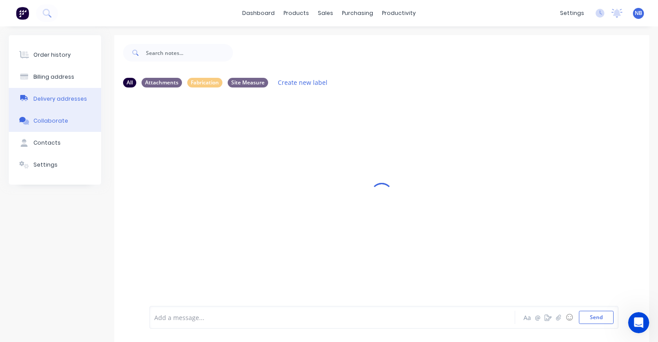
click at [62, 101] on div "Delivery addresses" at bounding box center [60, 99] width 54 height 8
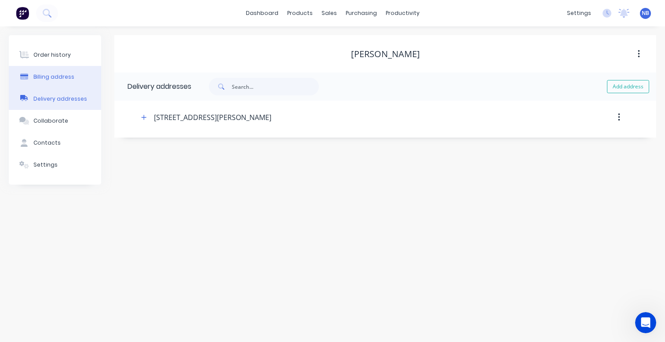
click at [60, 80] on div "Billing address" at bounding box center [53, 77] width 41 height 8
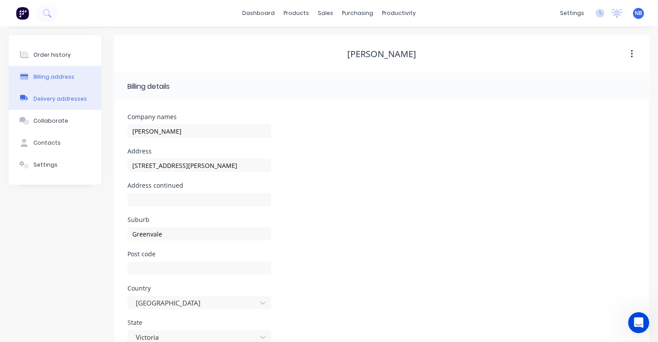
click at [58, 106] on button "Delivery addresses" at bounding box center [55, 99] width 92 height 22
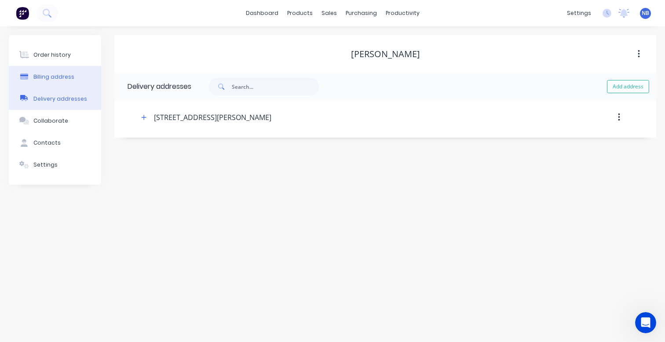
click at [66, 86] on button "Billing address" at bounding box center [55, 77] width 92 height 22
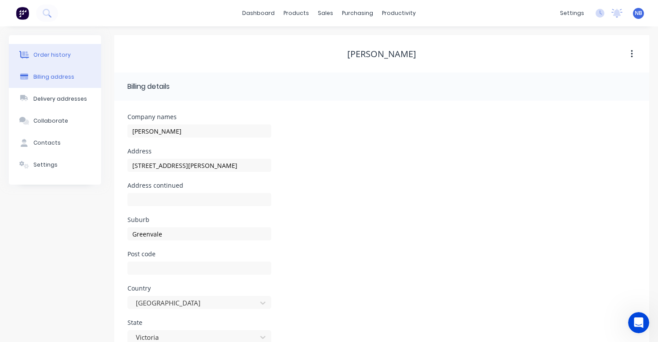
click at [58, 47] on button "Order history" at bounding box center [55, 55] width 92 height 22
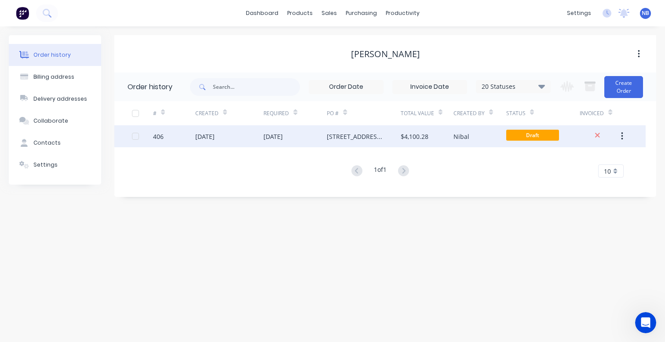
click at [268, 134] on div "[DATE]" at bounding box center [272, 136] width 19 height 9
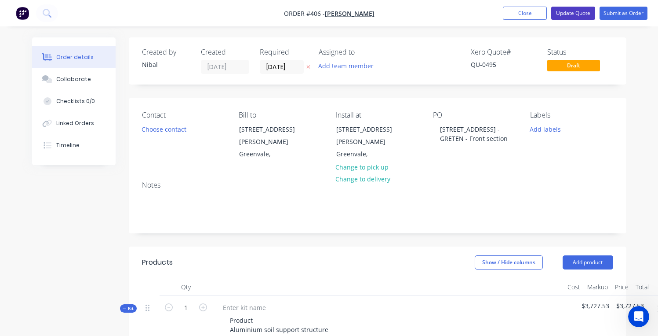
click at [576, 12] on button "Update Quote" at bounding box center [574, 13] width 44 height 13
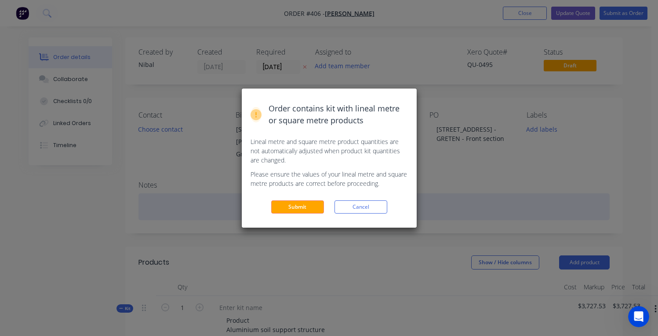
click at [349, 205] on button "Cancel" at bounding box center [361, 206] width 53 height 13
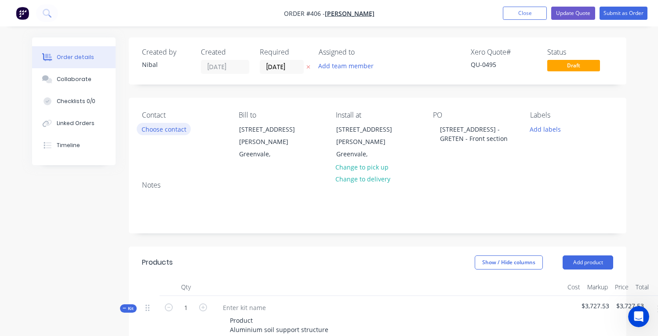
click at [169, 129] on button "Choose contact" at bounding box center [164, 129] width 54 height 12
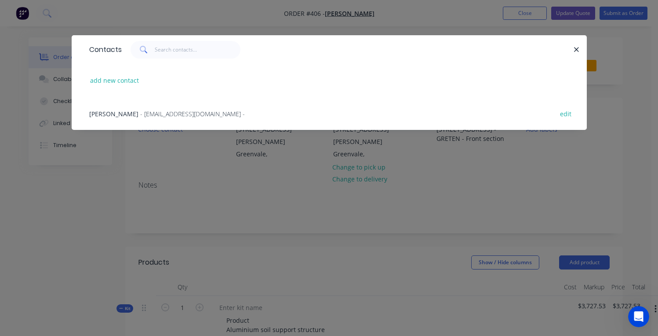
click at [148, 119] on div "[PERSON_NAME] - [EMAIL_ADDRESS][DOMAIN_NAME] - edit" at bounding box center [329, 113] width 489 height 33
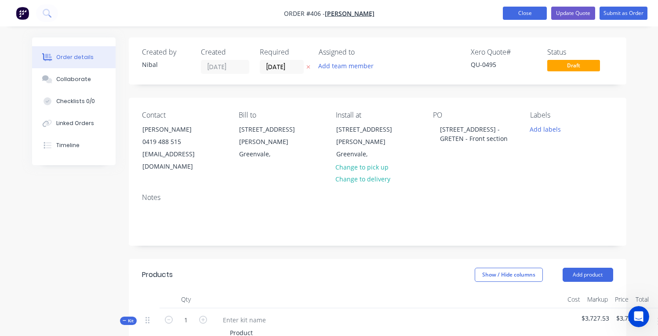
click at [525, 10] on button "Close" at bounding box center [525, 13] width 44 height 13
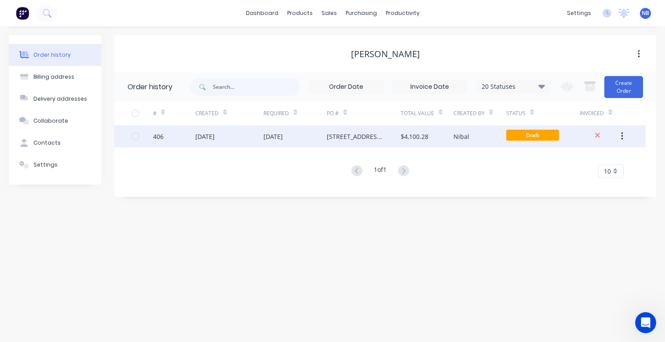
click at [332, 129] on div "[STREET_ADDRESS] - GRETEN - Front section" at bounding box center [364, 136] width 74 height 22
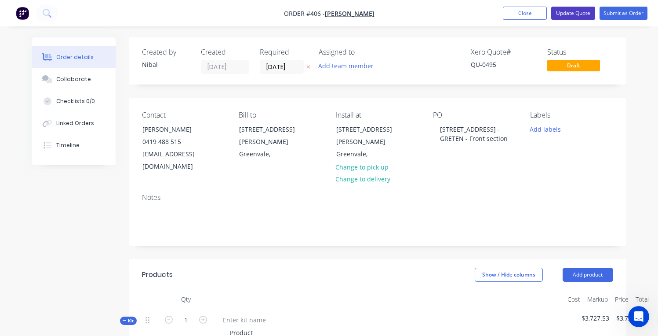
click at [569, 13] on button "Update Quote" at bounding box center [574, 13] width 44 height 13
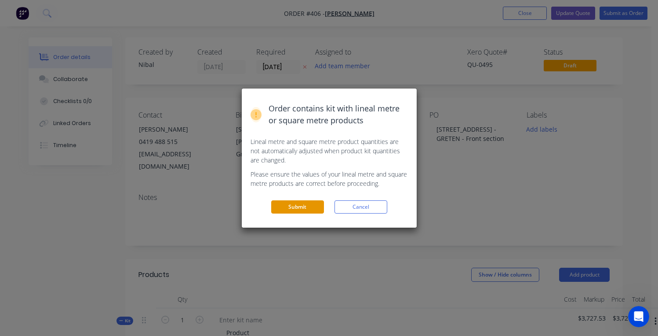
click at [315, 208] on button "Submit" at bounding box center [297, 206] width 53 height 13
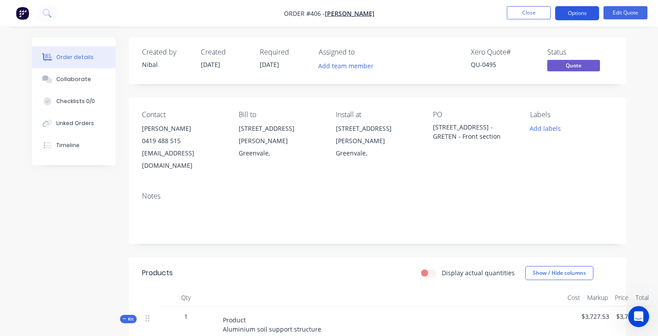
click at [583, 15] on button "Options" at bounding box center [577, 13] width 44 height 14
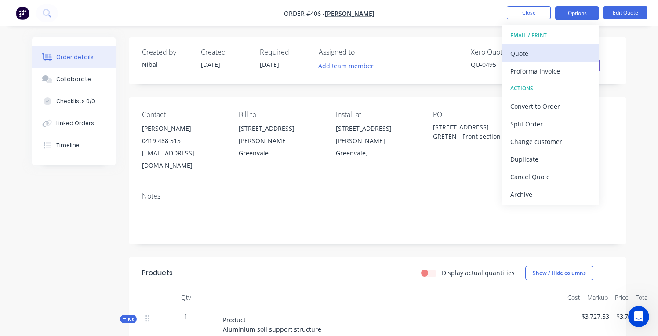
click at [544, 51] on div "Quote" at bounding box center [551, 53] width 81 height 13
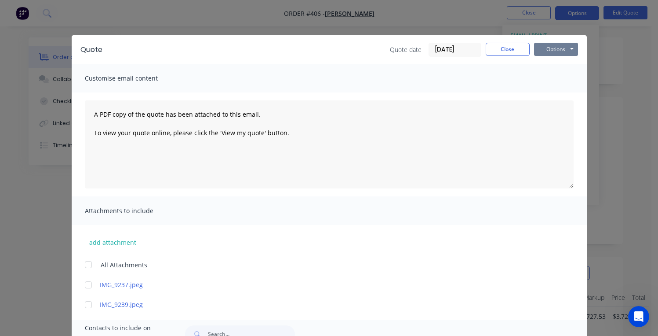
click at [572, 54] on button "Options" at bounding box center [556, 49] width 44 height 13
click at [554, 70] on button "Preview" at bounding box center [562, 65] width 56 height 15
click at [508, 46] on button "Close" at bounding box center [508, 49] width 44 height 13
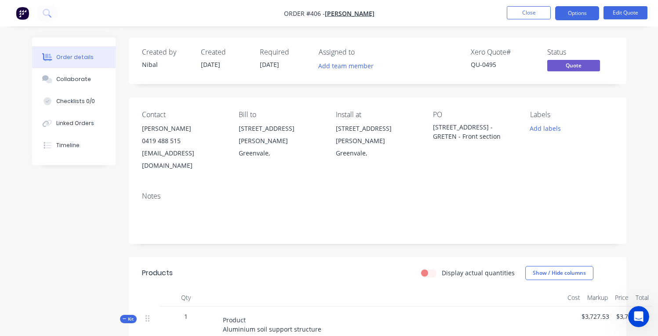
click at [19, 13] on img "button" at bounding box center [22, 13] width 13 height 13
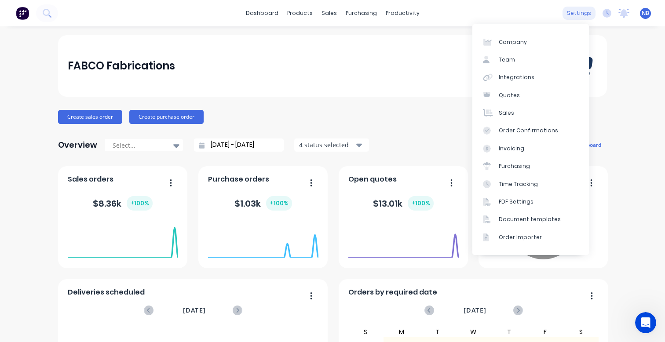
click at [576, 15] on div "settings" at bounding box center [579, 13] width 33 height 13
click at [542, 130] on div "Order Confirmations" at bounding box center [528, 131] width 59 height 8
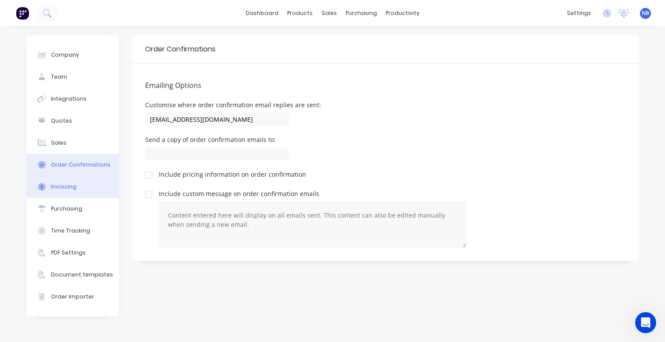
click at [79, 183] on button "Invoicing" at bounding box center [72, 187] width 92 height 22
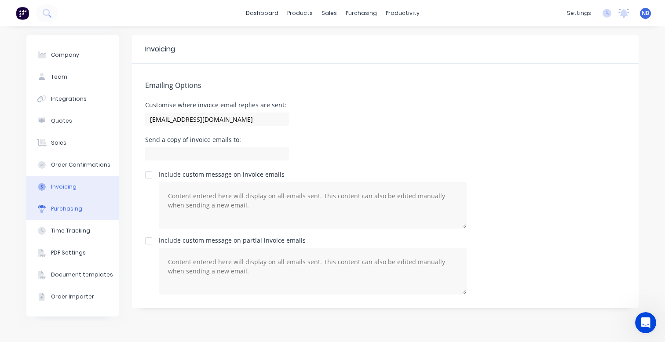
click at [85, 212] on button "Purchasing" at bounding box center [72, 209] width 92 height 22
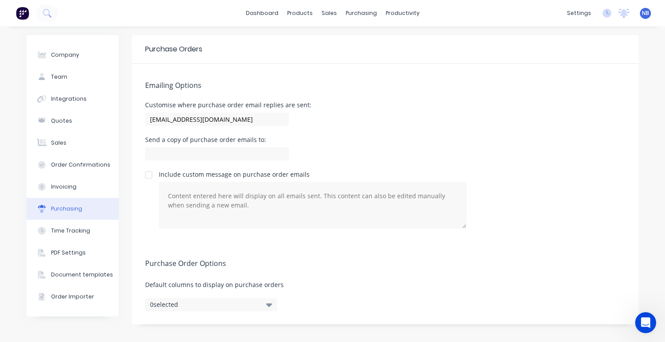
click at [191, 303] on button "0 selected" at bounding box center [211, 304] width 132 height 13
click at [331, 304] on div "Purchase Order Options Default columns to display on purchase orders 0 selected" at bounding box center [385, 283] width 507 height 83
click at [79, 236] on button "Time Tracking" at bounding box center [72, 231] width 92 height 22
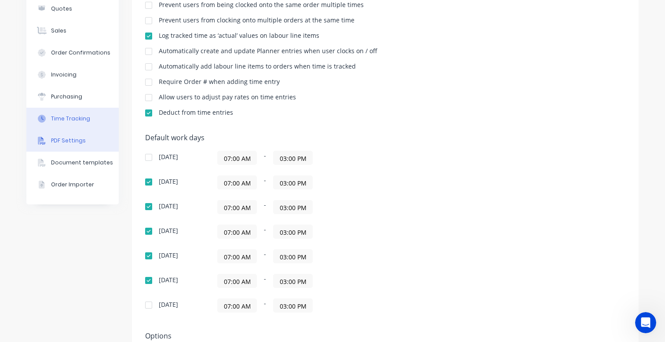
scroll to position [107, 0]
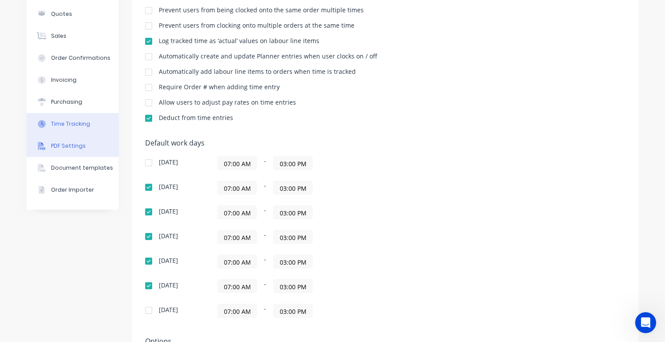
click at [92, 146] on button "PDF Settings" at bounding box center [72, 146] width 92 height 22
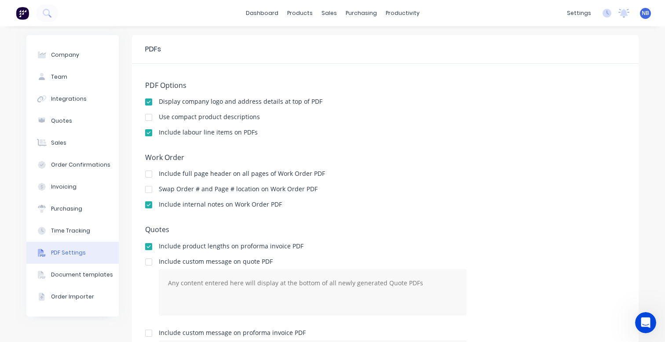
click at [144, 132] on div at bounding box center [149, 133] width 18 height 18
click at [146, 245] on div at bounding box center [149, 247] width 18 height 18
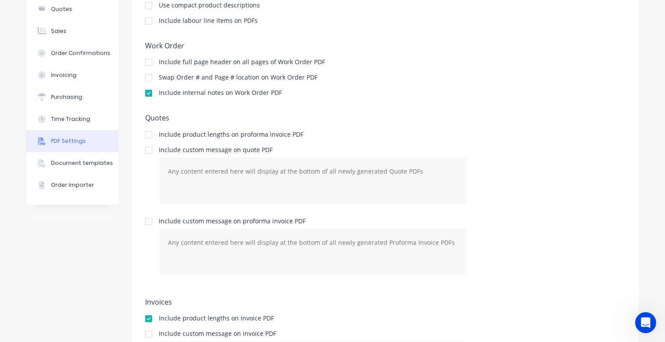
scroll to position [149, 0]
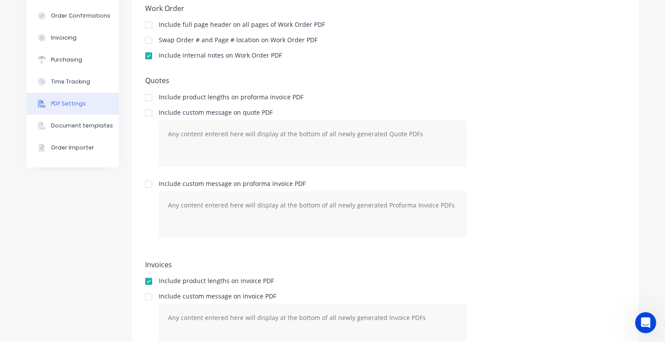
click at [146, 281] on div at bounding box center [149, 282] width 18 height 18
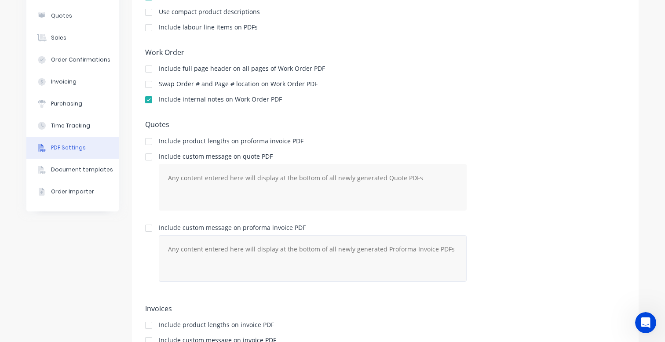
scroll to position [96, 0]
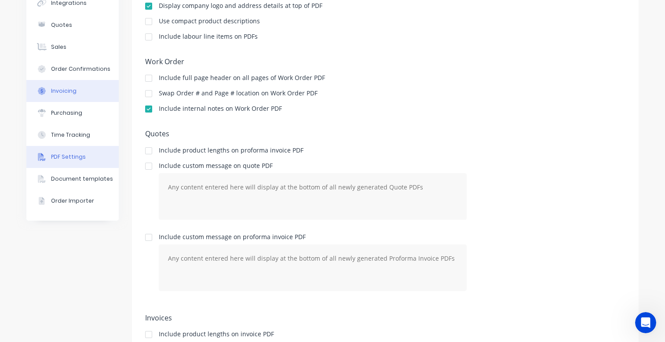
click at [103, 190] on button "Order Importer" at bounding box center [72, 201] width 92 height 22
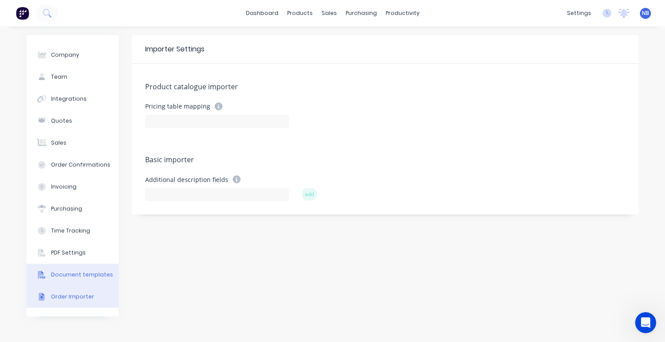
click at [98, 266] on div "Company Team Integrations Quotes Sales Order Confirmations Invoicing Purchasing…" at bounding box center [72, 175] width 92 height 281
click at [99, 281] on button "Document templates" at bounding box center [72, 275] width 92 height 22
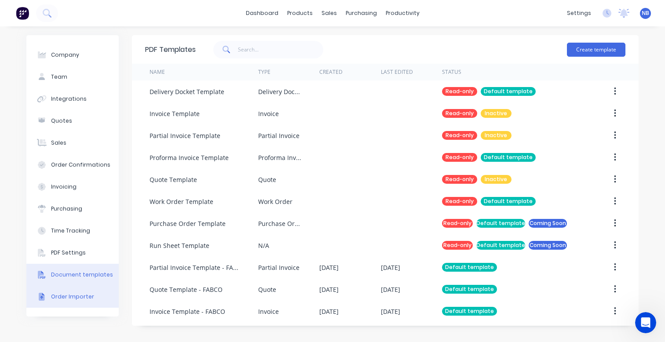
click at [104, 299] on button "Order Importer" at bounding box center [72, 297] width 92 height 22
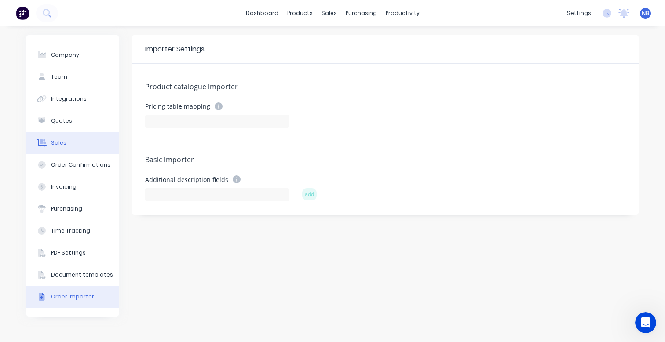
click at [86, 149] on button "Sales" at bounding box center [72, 143] width 92 height 22
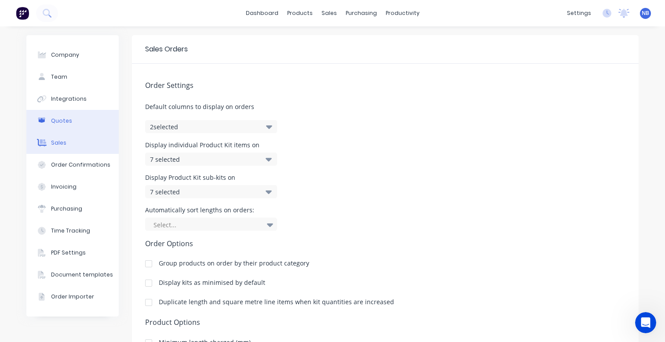
click at [79, 117] on button "Quotes" at bounding box center [72, 121] width 92 height 22
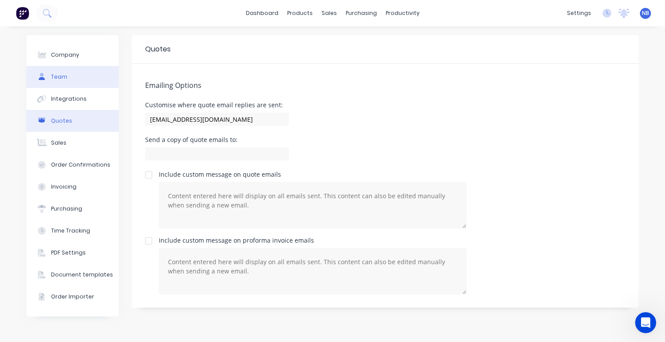
click at [95, 84] on button "Team" at bounding box center [72, 77] width 92 height 22
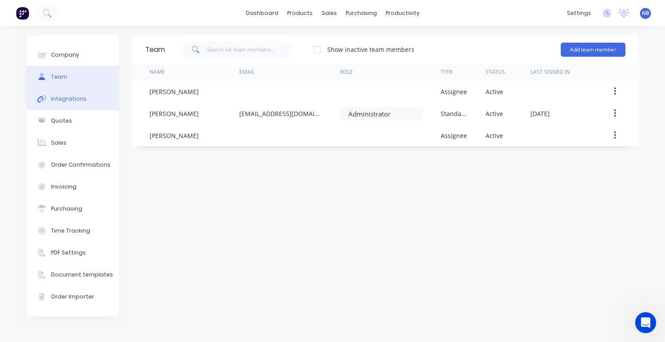
click at [88, 98] on button "Integrations" at bounding box center [72, 99] width 92 height 22
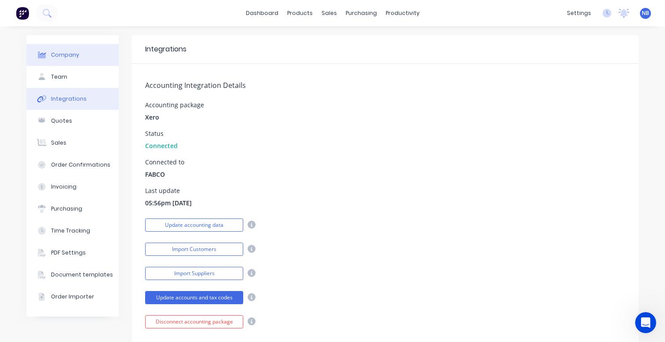
click at [93, 56] on button "Company" at bounding box center [72, 55] width 92 height 22
select select "AU"
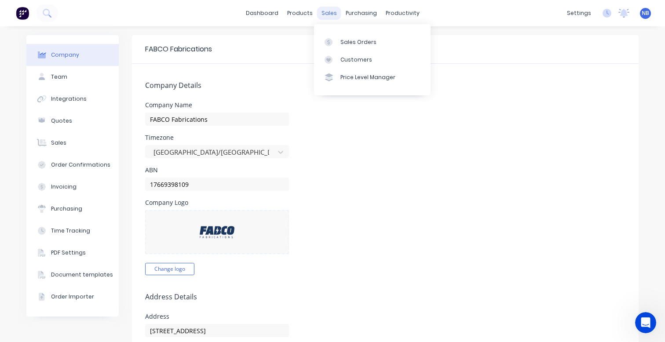
click at [325, 15] on div "sales" at bounding box center [329, 13] width 24 height 13
click at [342, 46] on link "Sales Orders" at bounding box center [372, 42] width 117 height 18
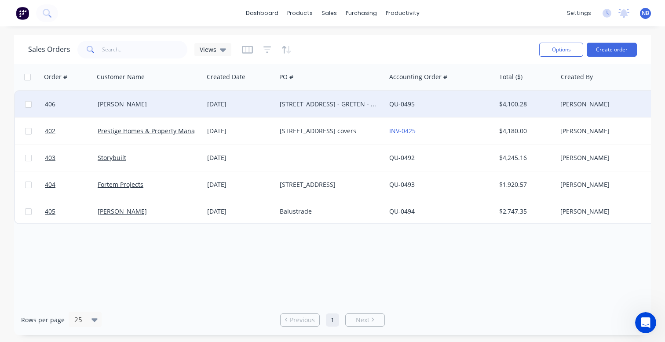
click at [192, 105] on div "[PERSON_NAME]" at bounding box center [147, 104] width 98 height 9
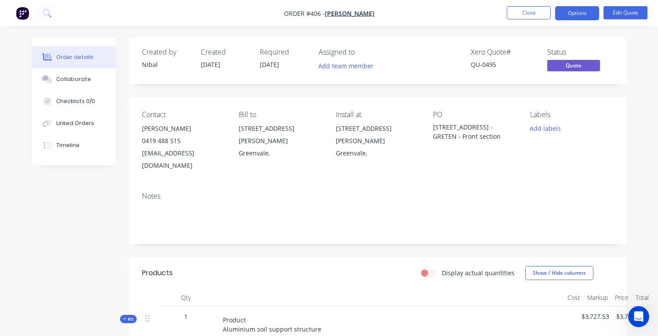
click at [602, 18] on ul "Close Options Edit Quote" at bounding box center [578, 13] width 162 height 14
click at [593, 15] on button "Options" at bounding box center [577, 13] width 44 height 14
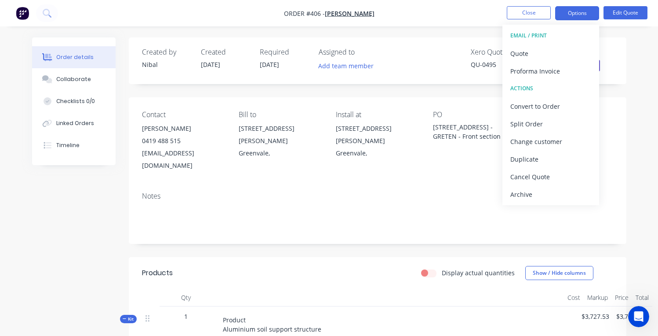
click at [574, 43] on button "EMAIL / PRINT" at bounding box center [551, 36] width 97 height 18
click at [572, 50] on div "Quote" at bounding box center [551, 53] width 81 height 13
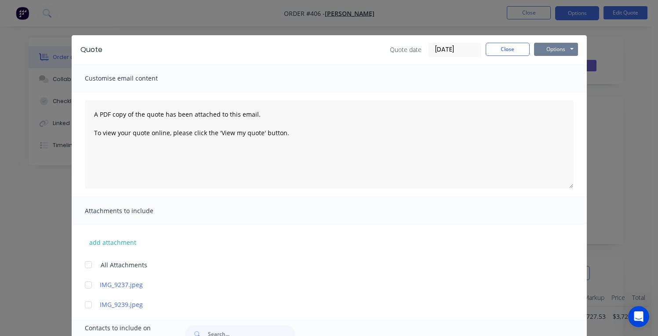
click at [557, 51] on button "Options" at bounding box center [556, 49] width 44 height 13
click at [548, 67] on button "Preview" at bounding box center [562, 65] width 56 height 15
click at [552, 43] on button "Options" at bounding box center [556, 49] width 44 height 13
click at [560, 95] on button "Email" at bounding box center [562, 94] width 56 height 15
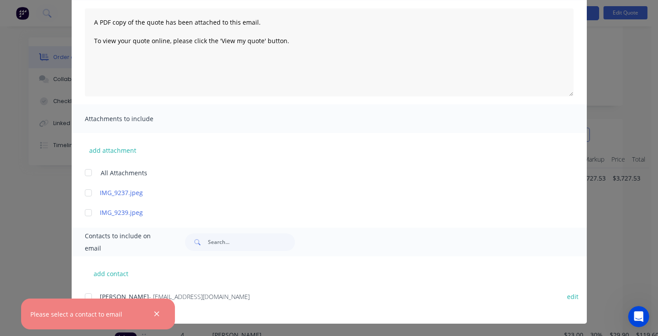
scroll to position [250, 0]
click at [88, 297] on div at bounding box center [89, 297] width 18 height 18
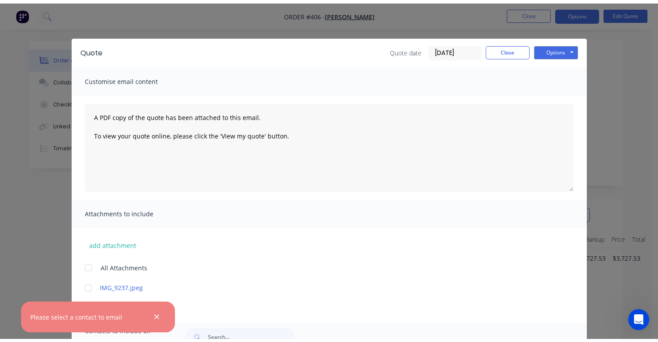
scroll to position [0, 0]
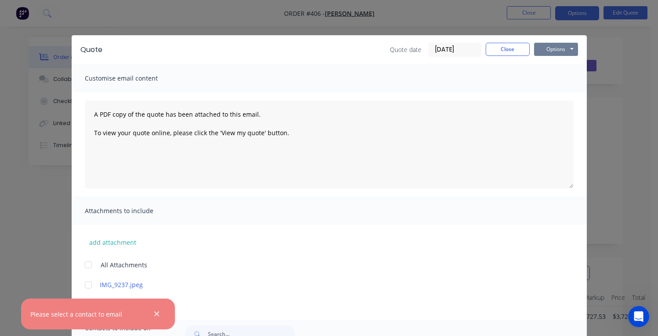
click at [538, 51] on button "Options" at bounding box center [556, 49] width 44 height 13
click at [541, 91] on button "Email" at bounding box center [562, 94] width 56 height 15
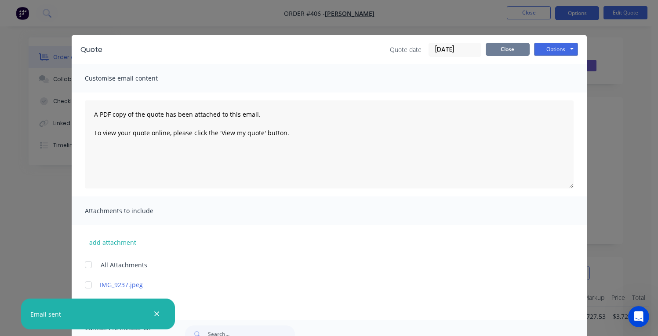
click at [510, 51] on button "Close" at bounding box center [508, 49] width 44 height 13
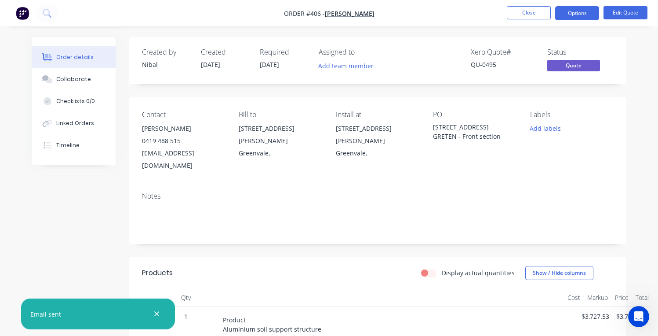
click at [263, 129] on div "[STREET_ADDRESS][PERSON_NAME]" at bounding box center [280, 134] width 83 height 25
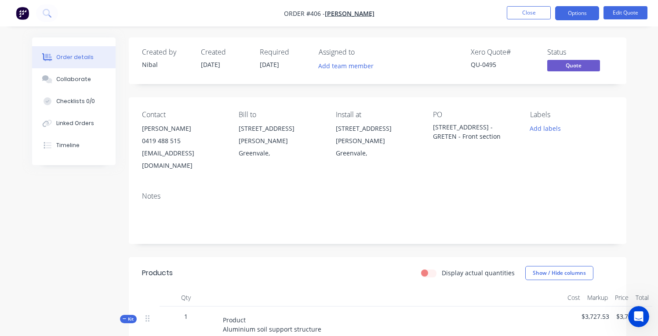
click at [262, 130] on div "[STREET_ADDRESS][PERSON_NAME]" at bounding box center [280, 134] width 83 height 25
click at [590, 15] on button "Options" at bounding box center [577, 13] width 44 height 14
click at [631, 5] on nav "Order #406 - [PERSON_NAME] Close Options Edit Quote" at bounding box center [329, 13] width 658 height 26
click at [621, 15] on button "Edit Quote" at bounding box center [626, 12] width 44 height 13
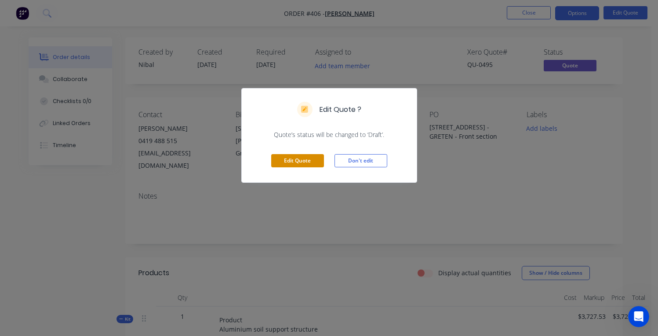
click at [283, 164] on button "Edit Quote" at bounding box center [297, 160] width 53 height 13
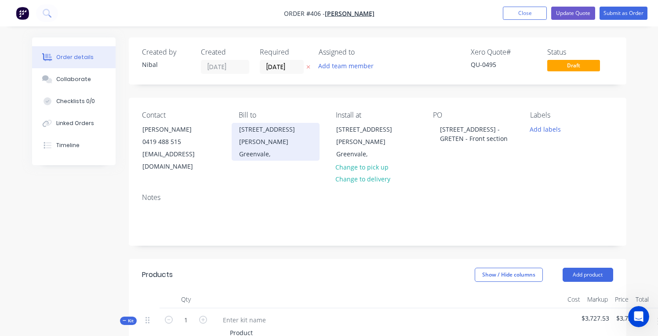
click at [256, 148] on div "Greenvale," at bounding box center [275, 154] width 73 height 12
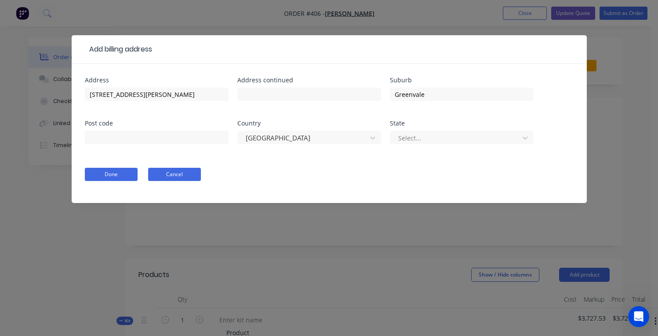
click at [183, 172] on button "Cancel" at bounding box center [174, 174] width 53 height 13
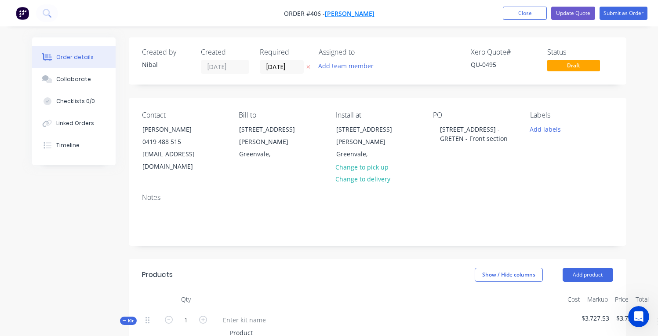
click at [335, 13] on span "[PERSON_NAME]" at bounding box center [350, 13] width 50 height 8
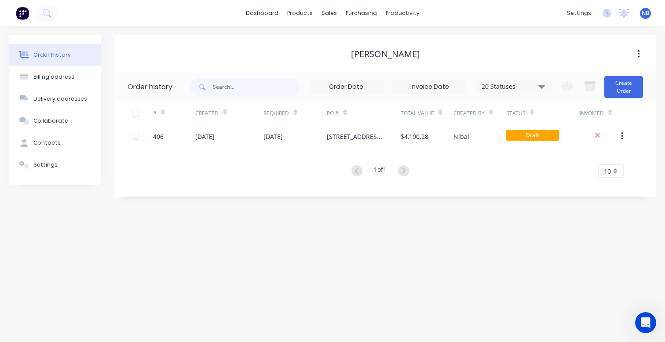
click at [387, 113] on div "PO #" at bounding box center [364, 113] width 74 height 24
click at [366, 114] on div "PO #" at bounding box center [364, 113] width 74 height 24
click at [358, 114] on div "PO #" at bounding box center [364, 113] width 74 height 24
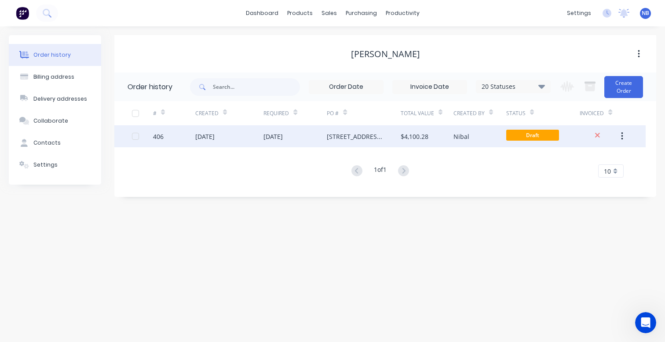
click at [372, 135] on div "[STREET_ADDRESS] - GRETEN - Front section" at bounding box center [355, 136] width 56 height 9
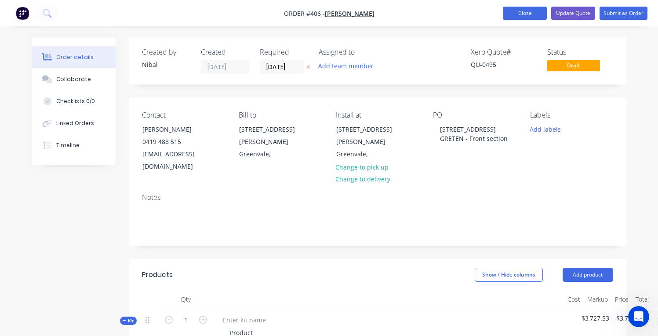
click at [529, 12] on button "Close" at bounding box center [525, 13] width 44 height 13
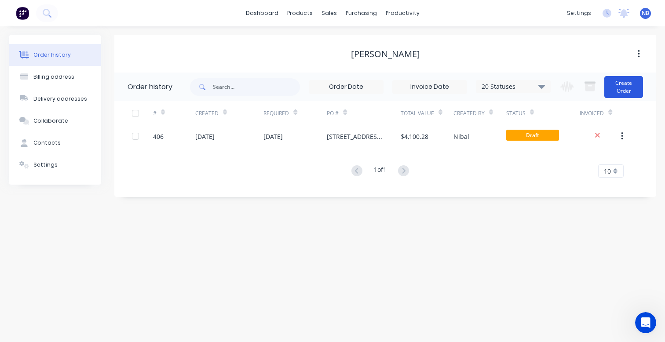
click at [617, 88] on button "Create Order" at bounding box center [623, 87] width 39 height 22
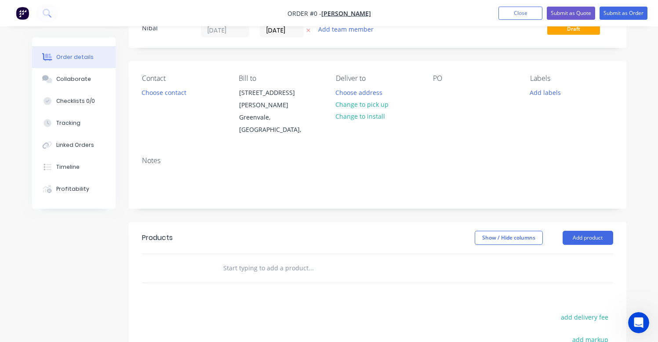
scroll to position [44, 0]
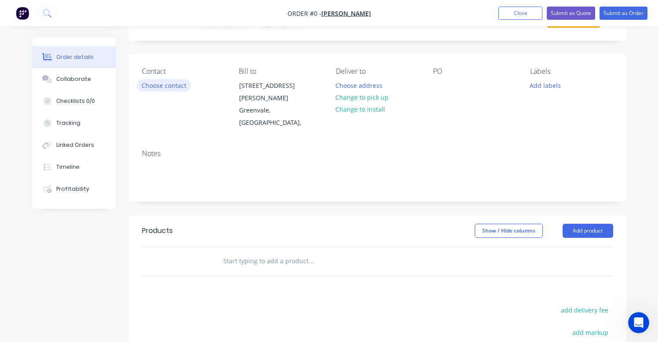
click at [183, 85] on button "Choose contact" at bounding box center [164, 85] width 54 height 12
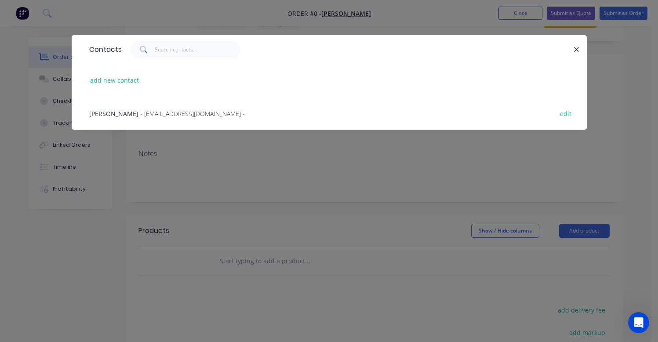
click at [144, 116] on span "- [EMAIL_ADDRESS][DOMAIN_NAME] -" at bounding box center [192, 114] width 105 height 8
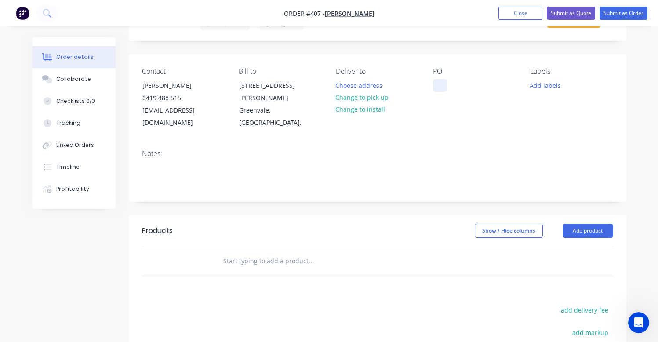
click at [441, 86] on div at bounding box center [440, 85] width 14 height 13
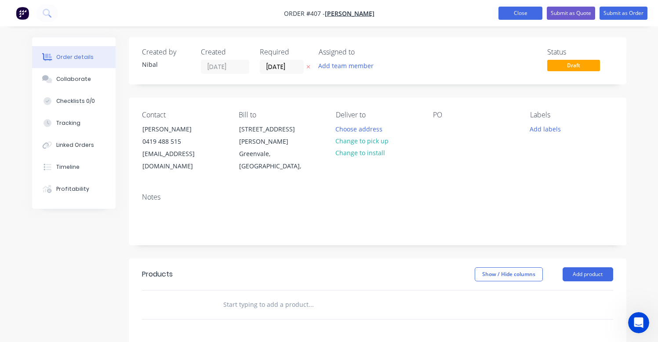
click at [516, 15] on button "Close" at bounding box center [521, 13] width 44 height 13
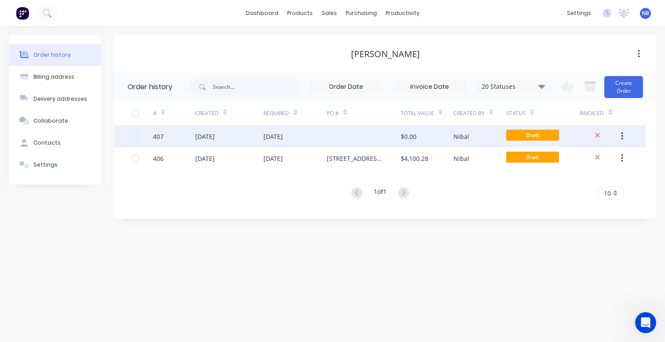
click at [621, 130] on button "button" at bounding box center [622, 136] width 21 height 16
click at [591, 160] on div "Archive" at bounding box center [591, 159] width 68 height 13
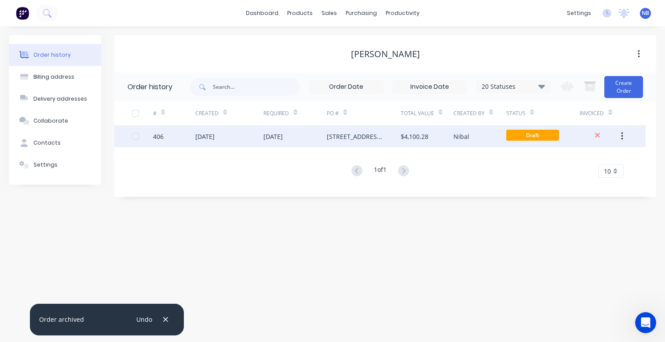
click at [138, 137] on div at bounding box center [136, 137] width 18 height 18
click at [621, 138] on icon "button" at bounding box center [622, 137] width 2 height 10
click at [586, 181] on div "Duplicate" at bounding box center [591, 177] width 68 height 13
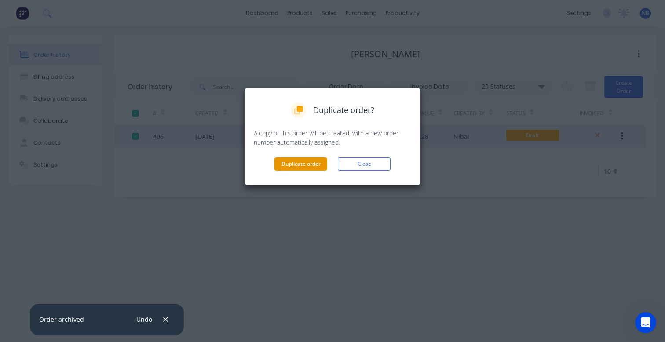
click at [310, 163] on button "Duplicate order" at bounding box center [300, 163] width 53 height 13
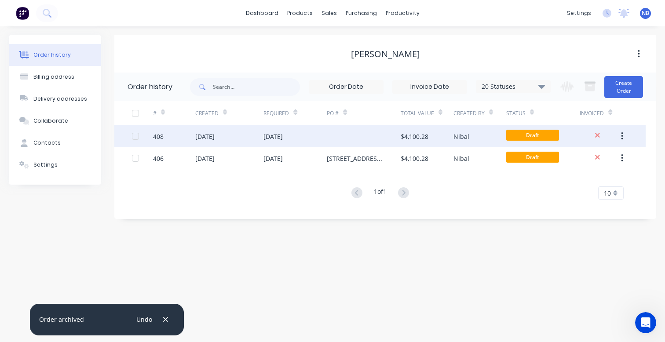
click at [341, 143] on div at bounding box center [364, 136] width 74 height 22
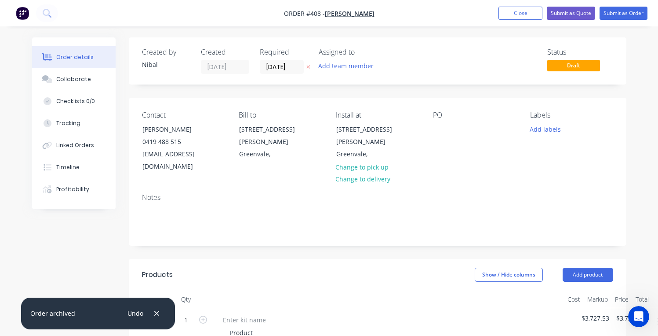
click at [519, 20] on nav "Order #408 - [PERSON_NAME] Add product Close Submit as Quote Submit as Order" at bounding box center [329, 13] width 658 height 26
click at [522, 15] on button "Close" at bounding box center [521, 13] width 44 height 13
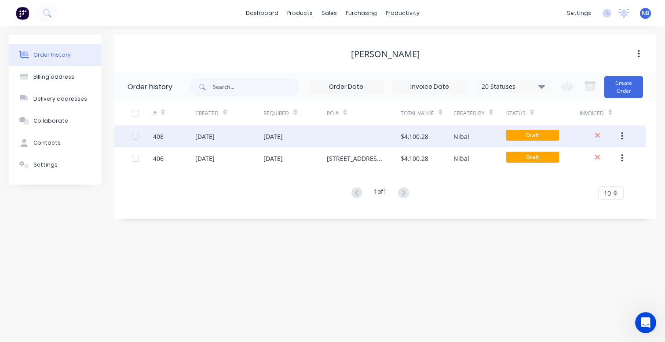
click at [137, 135] on div at bounding box center [136, 137] width 18 height 18
click at [625, 135] on button "button" at bounding box center [622, 136] width 21 height 16
click at [601, 162] on div "Archive" at bounding box center [591, 159] width 68 height 13
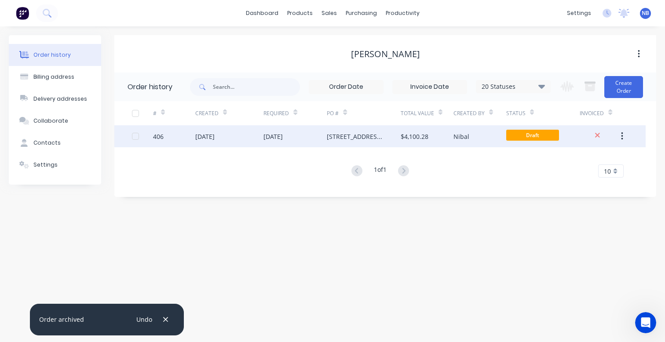
click at [438, 131] on div "$4,100.28" at bounding box center [427, 136] width 53 height 22
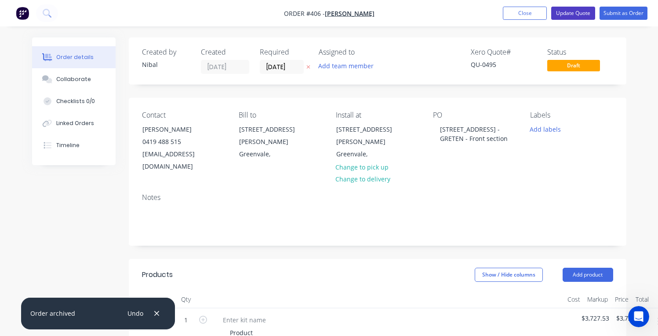
click at [582, 12] on button "Update Quote" at bounding box center [574, 13] width 44 height 13
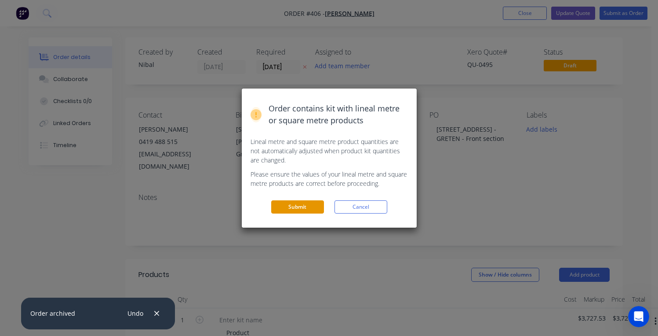
click at [308, 207] on button "Submit" at bounding box center [297, 206] width 53 height 13
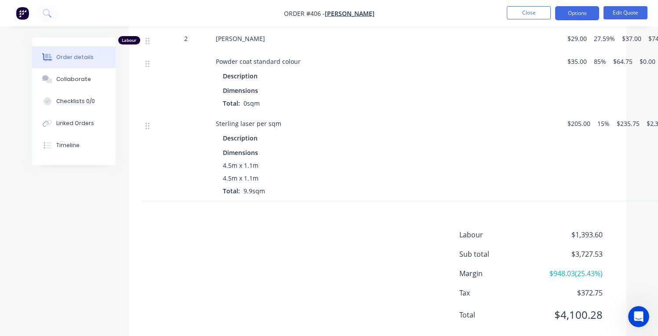
scroll to position [482, 0]
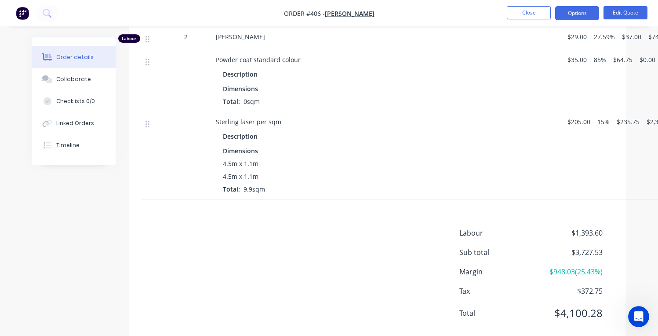
click at [534, 20] on nav "Order #406 - [PERSON_NAME] Close Options Edit Quote" at bounding box center [329, 13] width 658 height 26
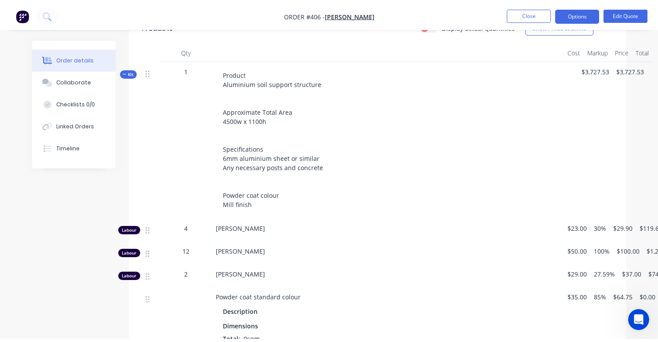
scroll to position [0, 0]
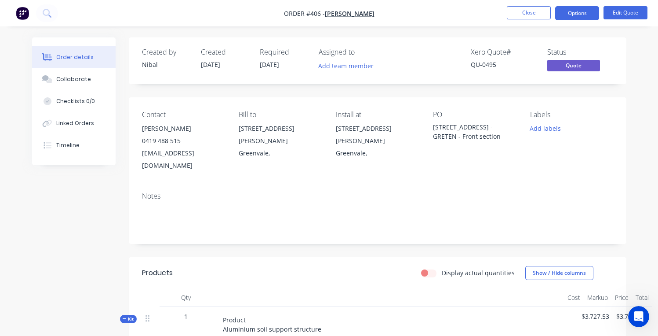
click at [370, 133] on div "[STREET_ADDRESS][PERSON_NAME]" at bounding box center [377, 134] width 83 height 25
click at [457, 129] on div "[STREET_ADDRESS] - GRETEN - Front section" at bounding box center [474, 131] width 83 height 18
drag, startPoint x: 473, startPoint y: 135, endPoint x: 431, endPoint y: 127, distance: 42.9
click at [431, 127] on div "Contact [PERSON_NAME] 0419 488 515 [EMAIL_ADDRESS][DOMAIN_NAME] Bill to [STREET…" at bounding box center [378, 141] width 498 height 88
click at [524, 142] on div "Contact [PERSON_NAME] 0419 488 515 [EMAIL_ADDRESS][DOMAIN_NAME] Bill to [STREET…" at bounding box center [378, 141] width 498 height 88
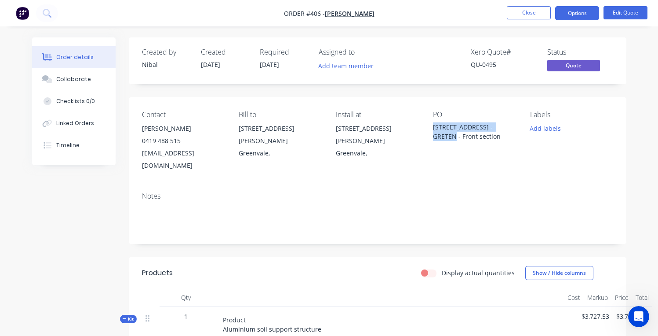
drag, startPoint x: 508, startPoint y: 125, endPoint x: 432, endPoint y: 125, distance: 76.1
click at [432, 125] on div "Contact [PERSON_NAME] 0419 488 515 [EMAIL_ADDRESS][DOMAIN_NAME] Bill to [STREET…" at bounding box center [378, 141] width 498 height 88
copy div "[STREET_ADDRESS][PERSON_NAME] -"
click at [538, 15] on button "Close" at bounding box center [529, 12] width 44 height 13
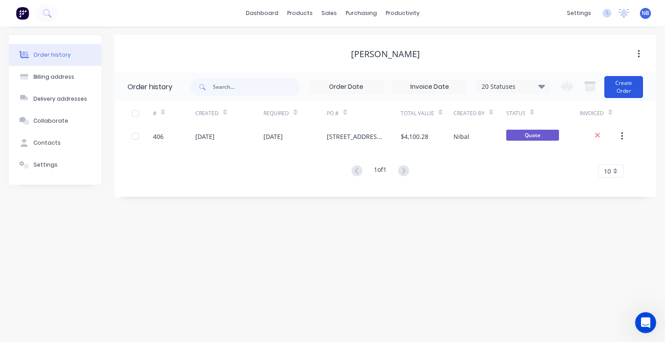
click at [619, 88] on button "Create Order" at bounding box center [623, 87] width 39 height 22
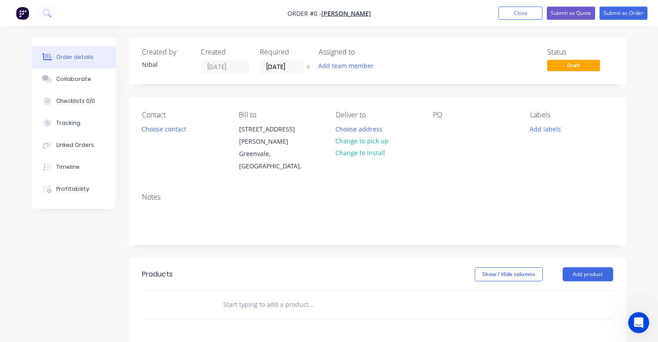
click at [443, 117] on div "PO" at bounding box center [474, 115] width 83 height 8
click at [448, 131] on div "PO" at bounding box center [474, 142] width 83 height 62
click at [440, 131] on div at bounding box center [440, 129] width 14 height 13
paste div
click at [199, 132] on div "Order details Collaborate Checklists 0/0 Tracking Linked Orders Timeline Profit…" at bounding box center [329, 290] width 612 height 507
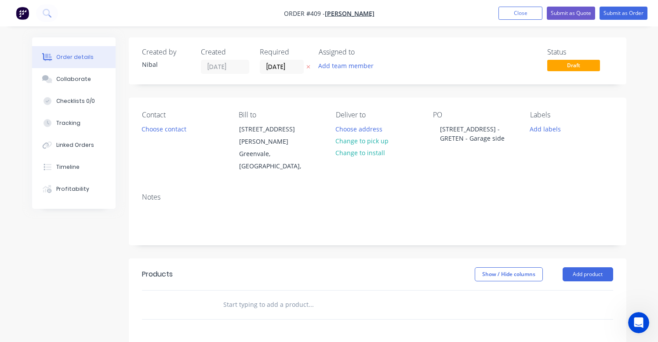
click at [173, 137] on div "Contact Choose contact" at bounding box center [183, 142] width 83 height 62
click at [173, 132] on button "Choose contact" at bounding box center [164, 129] width 54 height 12
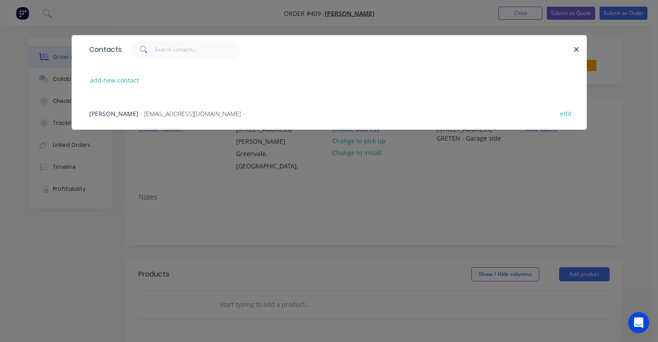
click at [150, 116] on span "- [EMAIL_ADDRESS][DOMAIN_NAME] -" at bounding box center [192, 114] width 105 height 8
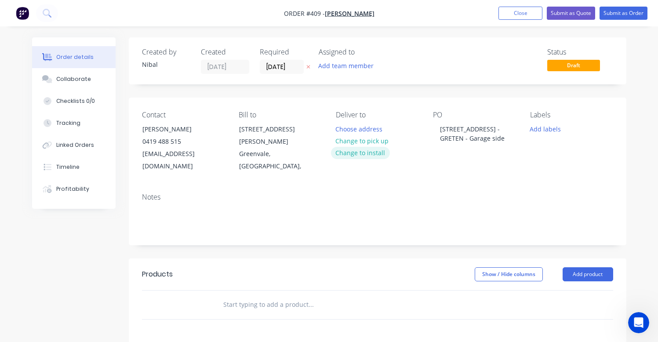
click at [361, 156] on button "Change to install" at bounding box center [360, 153] width 59 height 12
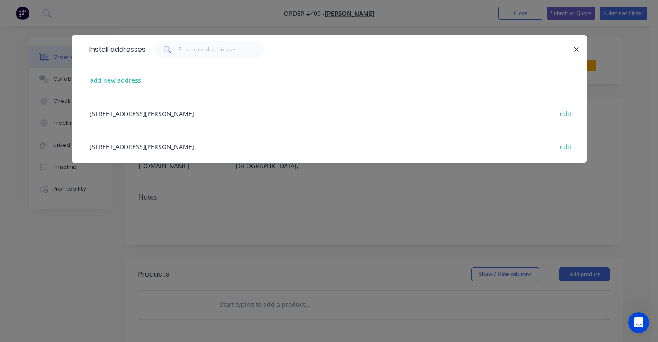
click at [170, 116] on div "[STREET_ADDRESS][PERSON_NAME] edit" at bounding box center [329, 113] width 489 height 33
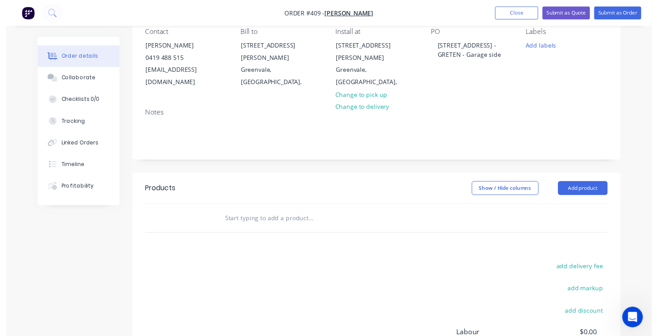
scroll to position [90, 0]
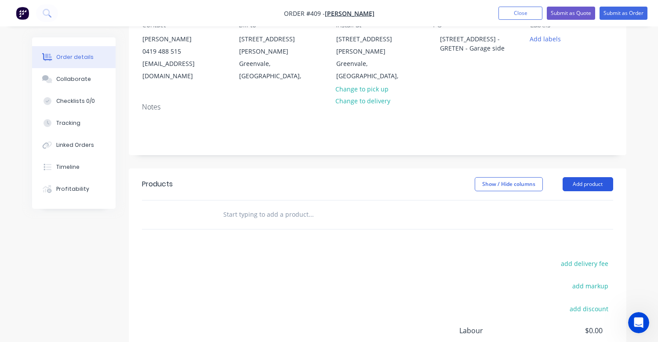
click at [590, 177] on button "Add product" at bounding box center [588, 184] width 51 height 14
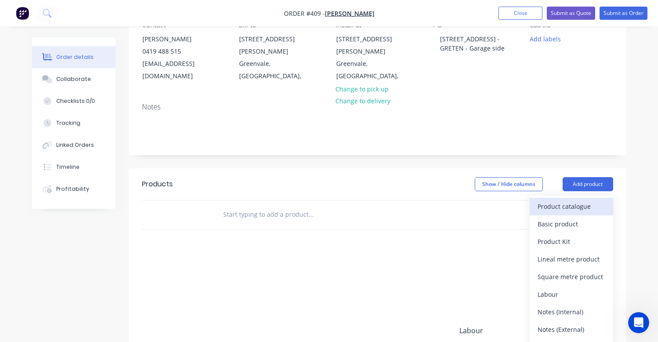
click at [583, 200] on div "Product catalogue" at bounding box center [572, 206] width 68 height 13
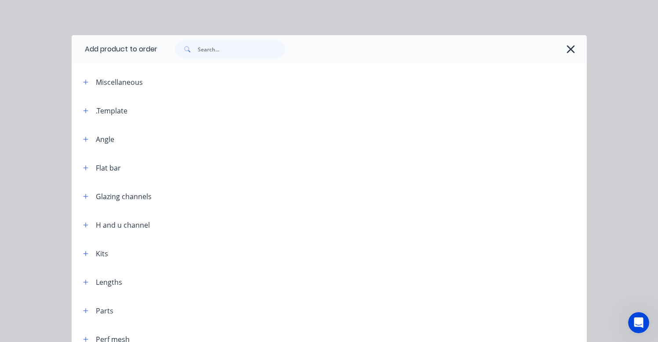
click at [100, 115] on div ".Template" at bounding box center [112, 111] width 32 height 11
click at [86, 113] on button "button" at bounding box center [85, 110] width 11 height 11
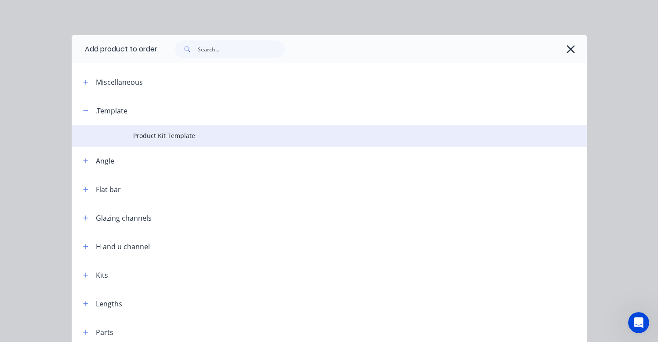
click at [141, 140] on span "Product Kit Template" at bounding box center [314, 135] width 363 height 9
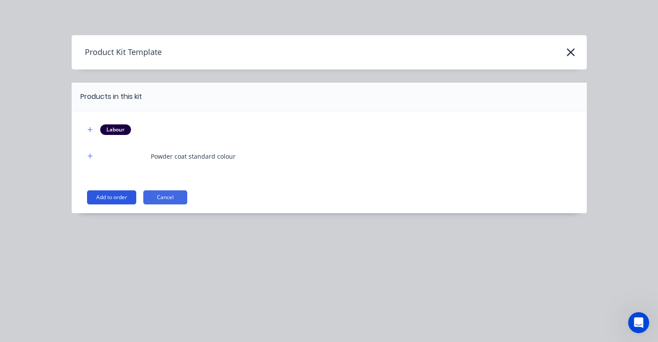
click at [133, 198] on button "Add to order" at bounding box center [111, 197] width 49 height 14
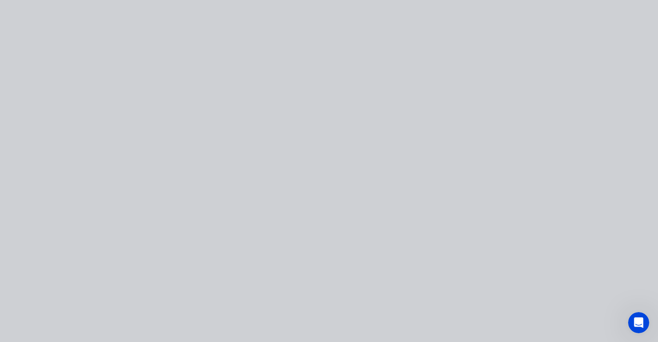
type input "$23.00"
type input "30"
type input "$29.90"
type input "$50.00"
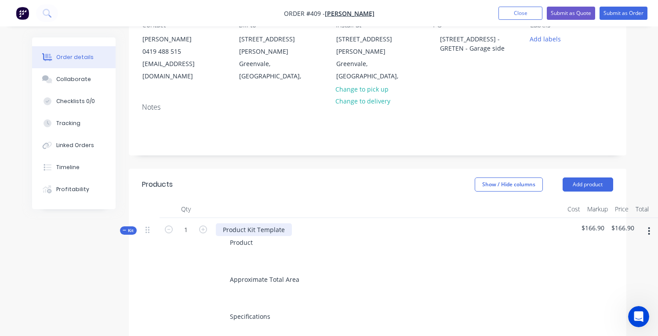
click at [250, 223] on div "Product Kit Template" at bounding box center [254, 229] width 76 height 13
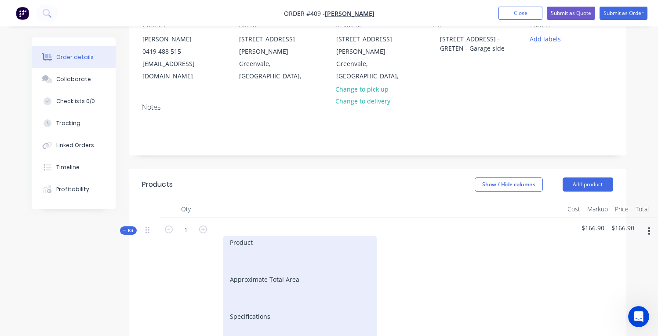
click at [243, 266] on div "Product Approximate Total Area Specifications Drawings To be provided for appro…" at bounding box center [300, 321] width 154 height 170
click at [244, 240] on div "Product Approximate Total Area Specifications Drawings To be provided for appro…" at bounding box center [300, 321] width 154 height 170
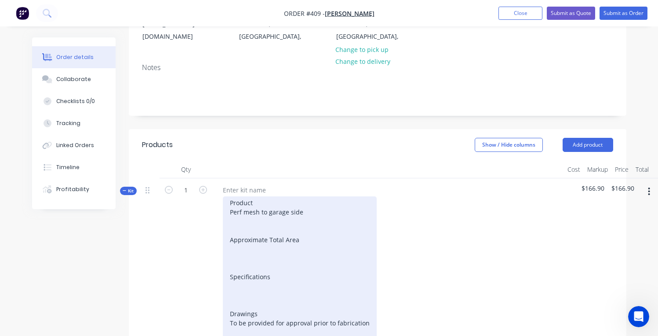
scroll to position [137, 0]
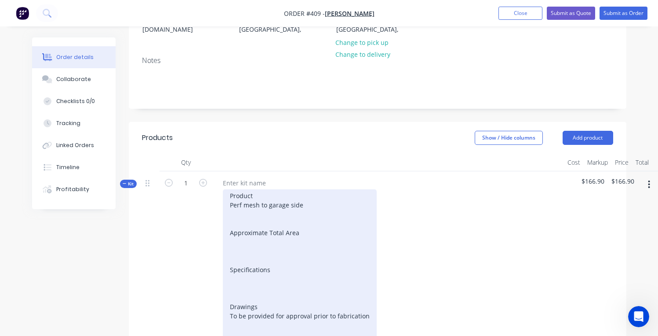
click at [281, 230] on div "Product Perf mesh to garage side Approximate Total Area Specifications Drawings…" at bounding box center [300, 274] width 154 height 170
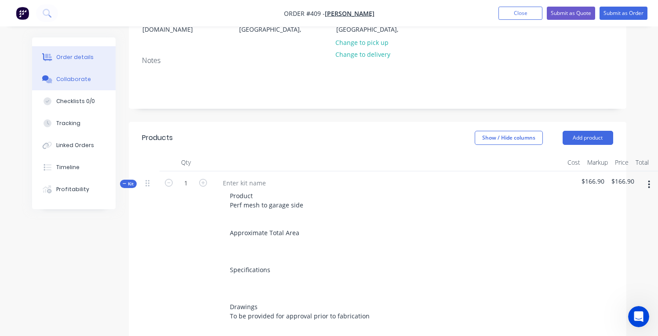
click at [72, 84] on button "Collaborate" at bounding box center [74, 79] width 84 height 22
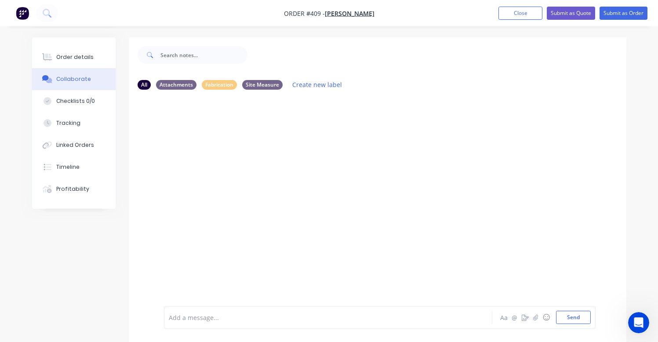
click at [228, 322] on div at bounding box center [327, 317] width 316 height 9
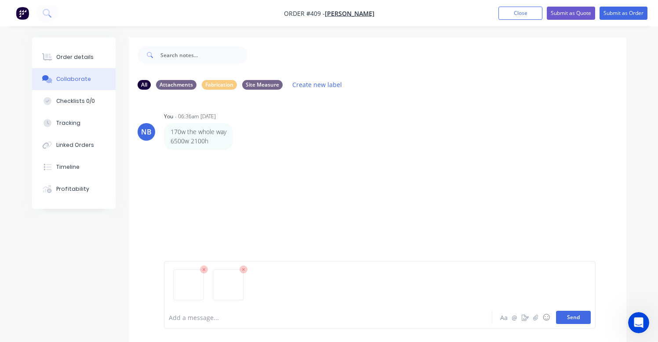
click at [556, 319] on button "Send" at bounding box center [573, 317] width 35 height 13
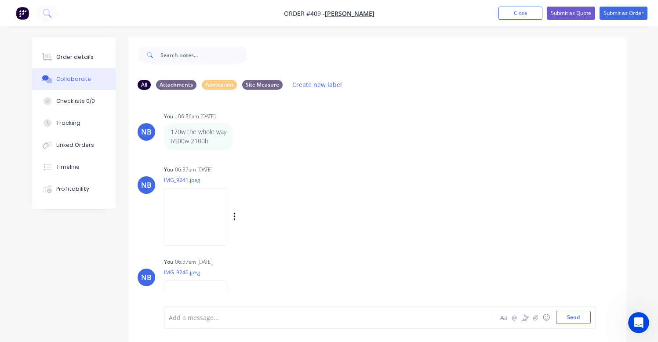
click at [192, 223] on img at bounding box center [195, 217] width 63 height 58
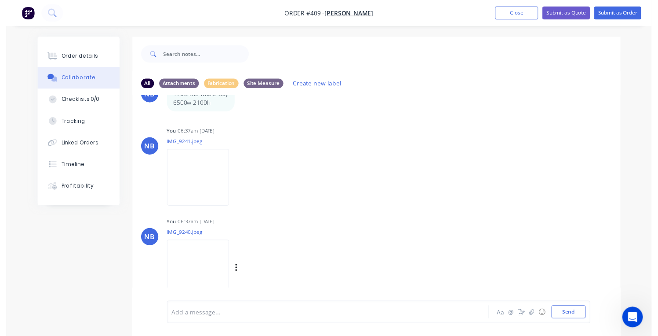
scroll to position [13, 0]
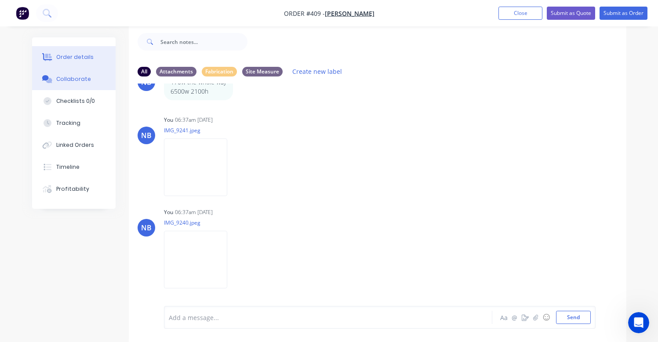
click at [56, 60] on div "Order details" at bounding box center [74, 57] width 37 height 8
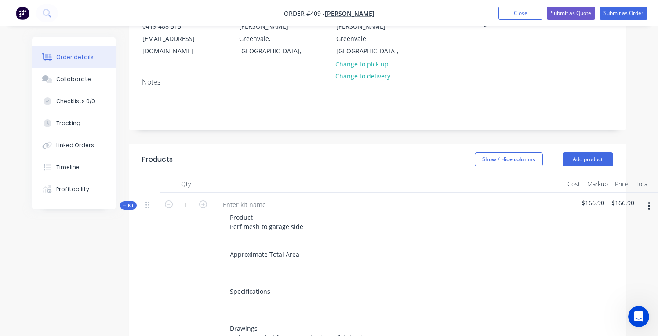
scroll to position [162, 0]
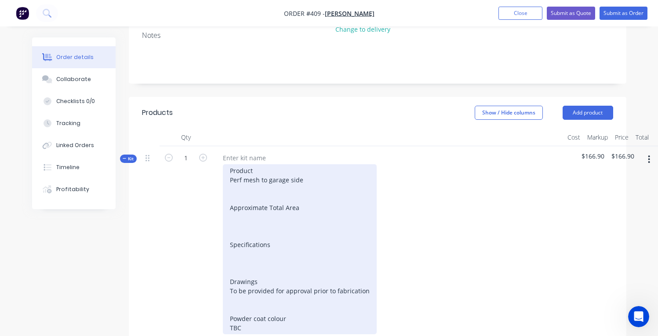
click at [262, 169] on div "Product Perf mesh to garage side Approximate Total Area Specifications Drawings…" at bounding box center [300, 249] width 154 height 170
click at [258, 200] on div "Product Perf mesh to garage side Approximate Total Area Specifications Drawings…" at bounding box center [300, 249] width 154 height 170
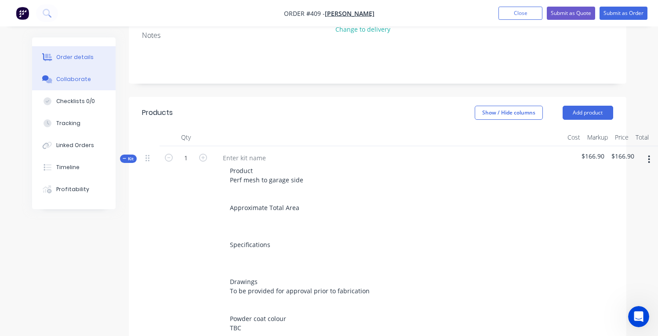
click at [64, 82] on div "Collaborate" at bounding box center [73, 79] width 35 height 8
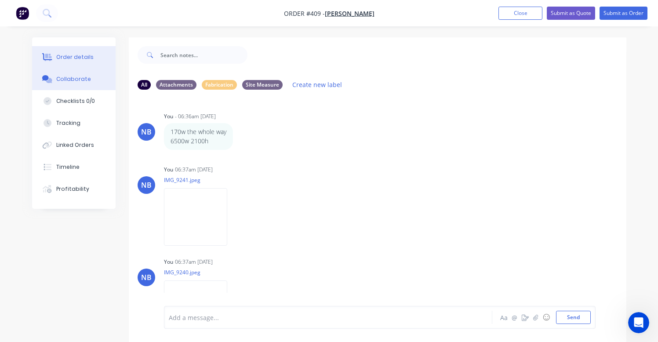
click at [76, 55] on div "Order details" at bounding box center [74, 57] width 37 height 8
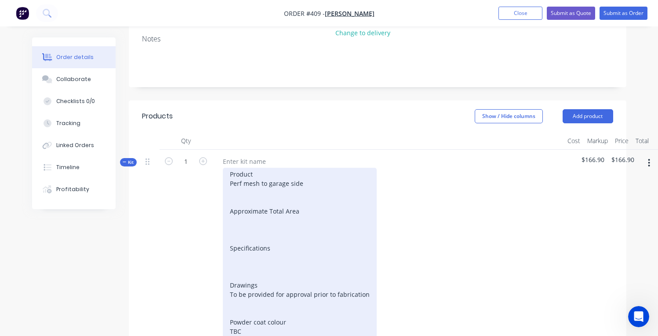
scroll to position [167, 0]
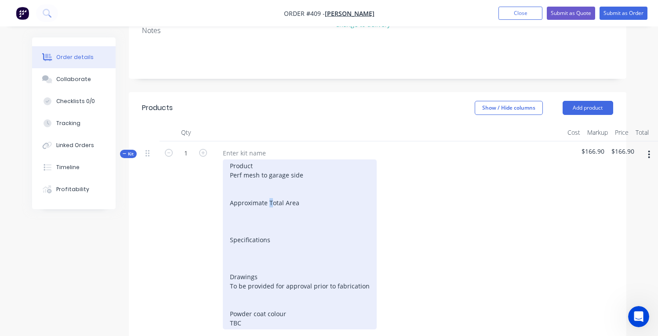
click at [270, 193] on div "Product Perf mesh to garage side Approximate Total Area Specifications Drawings…" at bounding box center [300, 244] width 154 height 170
click at [273, 197] on div "Product Perf mesh to garage side Approximate Total Area Specifications Drawings…" at bounding box center [300, 244] width 154 height 170
click at [275, 234] on div "Product Perf mesh to garage side Approximate Total Area 6500w x 2100h Specifica…" at bounding box center [300, 244] width 154 height 170
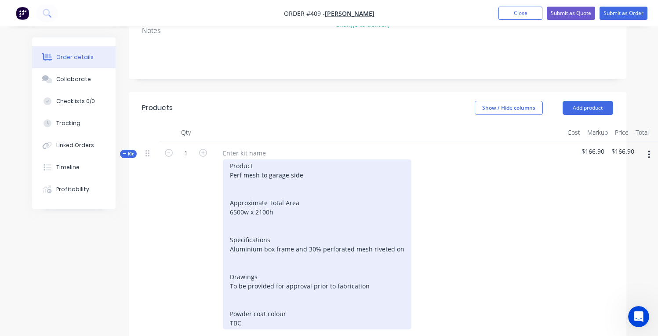
click at [317, 259] on div "Product Perf mesh to garage side Approximate Total Area 6500w x 2100h Specifica…" at bounding box center [317, 244] width 189 height 170
click at [383, 236] on div "Product Perf mesh to garage side Approximate Total Area 6500w x 2100h Specifica…" at bounding box center [317, 244] width 189 height 170
click at [338, 264] on div "Product Perf mesh to garage side Approximate Total Area 6500w x 2100h Specifica…" at bounding box center [318, 244] width 191 height 170
click at [377, 236] on div "Product Perf mesh to garage side Approximate Total Area 6500w x 2100h Specifica…" at bounding box center [317, 244] width 189 height 170
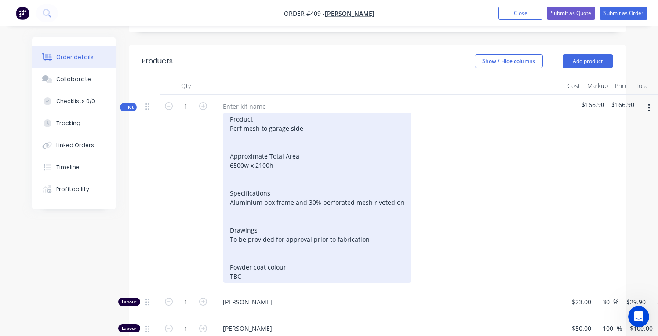
click at [305, 227] on div "Product Perf mesh to garage side Approximate Total Area 6500w x 2100h Specifica…" at bounding box center [317, 198] width 189 height 170
click at [270, 243] on div "Product Perf mesh to garage side Approximate Total Area 6500w x 2100h Specifica…" at bounding box center [317, 198] width 189 height 170
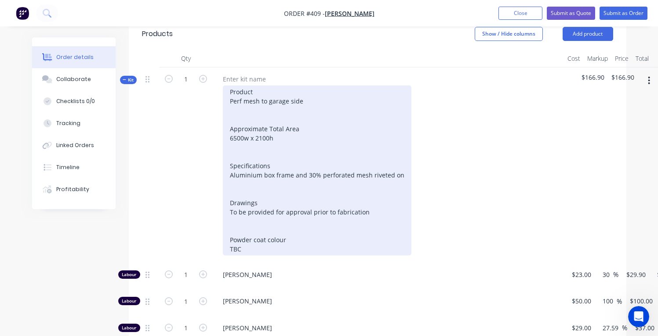
scroll to position [260, 0]
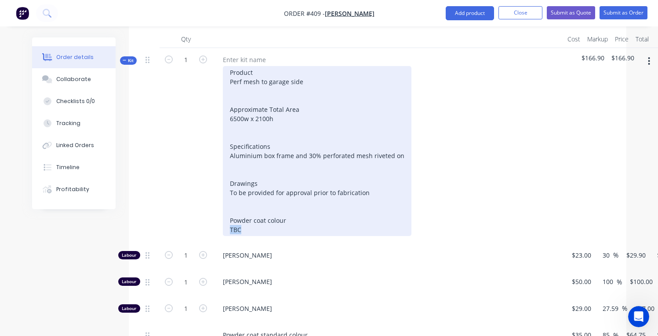
drag, startPoint x: 244, startPoint y: 218, endPoint x: 225, endPoint y: 218, distance: 18.5
click at [225, 218] on div "Product Perf mesh to garage side Approximate Total Area 6500w x 2100h Specifica…" at bounding box center [317, 151] width 189 height 170
click at [300, 214] on div "Product Perf mesh to garage side Approximate Total Area 6500w x 2100h Specifica…" at bounding box center [317, 151] width 189 height 170
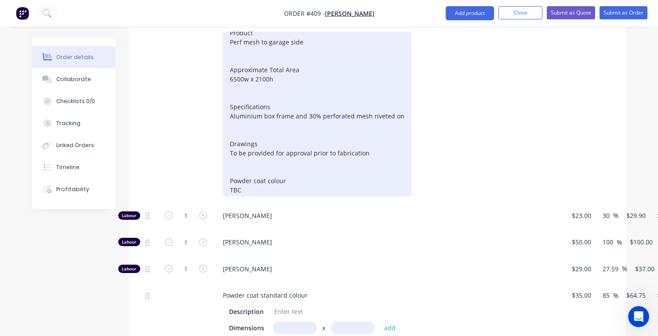
scroll to position [307, 0]
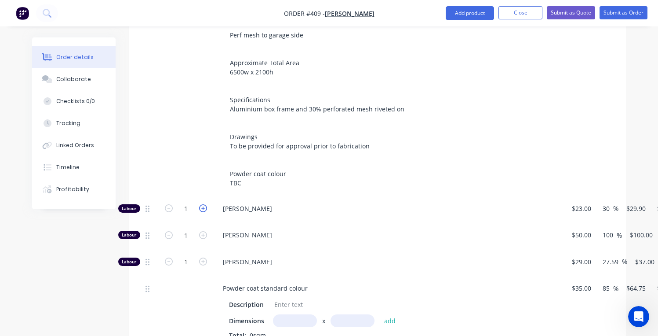
click at [203, 204] on icon "button" at bounding box center [203, 208] width 8 height 8
click at [206, 231] on icon "button" at bounding box center [203, 235] width 8 height 8
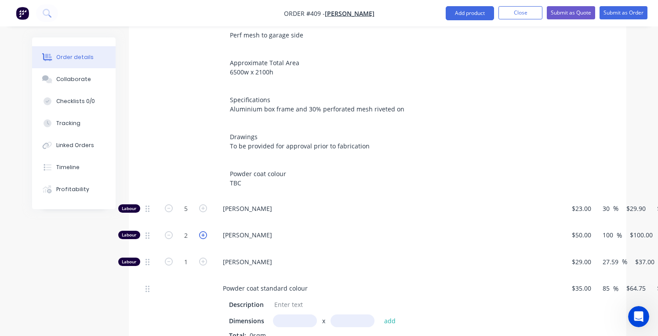
click at [206, 231] on icon "button" at bounding box center [203, 235] width 8 height 8
click at [203, 257] on icon "button" at bounding box center [203, 261] width 8 height 8
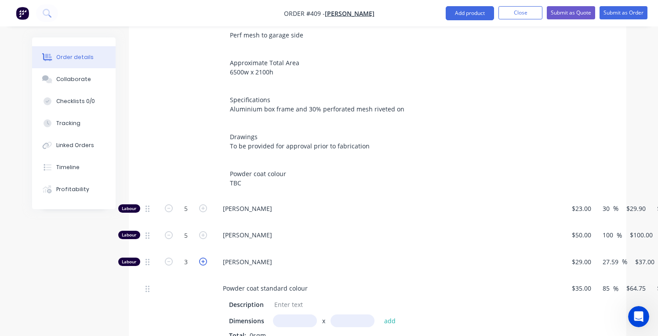
click at [203, 257] on icon "button" at bounding box center [203, 261] width 8 height 8
click at [202, 257] on icon "button" at bounding box center [203, 261] width 8 height 8
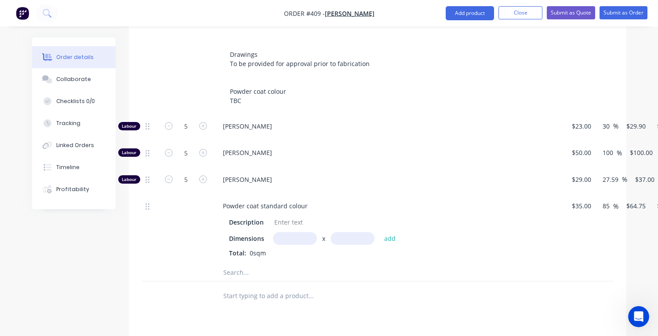
scroll to position [400, 0]
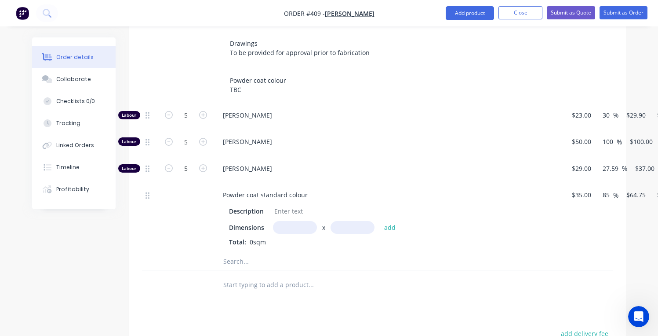
click at [291, 221] on input "text" at bounding box center [295, 227] width 44 height 13
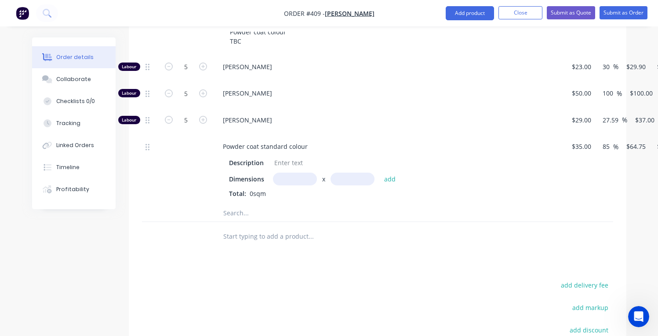
scroll to position [452, 0]
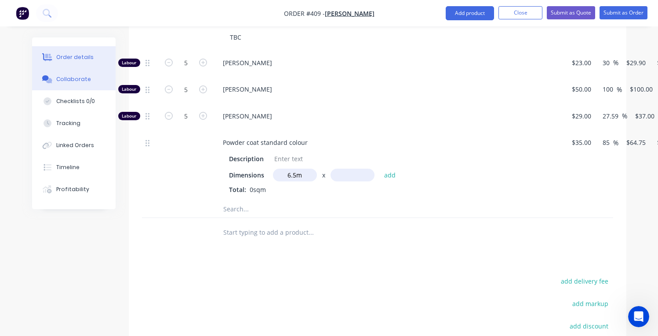
click at [59, 86] on button "Collaborate" at bounding box center [74, 79] width 84 height 22
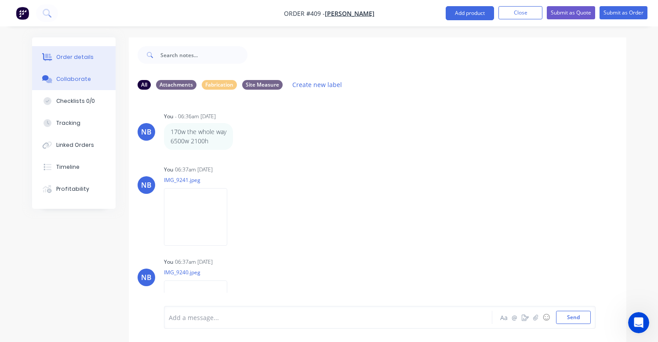
click at [73, 55] on div "Order details" at bounding box center [74, 57] width 37 height 8
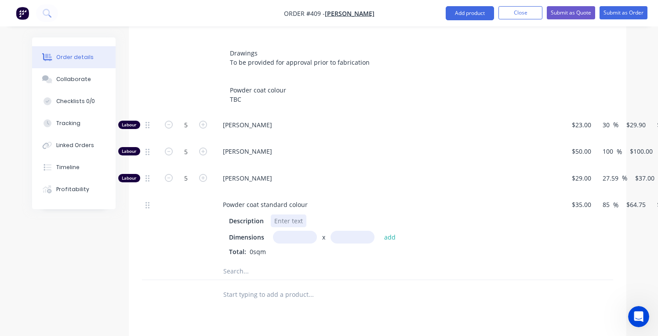
scroll to position [380, 0]
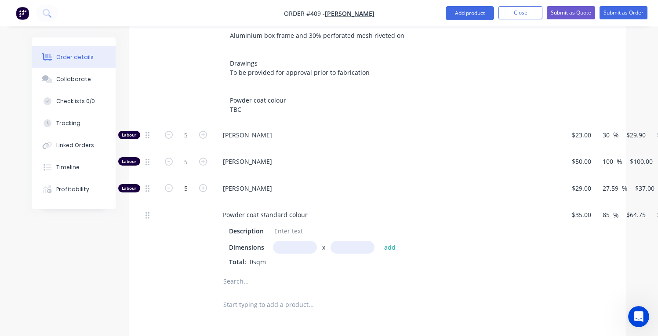
click at [288, 241] on input "text" at bounding box center [295, 247] width 44 height 13
click at [390, 241] on button "add" at bounding box center [390, 247] width 21 height 12
click at [303, 241] on input "text" at bounding box center [295, 247] width 44 height 13
click at [348, 241] on input "text" at bounding box center [353, 247] width 44 height 13
click at [391, 241] on button "add" at bounding box center [390, 247] width 21 height 12
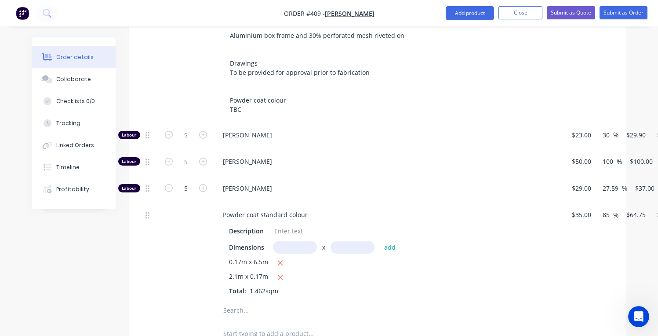
click at [292, 241] on input "text" at bounding box center [295, 247] width 44 height 13
click at [390, 241] on button "add" at bounding box center [390, 247] width 21 height 12
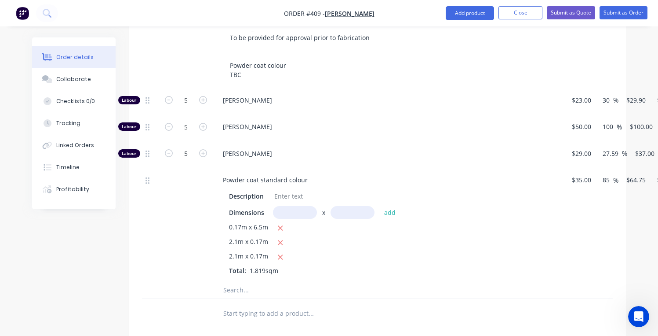
scroll to position [424, 0]
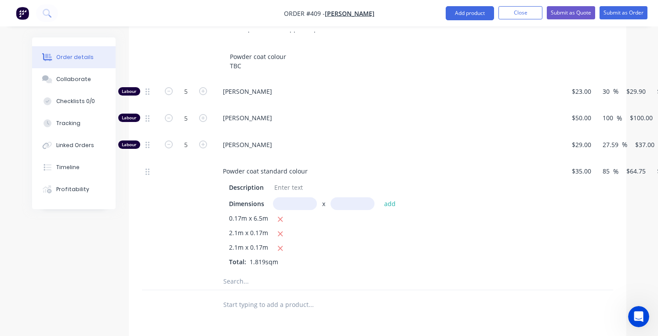
click at [246, 272] on input "text" at bounding box center [311, 281] width 176 height 18
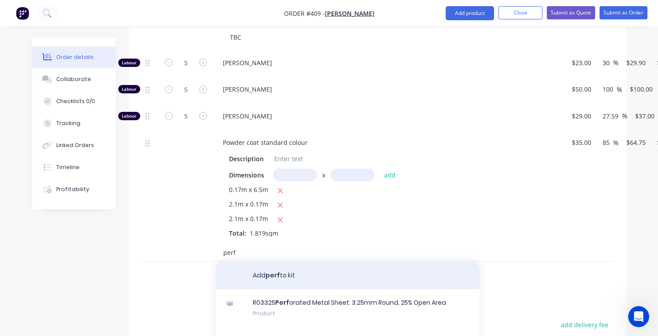
scroll to position [526, 0]
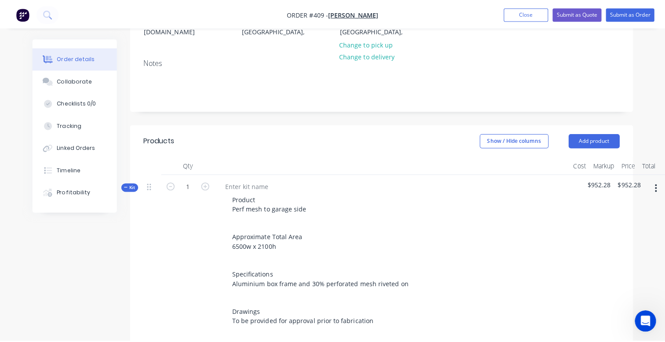
scroll to position [0, 0]
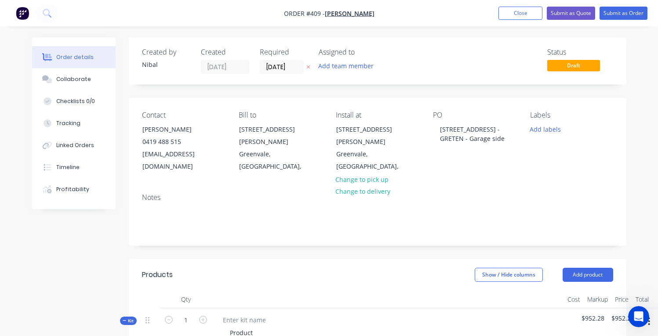
click at [28, 15] on img "button" at bounding box center [22, 13] width 13 height 13
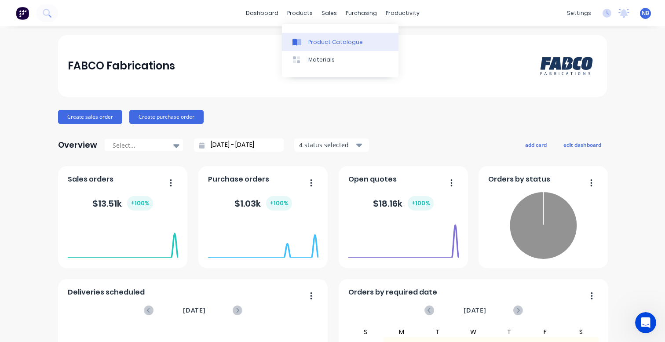
click at [311, 39] on div "Product Catalogue" at bounding box center [335, 42] width 55 height 8
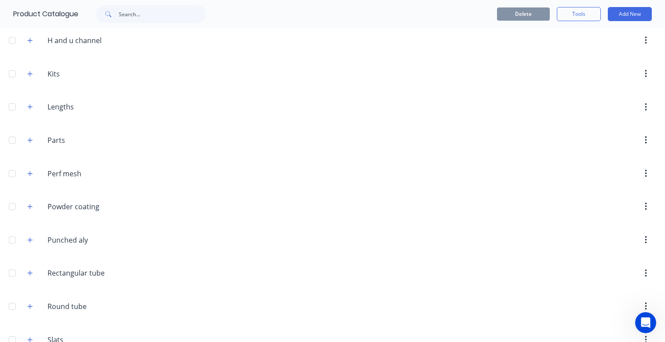
scroll to position [204, 0]
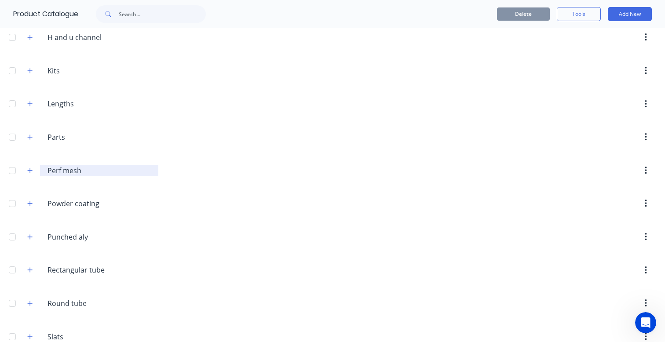
drag, startPoint x: 28, startPoint y: 170, endPoint x: 40, endPoint y: 172, distance: 12.0
click at [29, 170] on icon "button" at bounding box center [29, 171] width 5 height 6
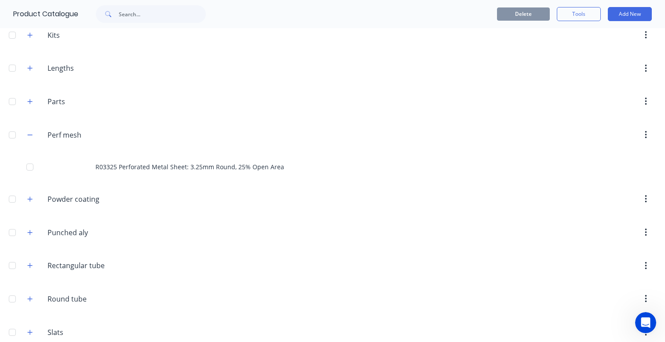
scroll to position [251, 0]
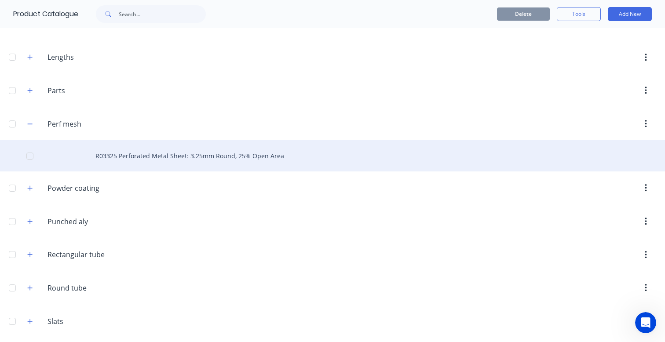
click at [147, 157] on div "R03325 Perforated Metal Sheet: 3.25mm Round, 25% Open Area" at bounding box center [332, 155] width 665 height 31
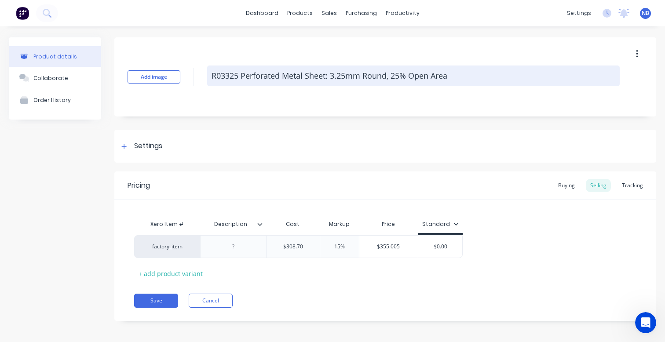
click at [241, 73] on textarea "R03325 Perforated Metal Sheet: 3.25mm Round, 25% Open Area" at bounding box center [413, 76] width 413 height 21
click at [211, 75] on textarea "R03325 Perforated Metal Sheet: 3.25mm Round, 25% Open Area" at bounding box center [413, 76] width 413 height 21
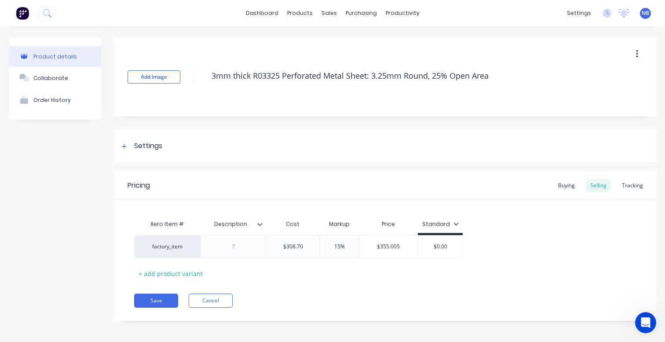
drag, startPoint x: 251, startPoint y: 73, endPoint x: 196, endPoint y: 72, distance: 55.0
click at [198, 72] on div "Add image 3mm thick R03325 Perforated Metal Sheet: 3.25mm Round, 25% Open Area" at bounding box center [385, 76] width 542 height 79
click at [144, 307] on button "Save" at bounding box center [156, 301] width 44 height 14
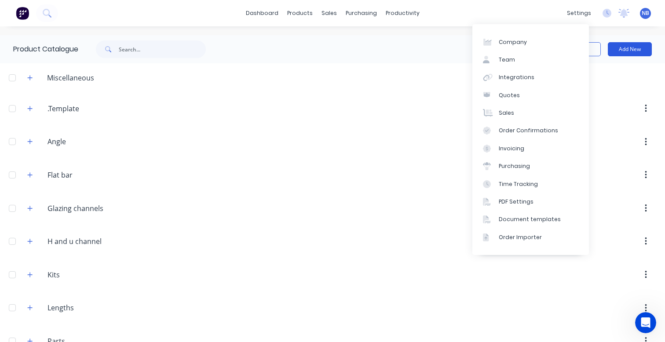
click at [627, 49] on button "Add New" at bounding box center [630, 49] width 44 height 14
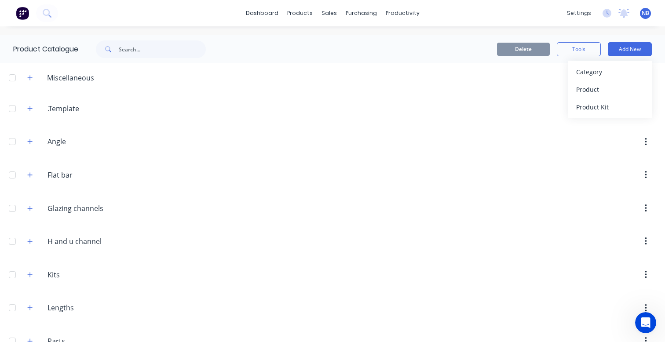
click at [120, 283] on header "Kits Kits" at bounding box center [332, 274] width 665 height 33
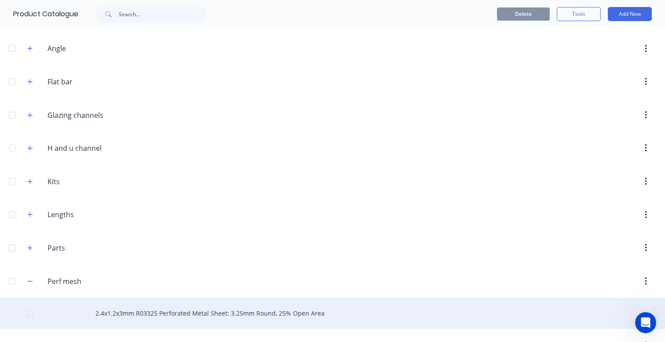
scroll to position [140, 0]
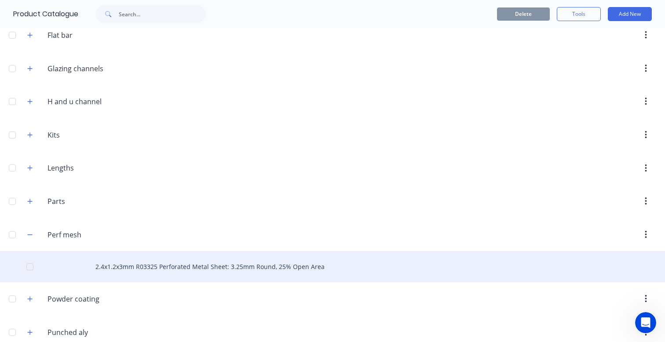
click at [268, 261] on div "2.4x1.2x3mm R03325 Perforated Metal Sheet: 3.25mm Round, 25% Open Area" at bounding box center [332, 266] width 665 height 31
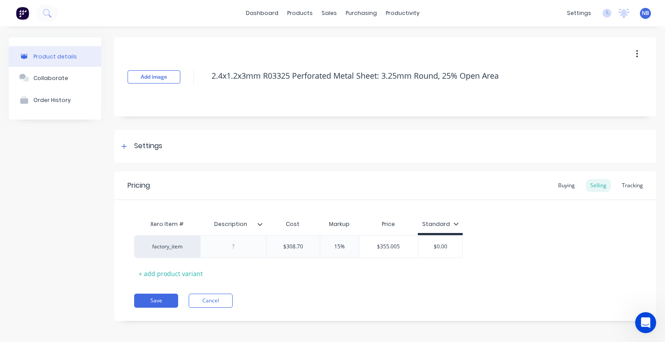
click at [638, 47] on button "button" at bounding box center [637, 54] width 21 height 16
drag, startPoint x: 636, startPoint y: 50, endPoint x: 636, endPoint y: 56, distance: 6.7
click at [636, 50] on button "button" at bounding box center [637, 54] width 21 height 16
click at [637, 51] on button "button" at bounding box center [637, 54] width 21 height 16
click at [601, 80] on span "Duplicate" at bounding box center [605, 77] width 66 height 9
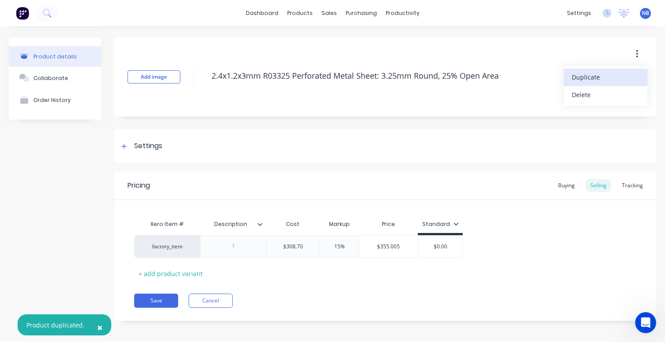
click at [69, 54] on div "Product details" at bounding box center [55, 56] width 44 height 7
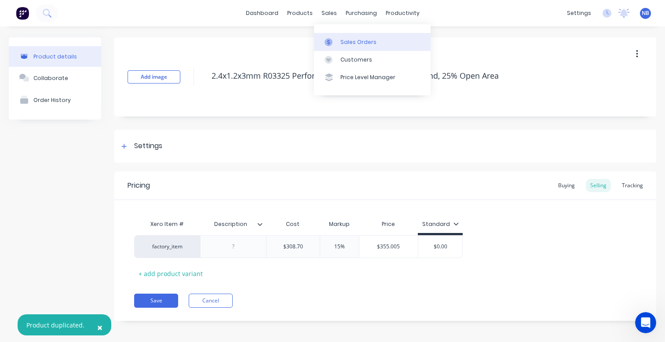
drag, startPoint x: 319, startPoint y: 15, endPoint x: 325, endPoint y: 33, distance: 19.1
click at [319, 15] on div "sales" at bounding box center [329, 13] width 24 height 13
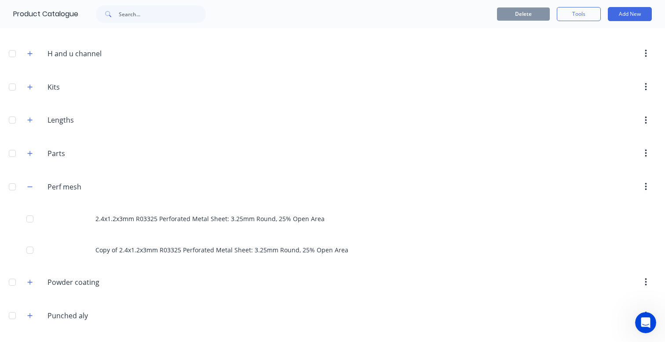
scroll to position [195, 0]
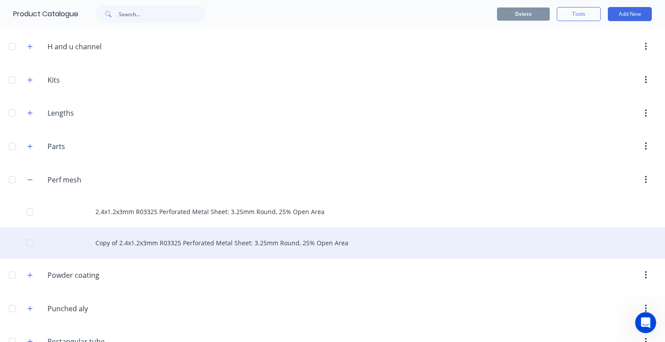
click at [115, 243] on div "Copy of 2.4x1.2x3mm R03325 Perforated Metal Sheet: 3.25mm Round, 25% Open Area" at bounding box center [332, 242] width 665 height 31
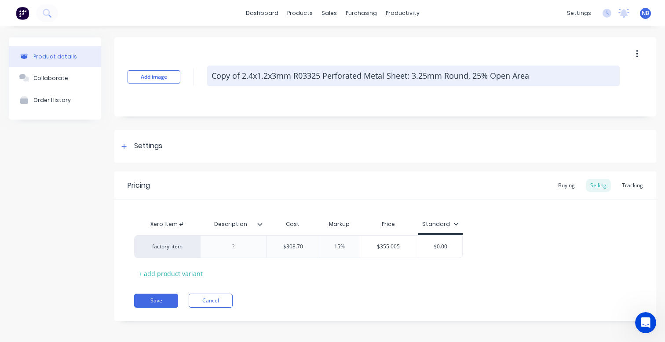
click at [360, 80] on textarea "Copy of 2.4x1.2x3mm R03325 Perforated Metal Sheet: 3.25mm Round, 25% Open Area" at bounding box center [413, 76] width 413 height 21
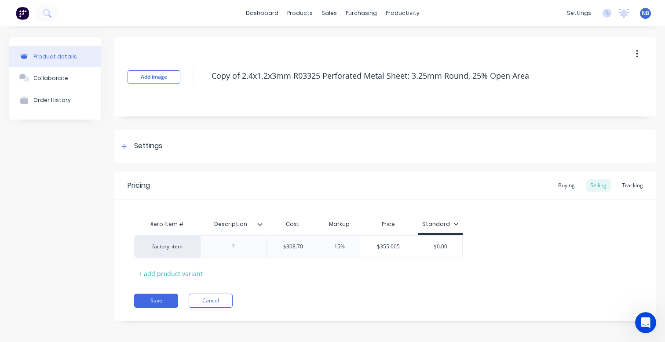
drag, startPoint x: 241, startPoint y: 77, endPoint x: 203, endPoint y: 71, distance: 39.1
click at [203, 71] on div "Add image Copy of 2.4x1.2x3mm R03325 Perforated Metal Sheet: 3.25mm Round, 25% …" at bounding box center [385, 76] width 542 height 79
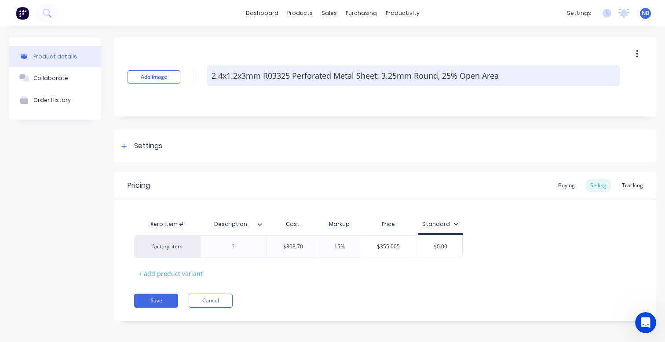
click at [248, 75] on textarea "2.4x1.2x3mm R03325 Perforated Metal Sheet: 3.25mm Round, 25% Open Area" at bounding box center [413, 76] width 413 height 21
drag, startPoint x: 531, startPoint y: 77, endPoint x: 272, endPoint y: 75, distance: 259.5
click at [272, 75] on textarea "2.4x1.2x1.6mm R03325 Perforated Metal Sheet: 3.25mm Round, 25% Open Area" at bounding box center [413, 76] width 413 height 21
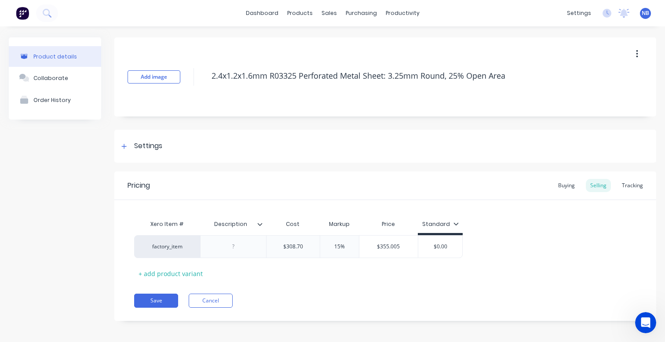
paste textarea "4851 Perforated Metal Sheet: 4.8mm Round, 51% Open AreaR04851S415R04851 Perfora…"
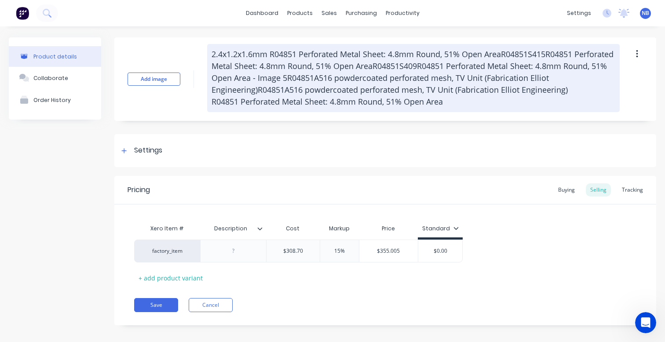
drag, startPoint x: 461, startPoint y: 106, endPoint x: 503, endPoint y: 55, distance: 65.9
click at [503, 55] on textarea "2.4x1.2x1.6mm R04851 Perforated Metal Sheet: 4.8mm Round, 51% Open AreaR04851S4…" at bounding box center [413, 78] width 413 height 68
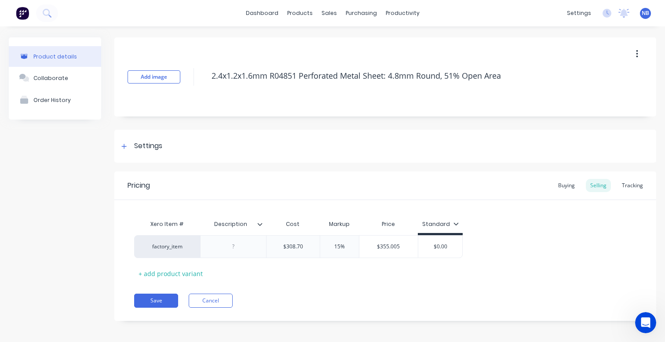
click at [572, 100] on div "Add image 2.4x1.2x1.6mm R04851 Perforated Metal Sheet: 4.8mm Round, 51% Open Ar…" at bounding box center [385, 76] width 542 height 79
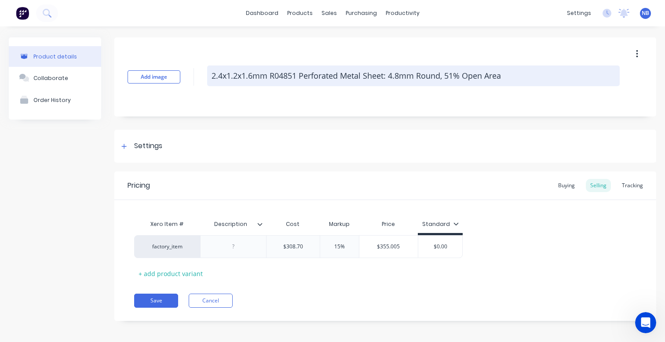
drag, startPoint x: 505, startPoint y: 73, endPoint x: 270, endPoint y: 77, distance: 235.3
click at [268, 77] on textarea "2.4x1.2x1.6mm R04851 Perforated Metal Sheet: 4.8mm Round, 51% Open Area" at bounding box center [413, 76] width 413 height 21
paste textarea "R04851 Perforated Metal Sheet: 4.8mm Round, 51% Open Area"
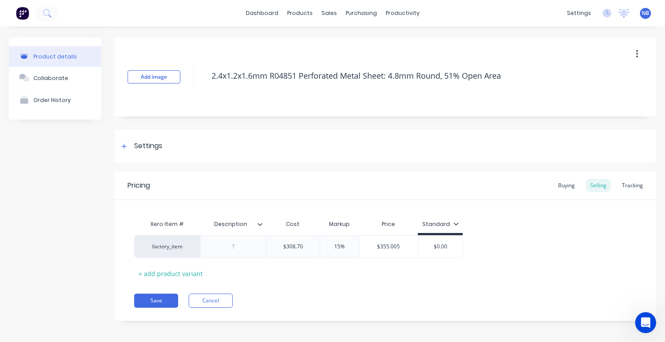
scroll to position [3, 0]
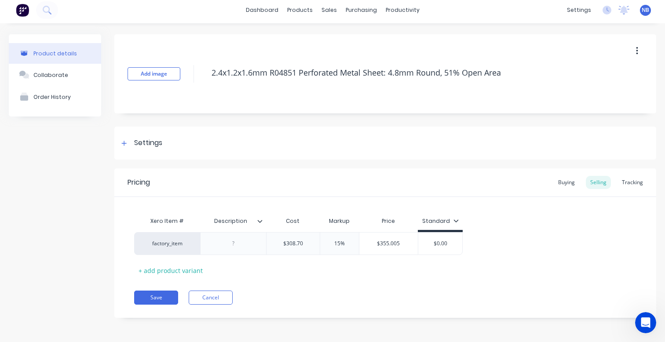
drag, startPoint x: 282, startPoint y: 275, endPoint x: 301, endPoint y: 274, distance: 19.0
click at [282, 275] on div "Xero Item # Description Cost Markup Price Standard factory_item $308.70 15% $35…" at bounding box center [385, 244] width 502 height 65
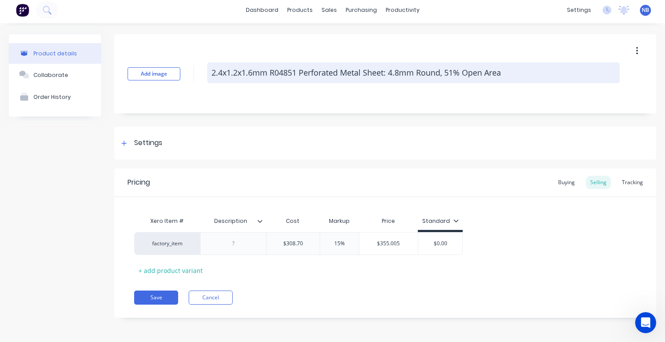
click at [268, 76] on textarea "2.4x1.2x1.6mm R04851 Perforated Metal Sheet: 4.8mm Round, 51% Open Area" at bounding box center [413, 72] width 413 height 21
drag, startPoint x: 268, startPoint y: 75, endPoint x: 241, endPoint y: 73, distance: 26.9
click at [241, 73] on textarea "2.4x1.2x1.6mm R04851 Perforated Metal Sheet: 4.8mm Round, 51% Open Area" at bounding box center [413, 72] width 413 height 21
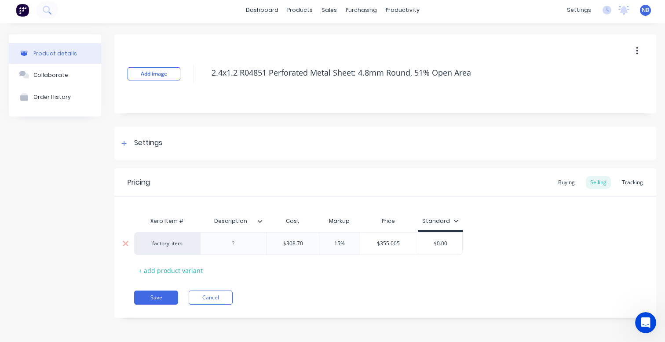
click at [233, 243] on div at bounding box center [234, 243] width 44 height 11
click at [390, 259] on div "Xero Item # Description Cost Markup Price Standard factory_item $308.70 15% $35…" at bounding box center [385, 244] width 502 height 65
click at [139, 269] on div "+ add product variant" at bounding box center [170, 271] width 73 height 14
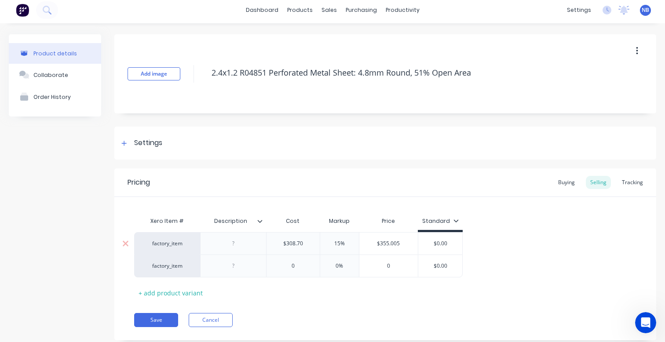
click at [237, 245] on div at bounding box center [234, 243] width 44 height 11
click at [287, 245] on input "$308.70" at bounding box center [293, 244] width 53 height 8
click at [175, 242] on div "factory_item" at bounding box center [167, 244] width 48 height 8
click at [270, 206] on div "Xero Item # Description Cost Markup Price Standard factory_item 30% deposit fac…" at bounding box center [385, 248] width 542 height 103
click at [233, 245] on div at bounding box center [234, 243] width 44 height 11
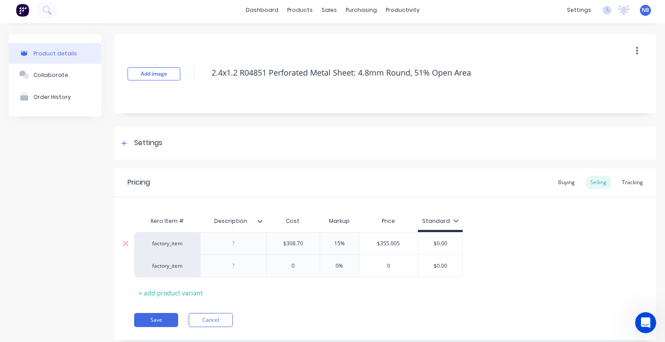
click at [234, 245] on div at bounding box center [234, 243] width 44 height 11
drag, startPoint x: 234, startPoint y: 245, endPoint x: 241, endPoint y: 245, distance: 7.0
click at [234, 245] on div at bounding box center [234, 243] width 44 height 11
click at [232, 267] on div at bounding box center [234, 265] width 44 height 11
click at [289, 246] on input "$308.70" at bounding box center [293, 244] width 53 height 8
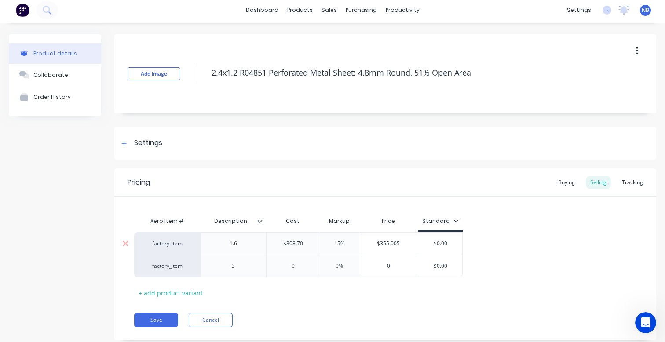
click at [299, 245] on input "$308.70" at bounding box center [293, 244] width 53 height 8
click at [380, 244] on input "$181.861" at bounding box center [391, 244] width 59 height 8
click at [393, 245] on input "$181.861" at bounding box center [391, 244] width 59 height 8
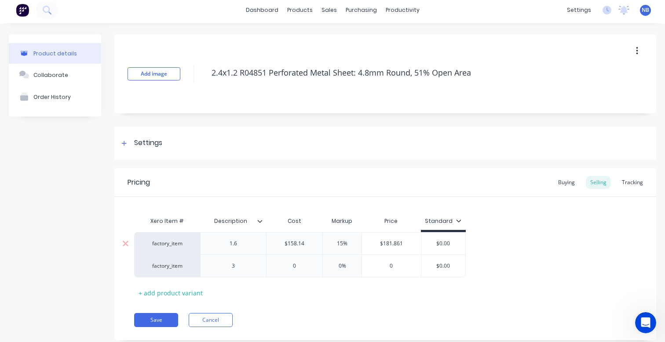
click at [393, 245] on input "$181.861" at bounding box center [391, 244] width 59 height 8
click at [444, 243] on input "$0.00" at bounding box center [443, 244] width 44 height 8
paste input "181.861"
drag, startPoint x: 457, startPoint y: 245, endPoint x: 405, endPoint y: 237, distance: 52.4
click at [405, 237] on div "factory_item 1.6 $158.14 $158.14 15% $181.861 $181.861 $0.181 $0. 181.861 00" at bounding box center [301, 243] width 334 height 22
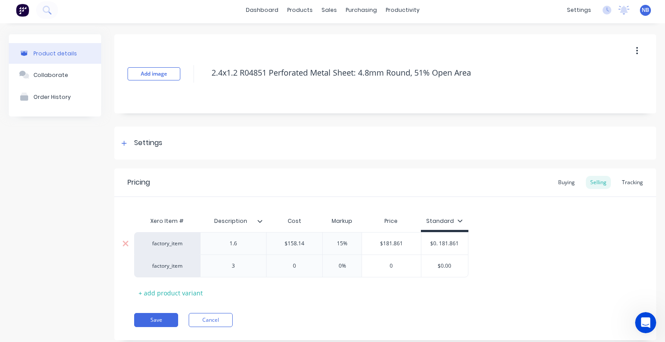
paste input "181.861"
drag, startPoint x: 463, startPoint y: 246, endPoint x: 416, endPoint y: 249, distance: 47.6
click at [416, 249] on div "factory_item 1.6 $158.14 $158.14 15% $181.861 $181.861 $181.861 181.861 0" at bounding box center [304, 243] width 340 height 22
paste input "text"
click at [517, 258] on div "factory_item 1.6 $158.14 $158.14 15% $181.861 $181.861 $181.861 181.861 factory…" at bounding box center [385, 254] width 502 height 45
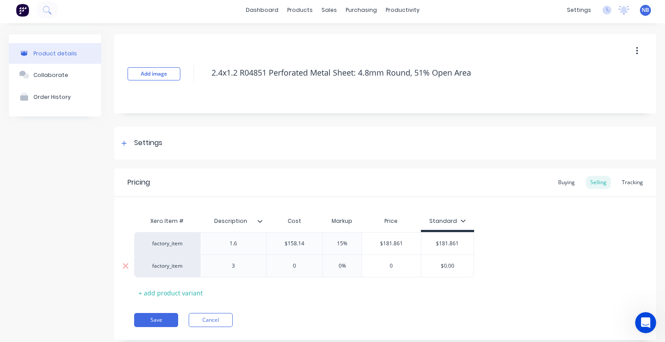
click at [299, 267] on input "0" at bounding box center [295, 266] width 56 height 8
click at [384, 295] on div "Xero Item # Description Cost Markup Price Standard factory_item 1.6 $158.14 $15…" at bounding box center [385, 256] width 502 height 88
click at [346, 268] on input "0%" at bounding box center [342, 266] width 44 height 8
click at [339, 263] on input "0%" at bounding box center [342, 266] width 44 height 8
click at [396, 284] on div "Xero Item # Description Cost Markup Price Standard factory_item 1.6 $158.14 $15…" at bounding box center [385, 256] width 502 height 88
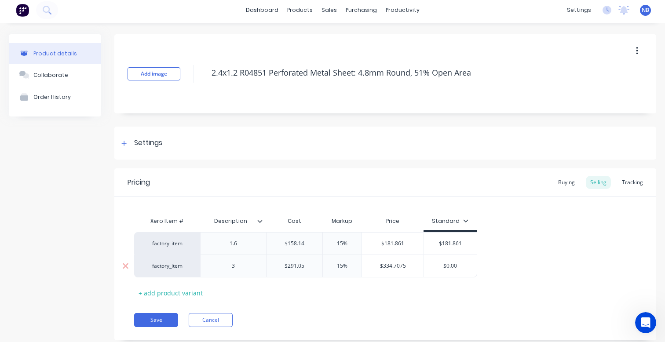
click at [400, 269] on input "$334.7075" at bounding box center [393, 266] width 62 height 8
click at [450, 268] on input "$0.00" at bounding box center [450, 266] width 53 height 8
click at [451, 267] on input "$0.00" at bounding box center [450, 266] width 53 height 8
paste input "334.7075"
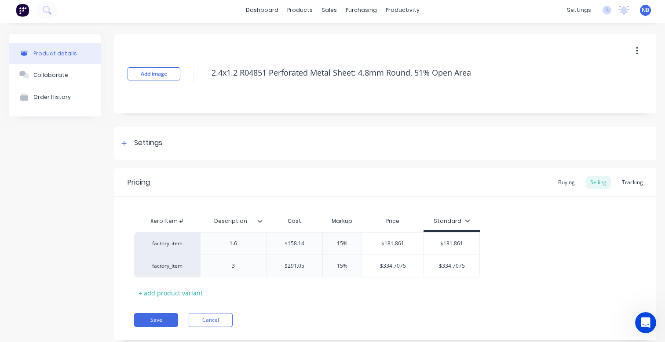
click at [496, 266] on div "factory_item 1.6 $158.14 $158.14 15% $181.861 $181.861 $181.861 181.861 factory…" at bounding box center [385, 254] width 502 height 45
click at [135, 146] on div "Settings" at bounding box center [148, 143] width 28 height 11
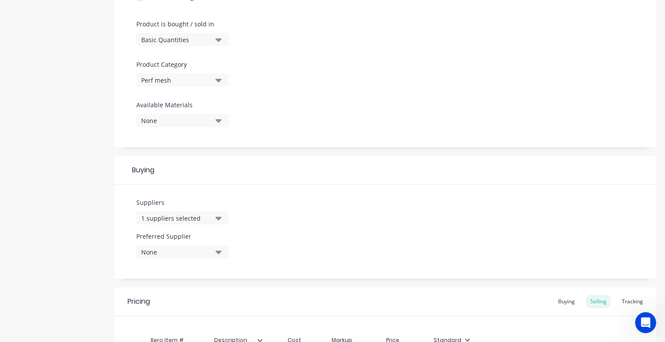
scroll to position [311, 0]
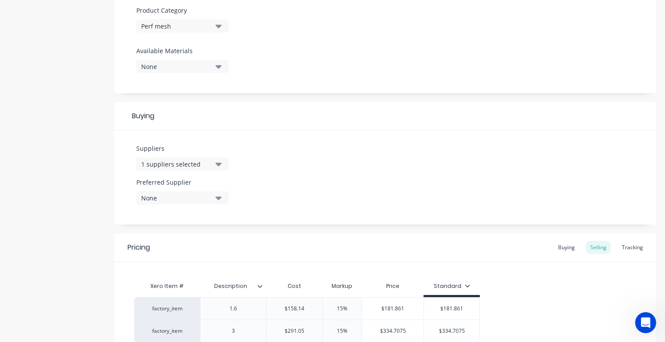
click at [206, 164] on div "1 suppliers selected" at bounding box center [176, 164] width 70 height 9
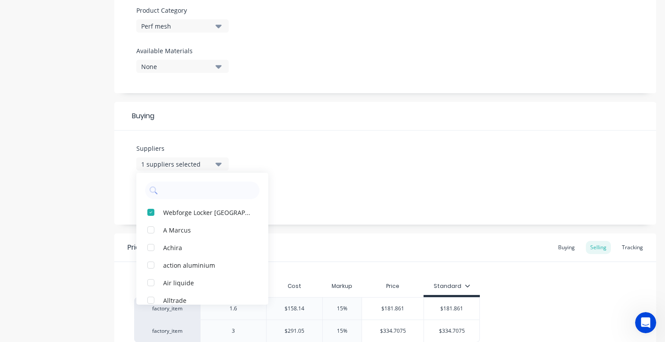
click at [329, 172] on div "Suppliers 1 suppliers selected Webforge Locker [GEOGRAPHIC_DATA] A [PERSON_NAME…" at bounding box center [385, 178] width 542 height 94
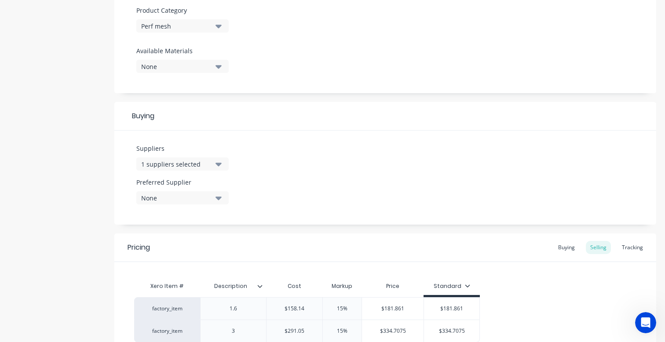
scroll to position [399, 0]
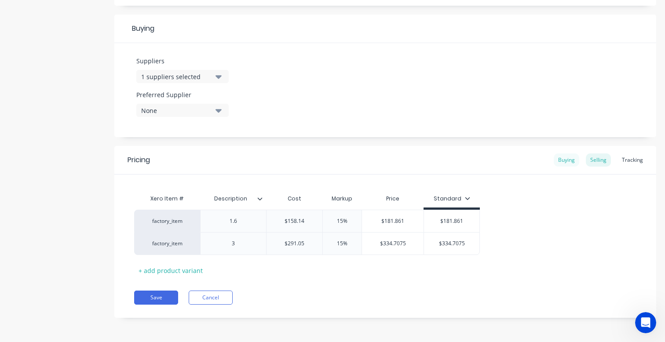
click at [554, 163] on div "Buying" at bounding box center [567, 159] width 26 height 13
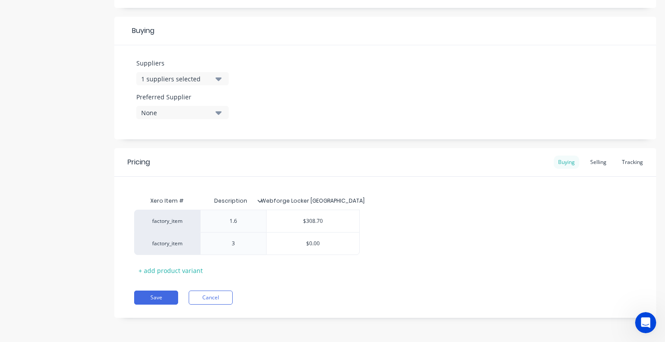
scroll to position [397, 0]
click at [311, 240] on input "$0.00" at bounding box center [313, 244] width 93 height 8
drag, startPoint x: 329, startPoint y: 228, endPoint x: 318, endPoint y: 224, distance: 11.8
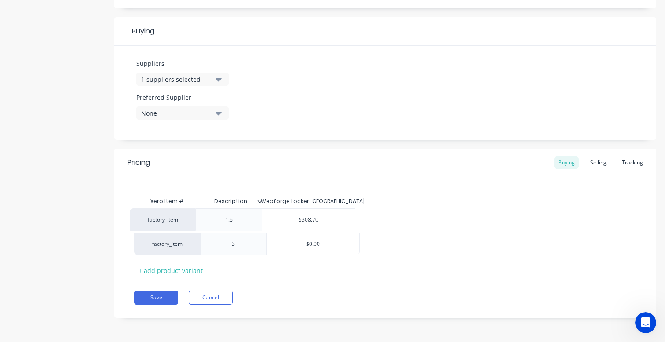
click at [318, 224] on div "factory_item 1.6 $308.70 factory_item 3 $0.00 $0.00" at bounding box center [385, 232] width 502 height 45
click at [586, 164] on div "Selling" at bounding box center [598, 162] width 25 height 13
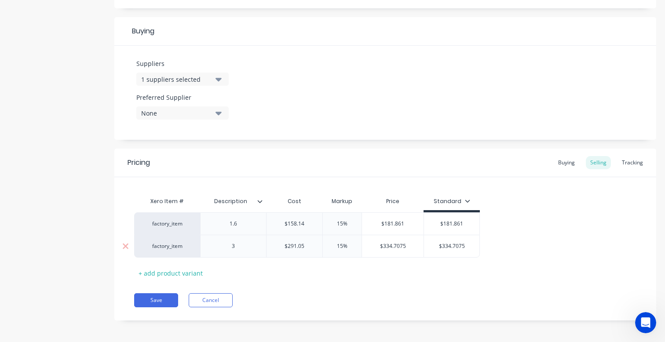
click at [297, 248] on input "$291.05" at bounding box center [295, 246] width 56 height 8
click at [298, 248] on input "$291.05" at bounding box center [295, 246] width 56 height 8
drag, startPoint x: 310, startPoint y: 246, endPoint x: 279, endPoint y: 247, distance: 30.8
click at [279, 247] on input "$291.05" at bounding box center [295, 246] width 56 height 8
click at [556, 162] on div "Buying" at bounding box center [567, 162] width 26 height 13
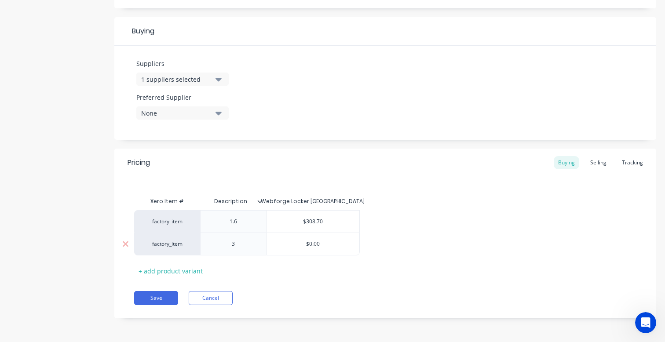
drag, startPoint x: 325, startPoint y: 244, endPoint x: 289, endPoint y: 241, distance: 36.1
click at [289, 241] on input "$0.00" at bounding box center [313, 244] width 93 height 8
paste input "291.05"
click at [342, 260] on div "Xero Item # Description Webforge Locker [GEOGRAPHIC_DATA] factory_item 1.6 $308…" at bounding box center [385, 235] width 502 height 85
drag, startPoint x: 586, startPoint y: 163, endPoint x: 576, endPoint y: 172, distance: 14.0
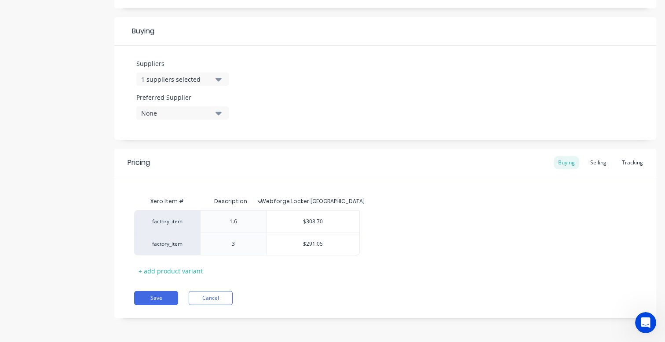
click at [587, 163] on div "Selling" at bounding box center [598, 162] width 25 height 13
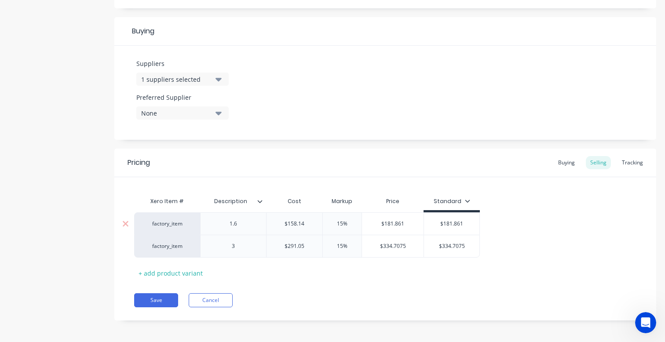
drag, startPoint x: 296, startPoint y: 223, endPoint x: 266, endPoint y: 220, distance: 29.5
click at [266, 220] on div "$158.14 $158.14" at bounding box center [294, 223] width 56 height 22
drag, startPoint x: 314, startPoint y: 224, endPoint x: 279, endPoint y: 223, distance: 34.8
click at [279, 223] on input "$158.14" at bounding box center [295, 224] width 56 height 8
click at [563, 159] on div "Buying" at bounding box center [567, 162] width 26 height 13
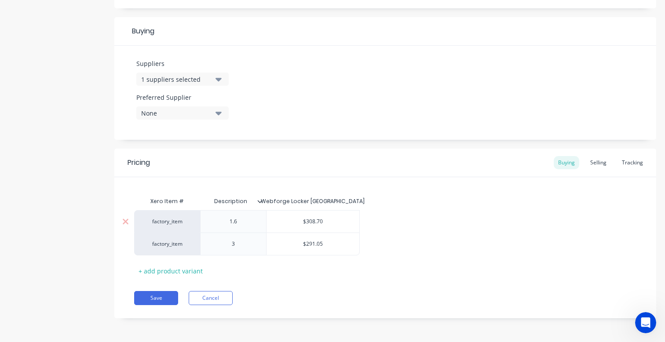
drag, startPoint x: 270, startPoint y: 215, endPoint x: 266, endPoint y: 219, distance: 5.3
click at [266, 215] on div "$308.70 $308.70" at bounding box center [313, 221] width 94 height 22
paste input "158.14"
click at [442, 253] on div "factory_item 1.6 $158.14 $158.14 factory_item 3 $291.05" at bounding box center [385, 232] width 502 height 45
click at [154, 302] on button "Save" at bounding box center [156, 298] width 44 height 14
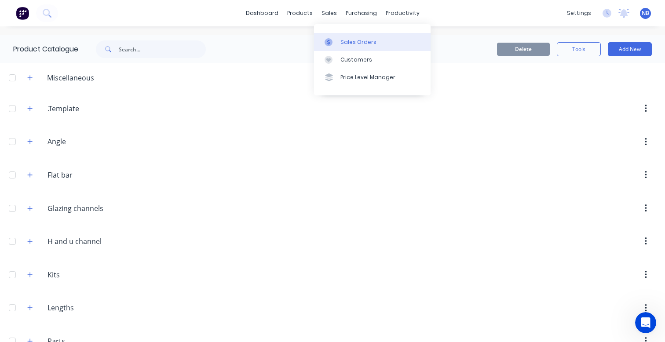
click at [339, 39] on link "Sales Orders" at bounding box center [372, 42] width 117 height 18
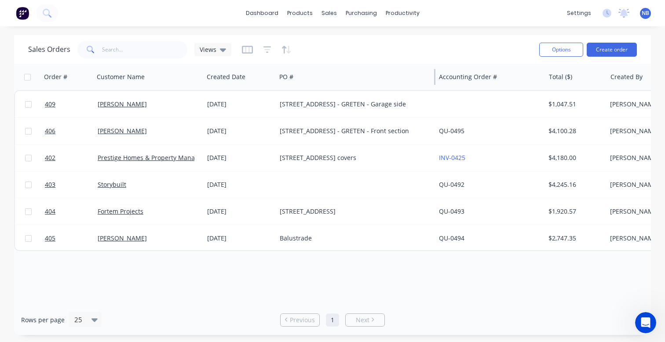
drag, startPoint x: 385, startPoint y: 77, endPoint x: 435, endPoint y: 74, distance: 49.7
click at [435, 74] on div at bounding box center [434, 77] width 1 height 16
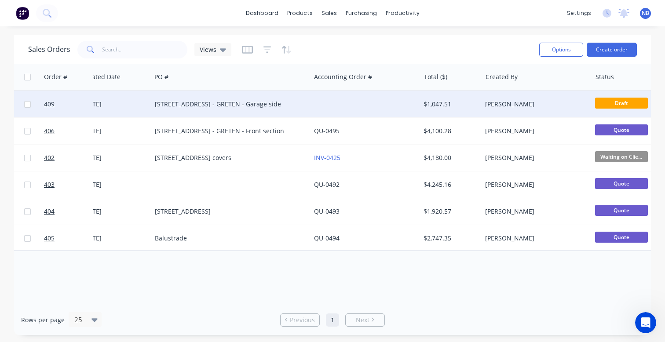
scroll to position [0, 153]
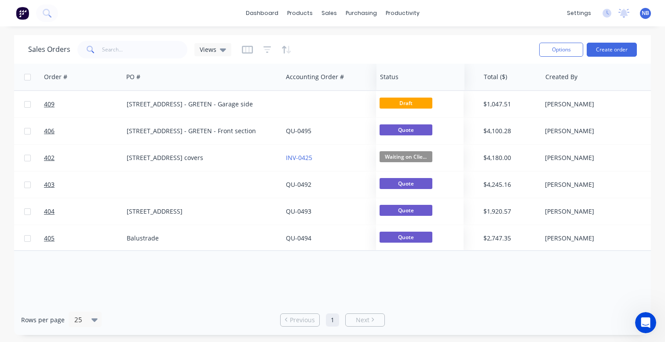
drag, startPoint x: 574, startPoint y: 78, endPoint x: 396, endPoint y: 86, distance: 177.4
click at [396, 86] on div "Status" at bounding box center [420, 77] width 88 height 26
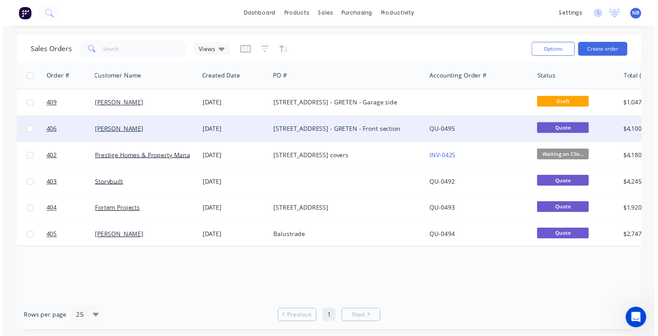
scroll to position [0, 0]
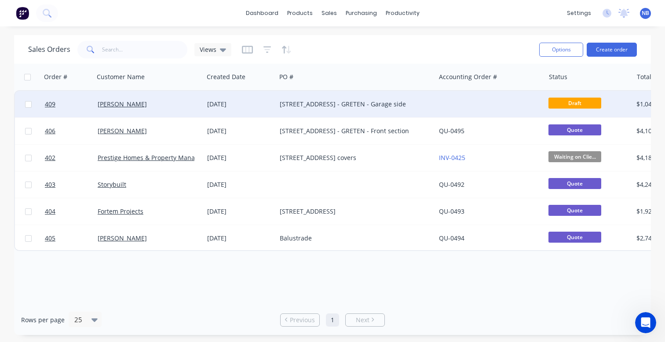
click at [369, 102] on div "[STREET_ADDRESS] - GRETEN - Garage side" at bounding box center [352, 104] width 145 height 9
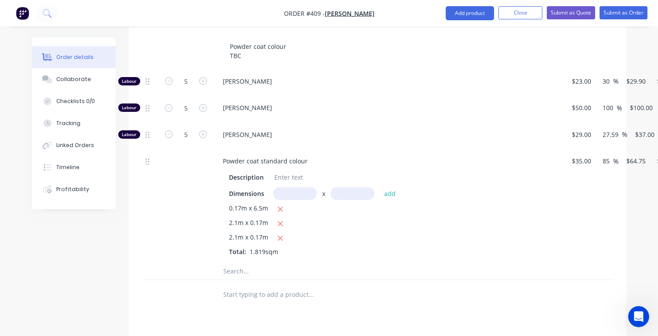
scroll to position [409, 0]
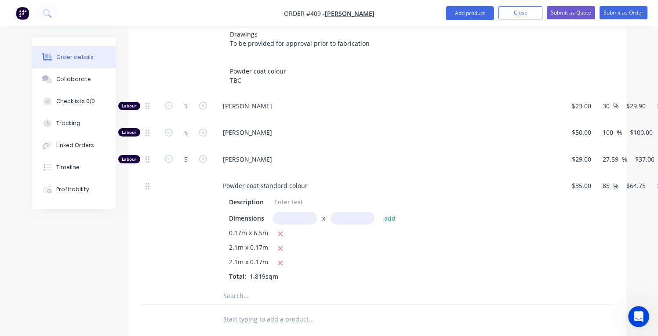
click at [241, 286] on input "text" at bounding box center [311, 295] width 176 height 18
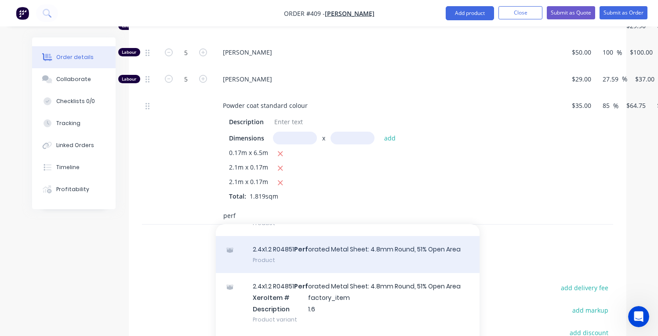
scroll to position [109, 0]
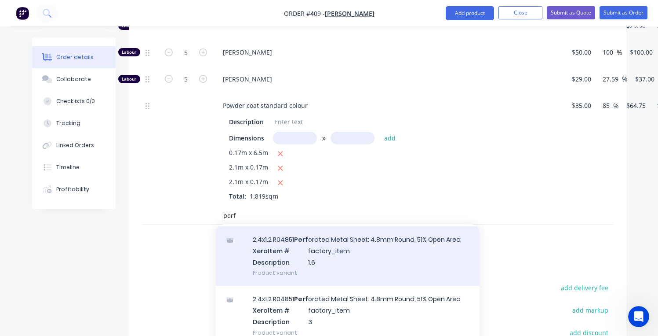
click at [314, 258] on div "2.4x1.2 R04851 Perf orated Metal Sheet: 4.8mm Round, 51% Open Area Xero Item # …" at bounding box center [348, 255] width 264 height 59
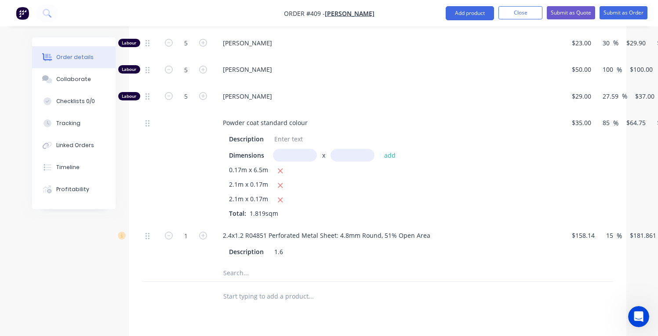
scroll to position [497, 0]
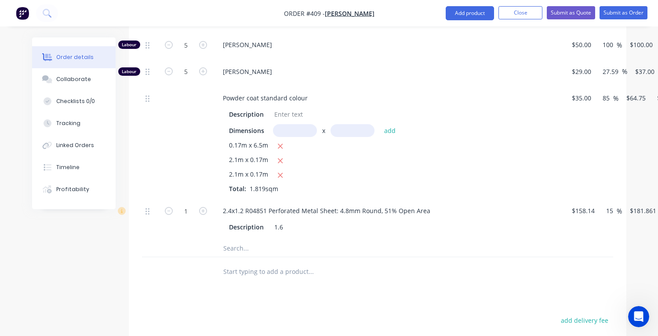
click at [258, 239] on input "text" at bounding box center [311, 248] width 176 height 18
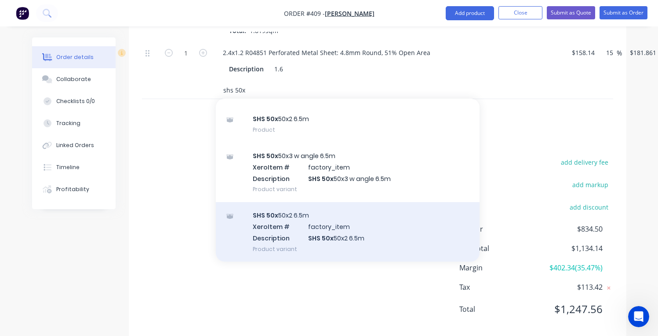
scroll to position [658, 0]
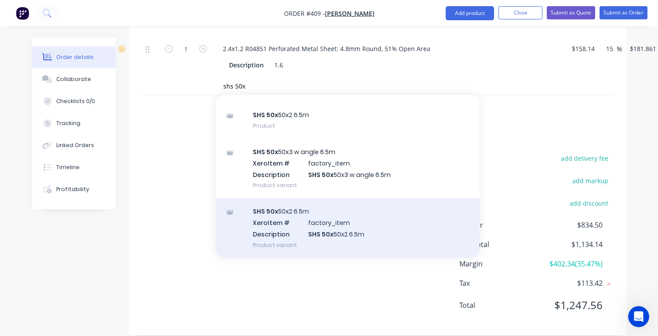
click at [322, 219] on div "SHS 50x 50x2 6.5m Xero Item # factory_item Description SHS 50x 50x2 6.5m Produc…" at bounding box center [348, 227] width 264 height 59
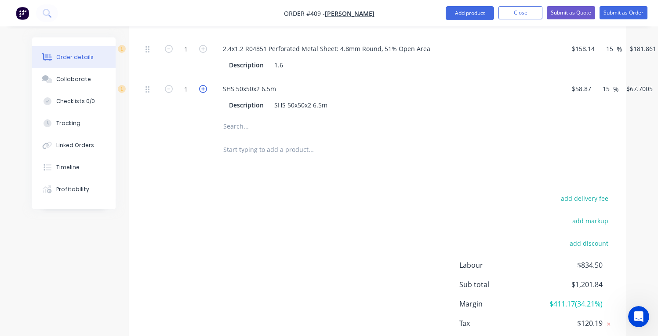
click at [198, 84] on button "button" at bounding box center [202, 88] width 11 height 9
click at [201, 85] on icon "button" at bounding box center [203, 89] width 8 height 8
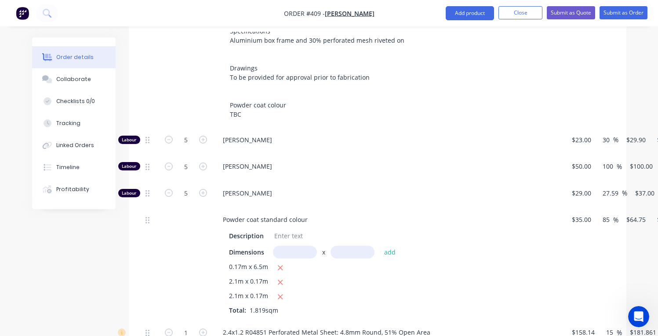
scroll to position [364, 0]
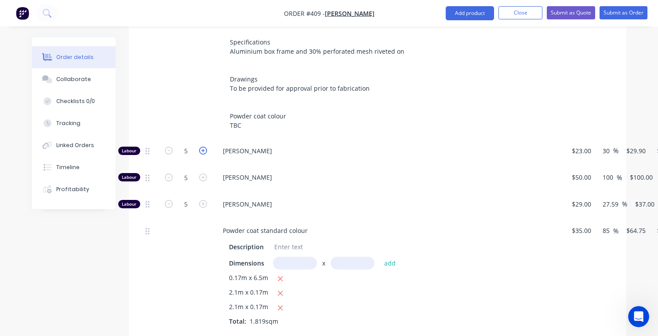
click at [206, 146] on icon "button" at bounding box center [203, 150] width 8 height 8
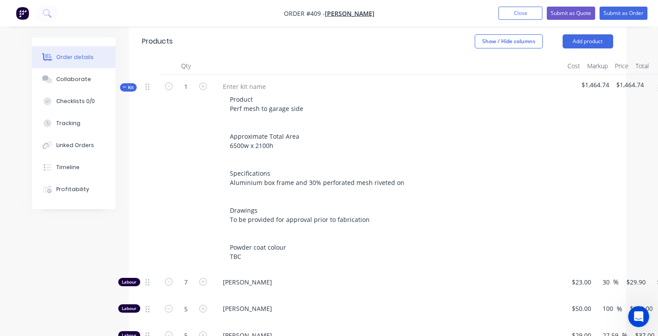
scroll to position [227, 0]
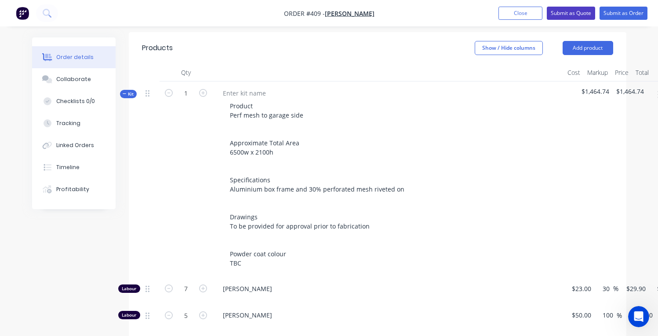
click at [581, 7] on button "Submit as Quote" at bounding box center [571, 13] width 48 height 13
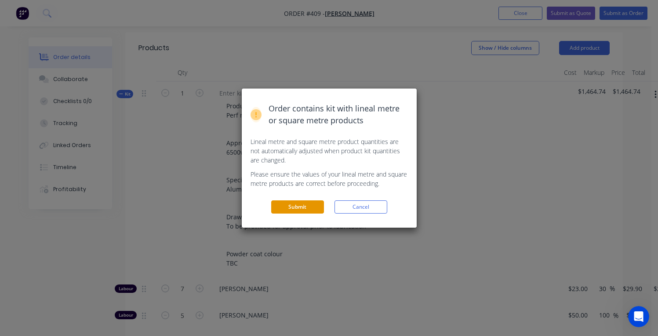
click at [319, 208] on button "Submit" at bounding box center [297, 206] width 53 height 13
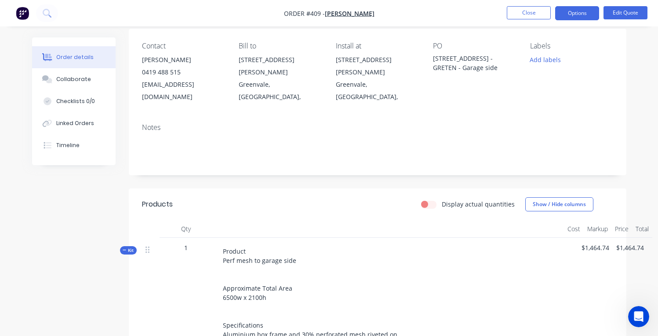
scroll to position [60, 0]
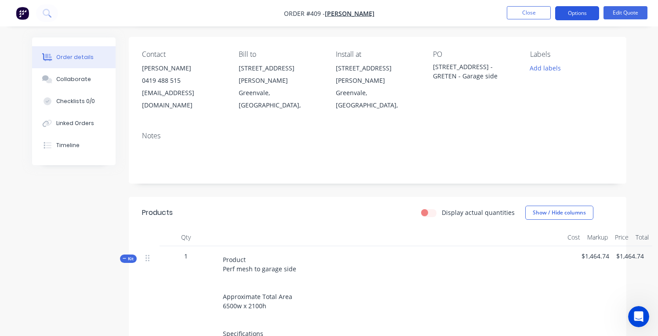
click at [588, 12] on button "Options" at bounding box center [577, 13] width 44 height 14
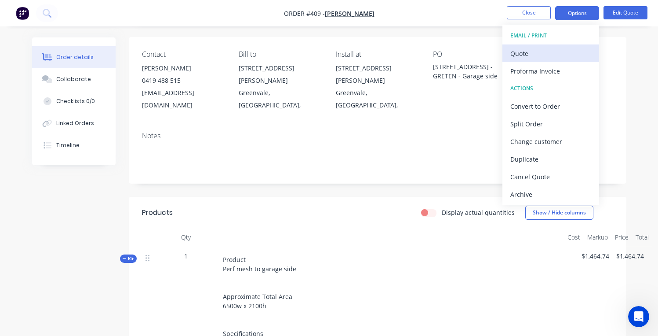
click at [543, 47] on div "Quote" at bounding box center [551, 53] width 81 height 13
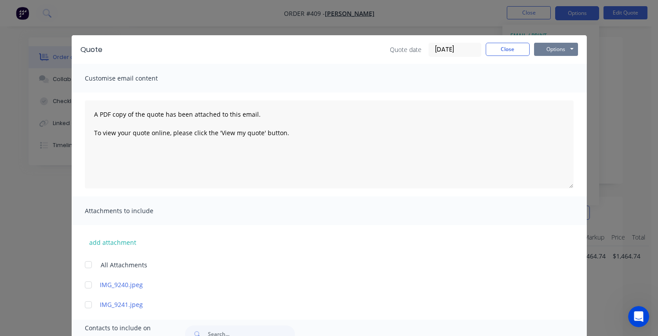
click at [557, 51] on button "Options" at bounding box center [556, 49] width 44 height 13
click at [548, 69] on button "Preview" at bounding box center [562, 65] width 56 height 15
click at [516, 49] on button "Close" at bounding box center [508, 49] width 44 height 13
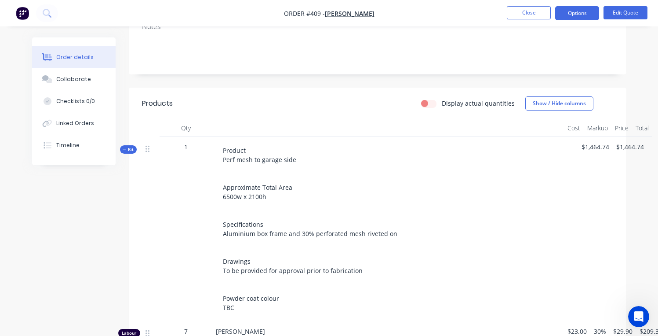
scroll to position [183, 0]
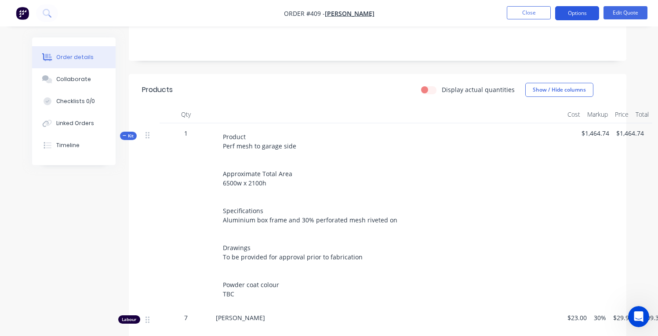
click at [583, 17] on button "Options" at bounding box center [577, 13] width 44 height 14
click at [628, 7] on button "Edit Quote" at bounding box center [626, 12] width 44 height 13
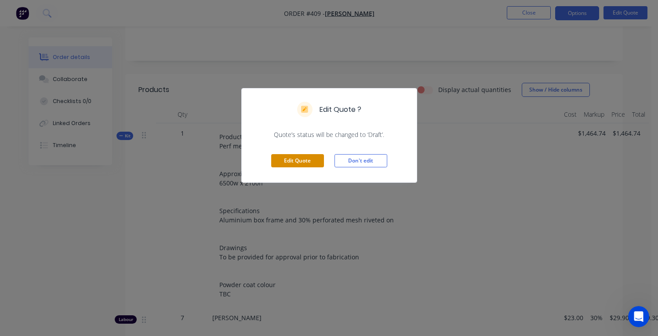
click at [301, 167] on button "Edit Quote" at bounding box center [297, 160] width 53 height 13
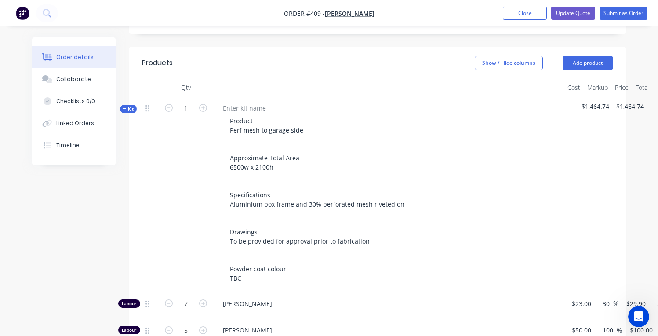
scroll to position [229, 0]
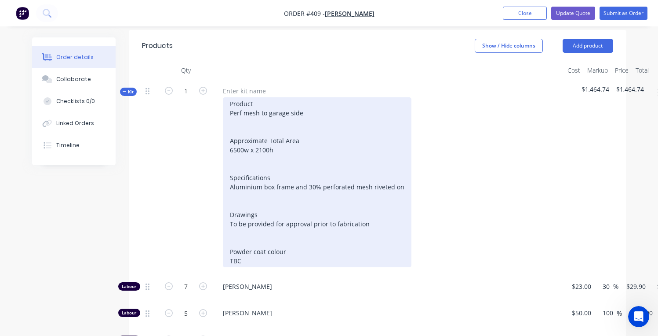
click at [241, 161] on div "Product Perf mesh to garage side Approximate Total Area 6500w x 2100h Specifica…" at bounding box center [317, 182] width 189 height 170
click at [310, 173] on div "Product Perf mesh to garage side Approximate Total Area 6500w x 2100h Specifica…" at bounding box center [317, 182] width 189 height 170
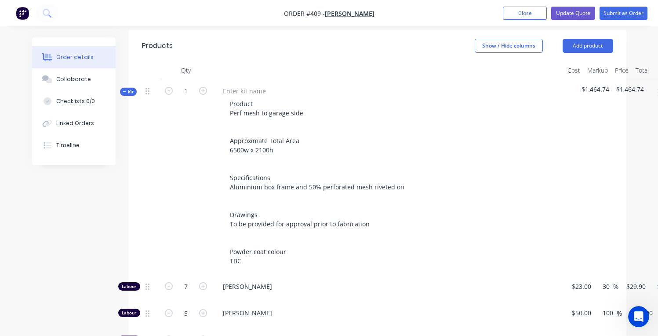
click at [498, 144] on div "Product Perf mesh to garage side Approximate Total Area 6500w x 2100h Specifica…" at bounding box center [388, 182] width 345 height 170
click at [588, 9] on button "Update Quote" at bounding box center [574, 13] width 44 height 13
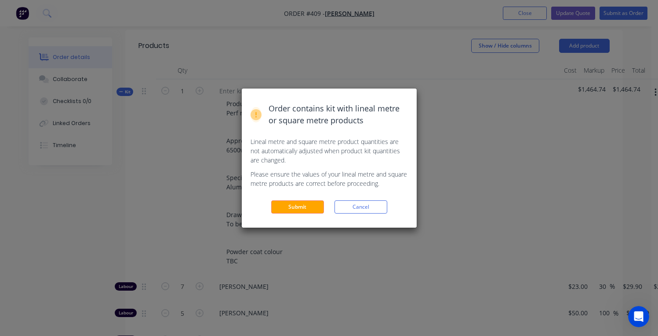
click at [296, 215] on div "Order contains kit with lineal metre or square metre products Lineal metre and …" at bounding box center [329, 157] width 175 height 139
click at [299, 211] on button "Submit" at bounding box center [297, 206] width 53 height 13
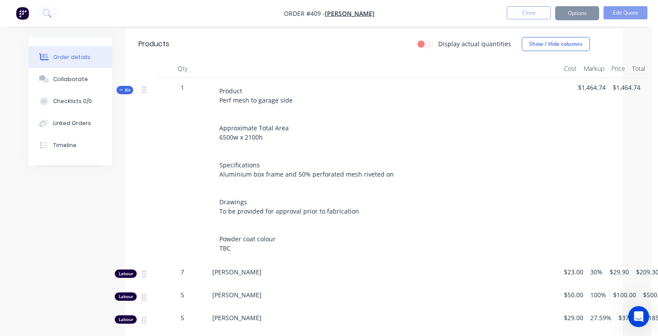
click at [589, 18] on div "Sending to your accounting package... Loading... This may take a few moments. P…" at bounding box center [329, 168] width 658 height 336
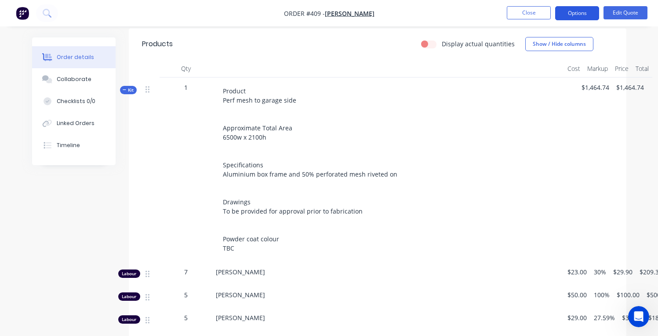
click at [577, 12] on button "Options" at bounding box center [577, 13] width 44 height 14
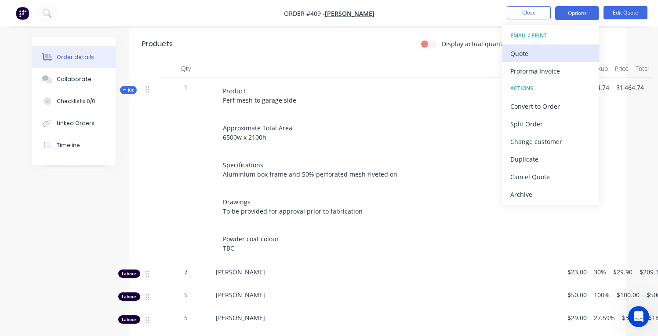
click at [553, 53] on div "Quote" at bounding box center [551, 53] width 81 height 13
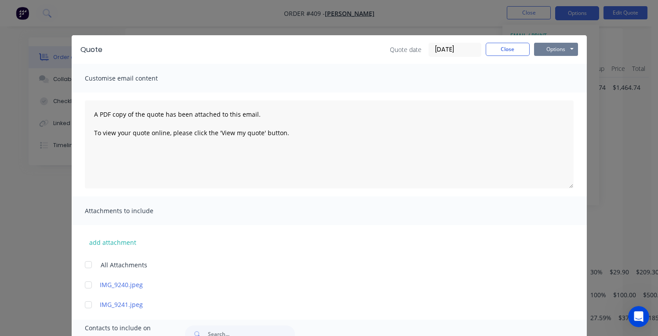
click at [550, 54] on button "Options" at bounding box center [556, 49] width 44 height 13
click at [544, 68] on button "Preview" at bounding box center [562, 65] width 56 height 15
click at [543, 46] on button "Options" at bounding box center [556, 49] width 44 height 13
click at [552, 95] on button "Email" at bounding box center [562, 94] width 56 height 15
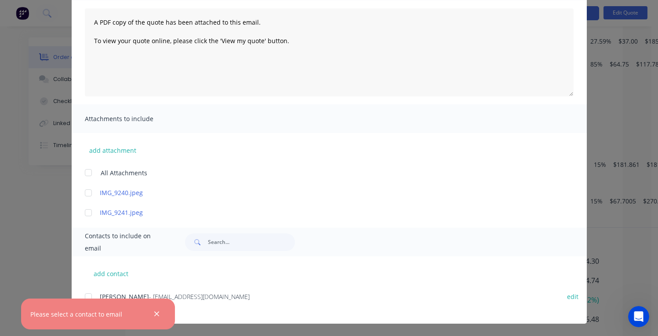
scroll to position [506, 0]
click at [90, 296] on div at bounding box center [89, 297] width 18 height 18
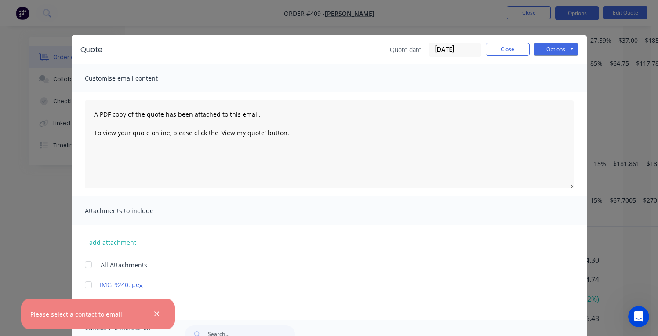
scroll to position [0, 0]
click at [534, 43] on button "Options" at bounding box center [556, 49] width 44 height 13
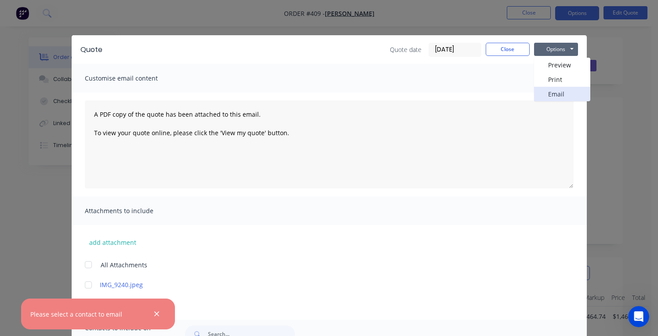
click at [563, 92] on button "Email" at bounding box center [562, 94] width 56 height 15
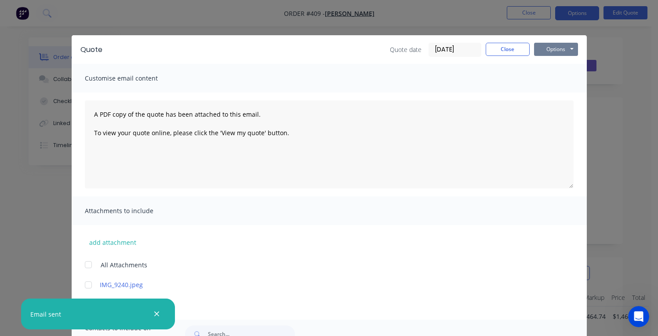
click at [558, 48] on button "Options" at bounding box center [556, 49] width 44 height 13
click at [583, 39] on div "Quote Quote date [DATE] Close Options Preview Print Email" at bounding box center [329, 49] width 515 height 29
click at [590, 37] on div "Quote Quote date [DATE] Close Options Preview Print Email Customise email conte…" at bounding box center [329, 168] width 658 height 336
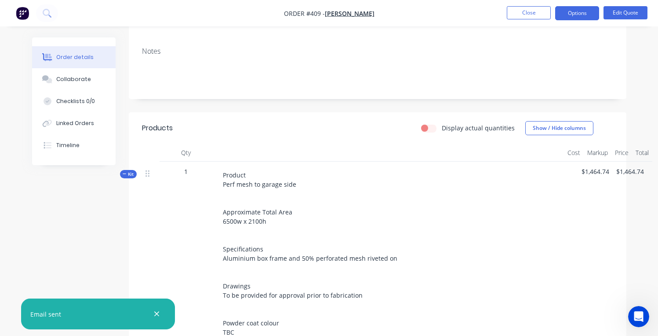
scroll to position [168, 0]
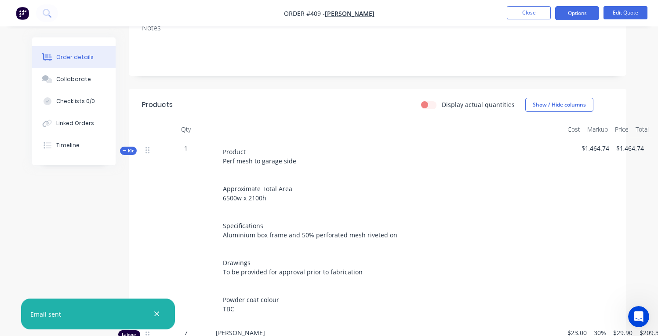
click at [420, 98] on div "Display actual quantities Show / Hide columns" at bounding box center [427, 105] width 371 height 14
click at [442, 100] on label "Display actual quantities" at bounding box center [478, 104] width 73 height 9
click at [428, 100] on input "Display actual quantities" at bounding box center [424, 104] width 7 height 8
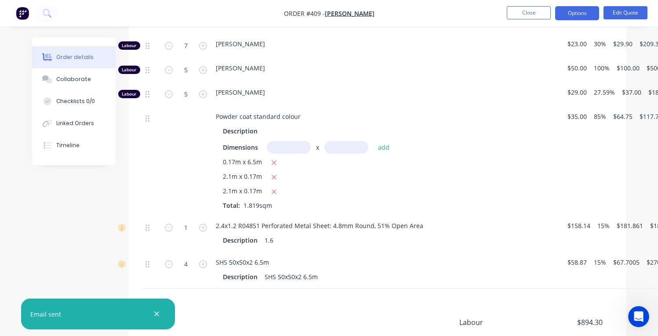
scroll to position [553, 0]
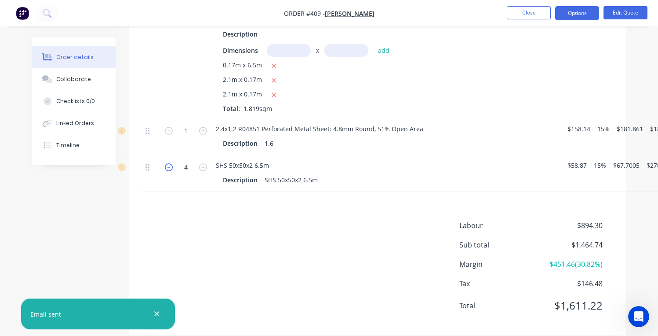
click at [169, 163] on icon "button" at bounding box center [169, 167] width 8 height 8
click at [205, 163] on icon "button" at bounding box center [203, 167] width 8 height 8
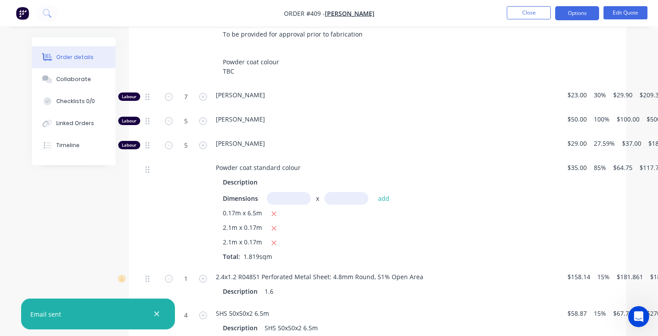
scroll to position [399, 0]
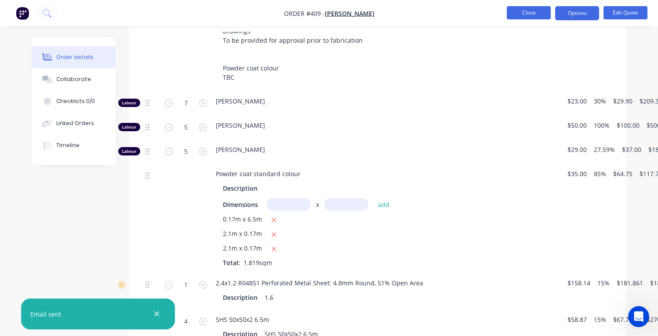
click at [540, 15] on button "Close" at bounding box center [529, 12] width 44 height 13
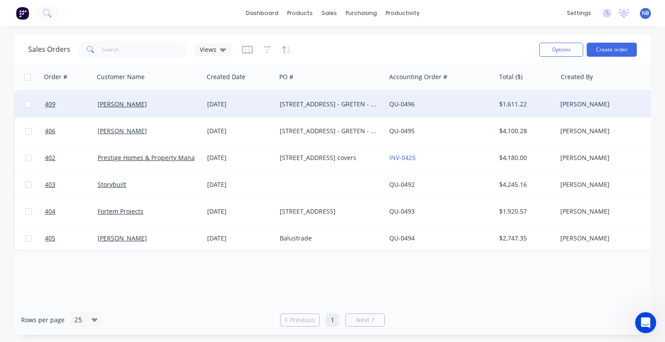
click at [249, 111] on div "[DATE]" at bounding box center [240, 104] width 73 height 26
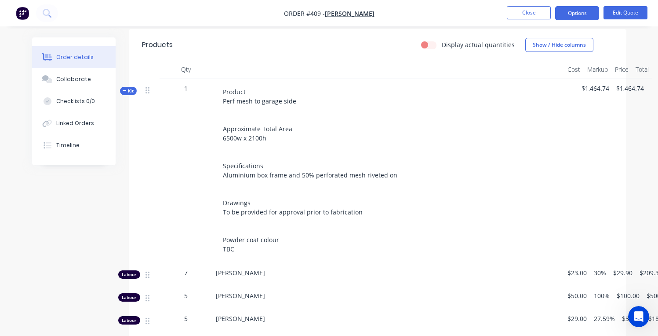
scroll to position [183, 0]
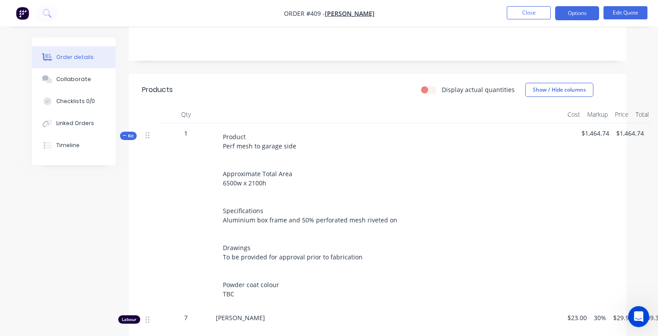
click at [442, 85] on label "Display actual quantities" at bounding box center [478, 89] width 73 height 9
click at [428, 85] on input "Display actual quantities" at bounding box center [424, 89] width 7 height 8
click at [442, 85] on label "Display actual quantities" at bounding box center [478, 89] width 73 height 9
click at [428, 85] on input "Display actual quantities" at bounding box center [424, 89] width 7 height 8
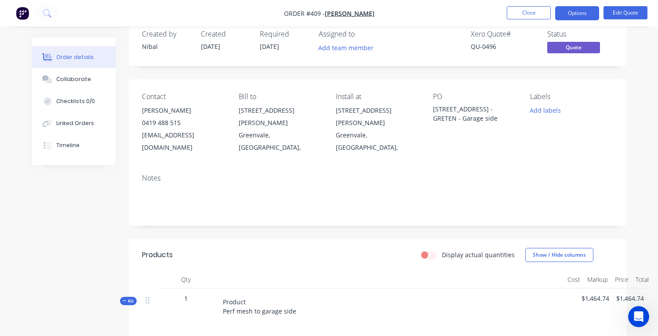
scroll to position [0, 0]
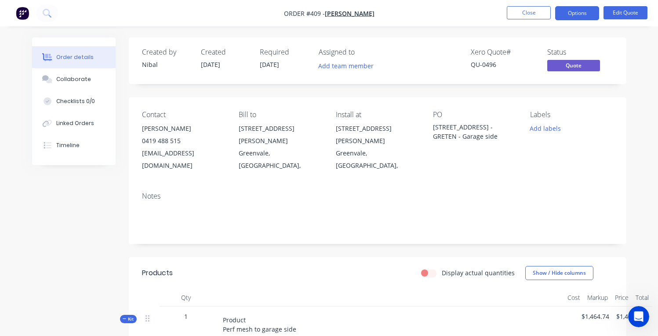
click at [442, 268] on label "Display actual quantities" at bounding box center [478, 272] width 73 height 9
click at [428, 268] on input "Display actual quantities" at bounding box center [424, 272] width 7 height 8
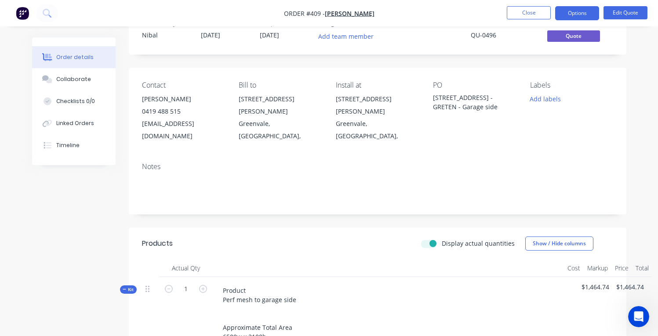
scroll to position [17, 0]
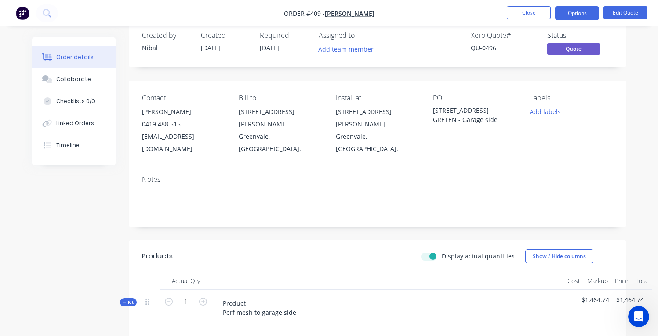
click at [442, 251] on label "Display actual quantities" at bounding box center [478, 255] width 73 height 9
click at [428, 251] on input "Display actual quantities" at bounding box center [424, 255] width 7 height 8
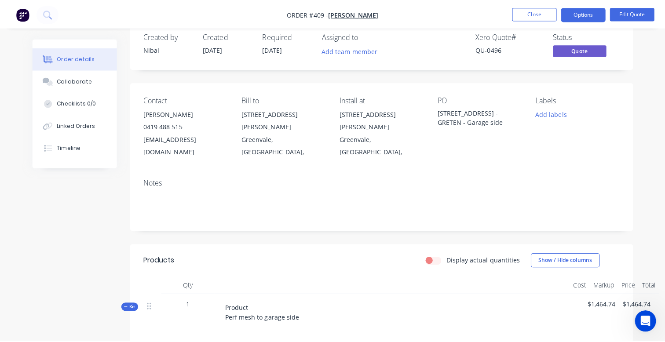
scroll to position [0, 0]
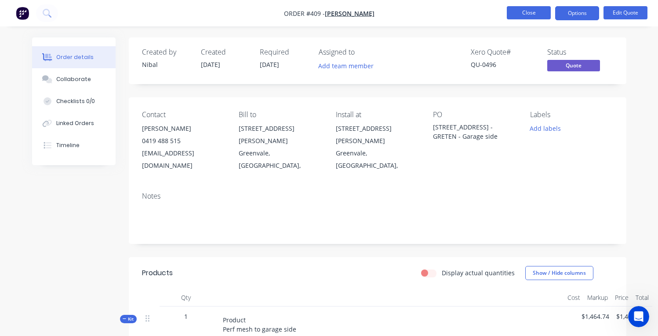
click at [531, 12] on button "Close" at bounding box center [529, 12] width 44 height 13
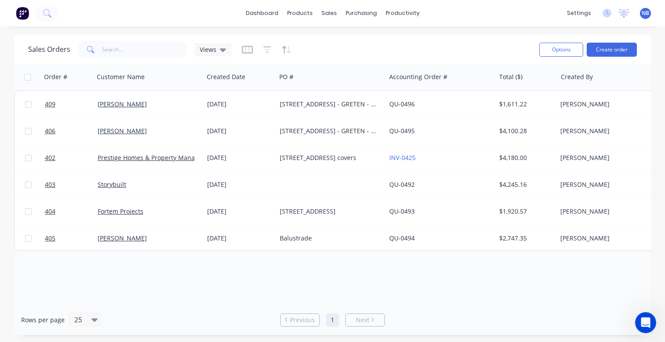
click at [256, 6] on div "dashboard products sales purchasing productivity dashboard products Product Cat…" at bounding box center [332, 13] width 665 height 26
click at [260, 15] on link "dashboard" at bounding box center [261, 13] width 41 height 13
